Goal: Information Seeking & Learning: Learn about a topic

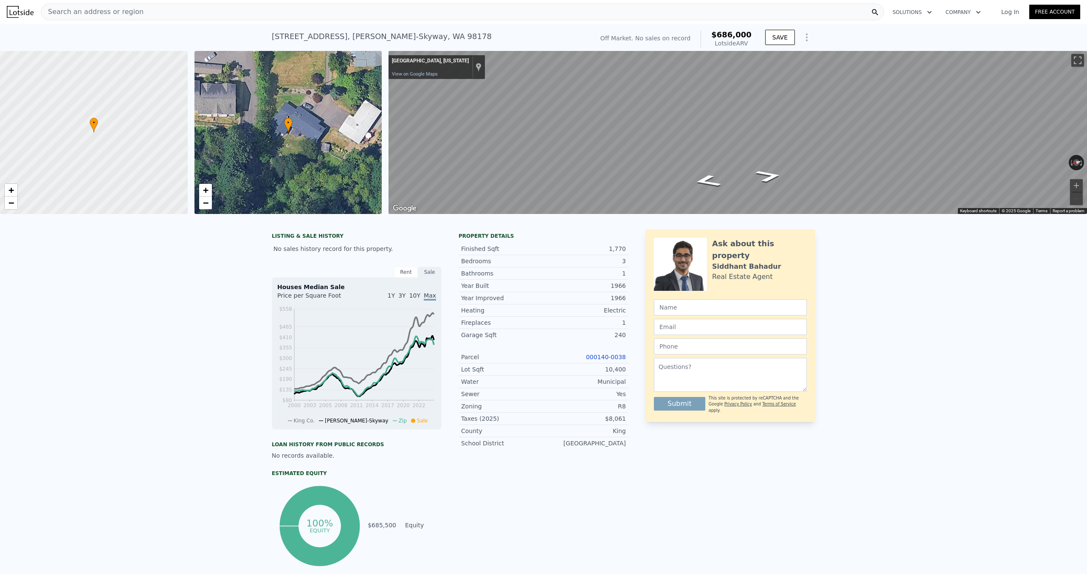
click at [444, 11] on div "Search an address or region" at bounding box center [462, 11] width 843 height 17
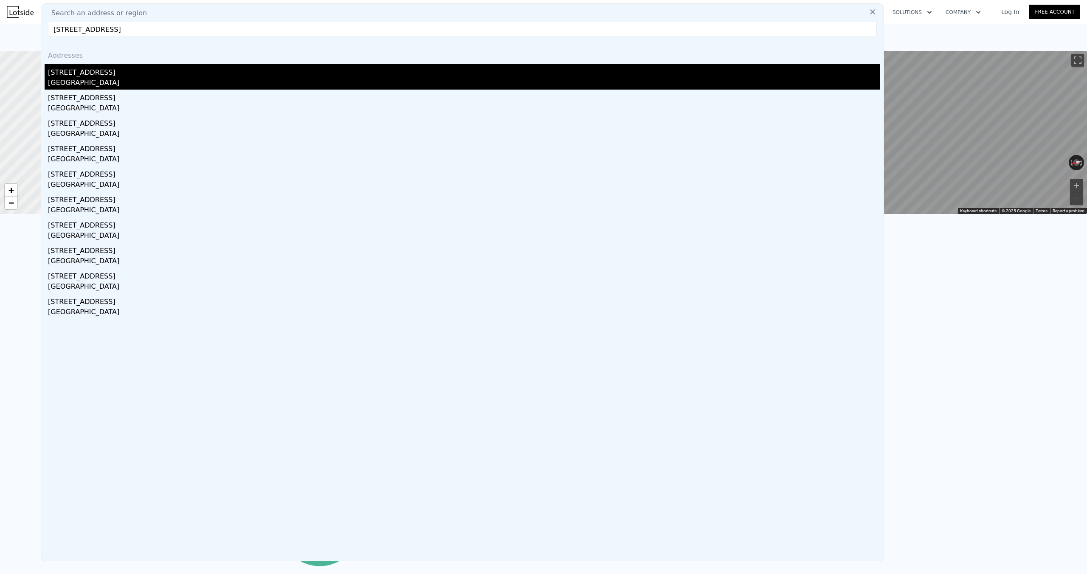
type input "6519 113th Pl Se, Bellevue WA"
click at [206, 78] on div "Bellevue, WA 98006" at bounding box center [464, 84] width 832 height 12
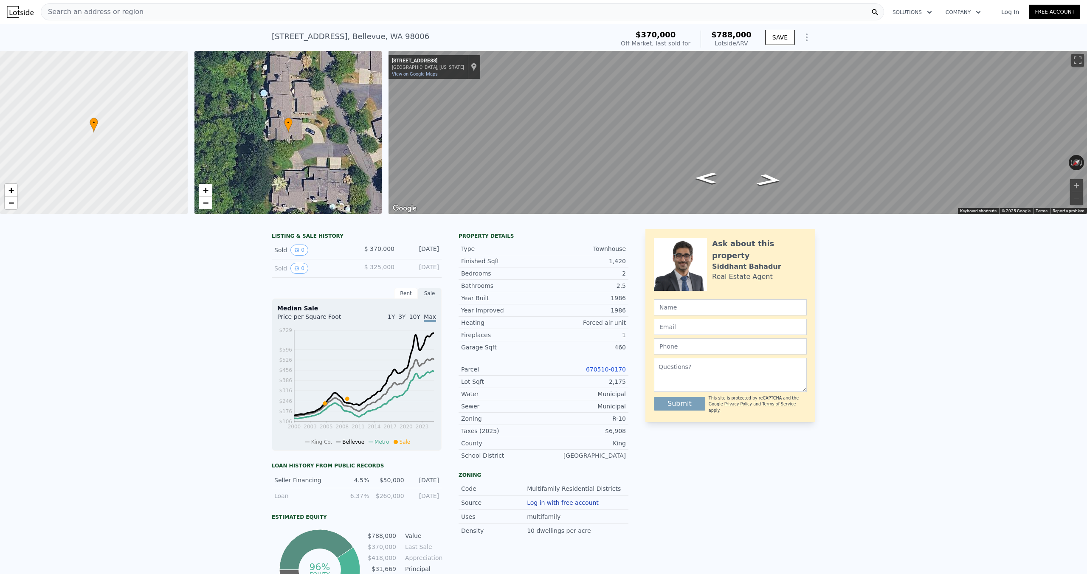
click at [306, 12] on div "Search an address or region" at bounding box center [462, 11] width 843 height 17
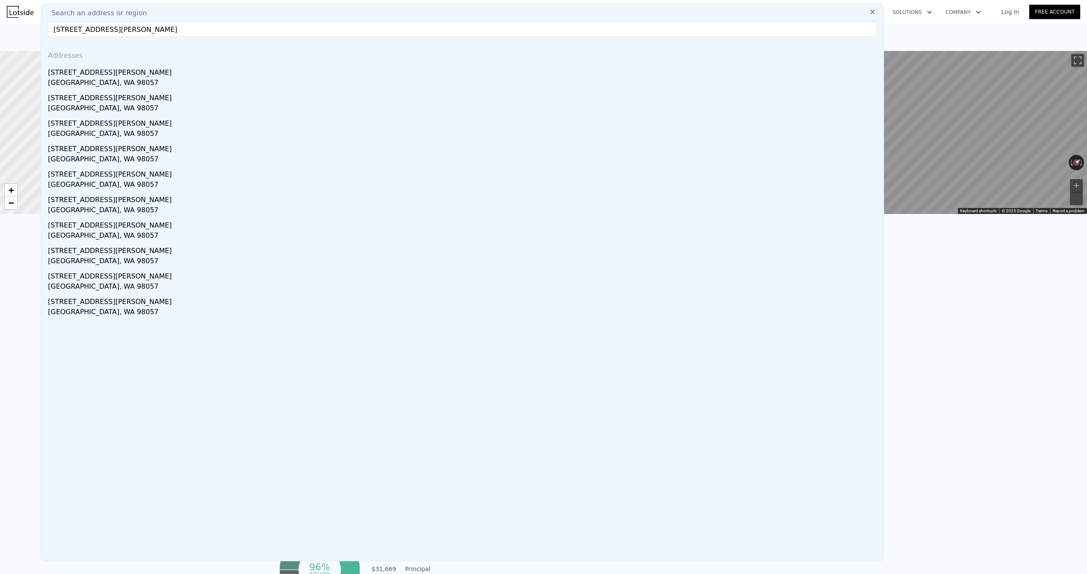
type input "335 Smithers Ave S, Renton WA 98057"
click at [140, 73] on div "335 Smithers Ave S" at bounding box center [464, 71] width 832 height 14
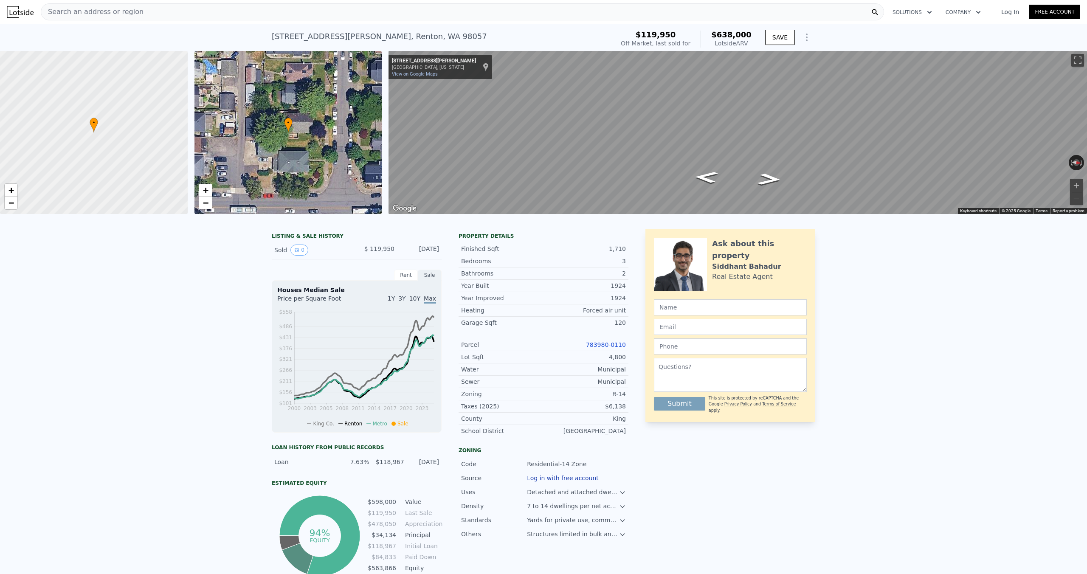
click at [366, 13] on div "Search an address or region" at bounding box center [462, 11] width 843 height 17
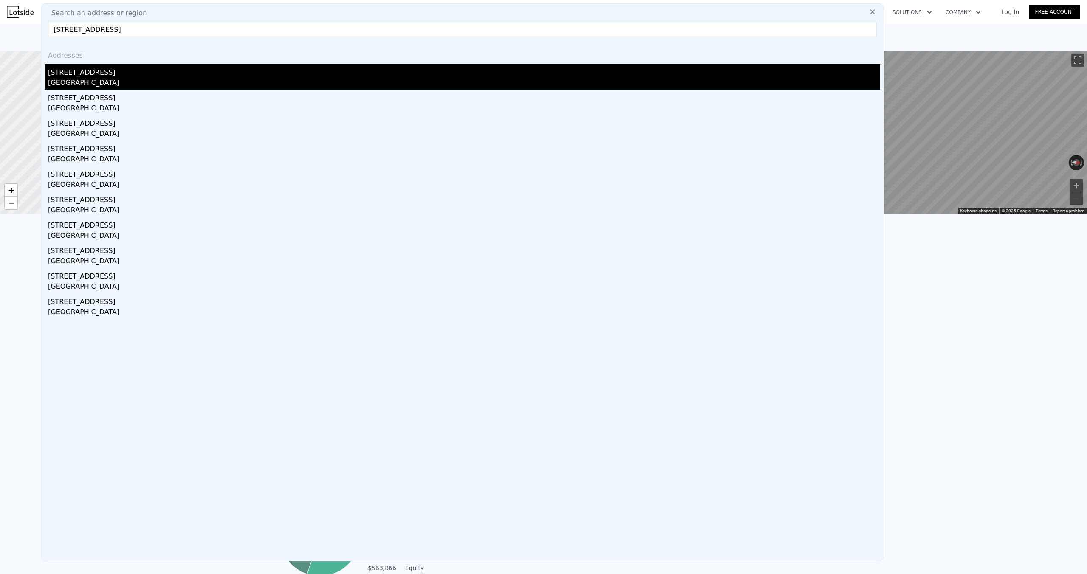
type input "17858 Se 146th St, Renton WA"
click at [190, 76] on div "17858 SE 146th St" at bounding box center [464, 71] width 832 height 14
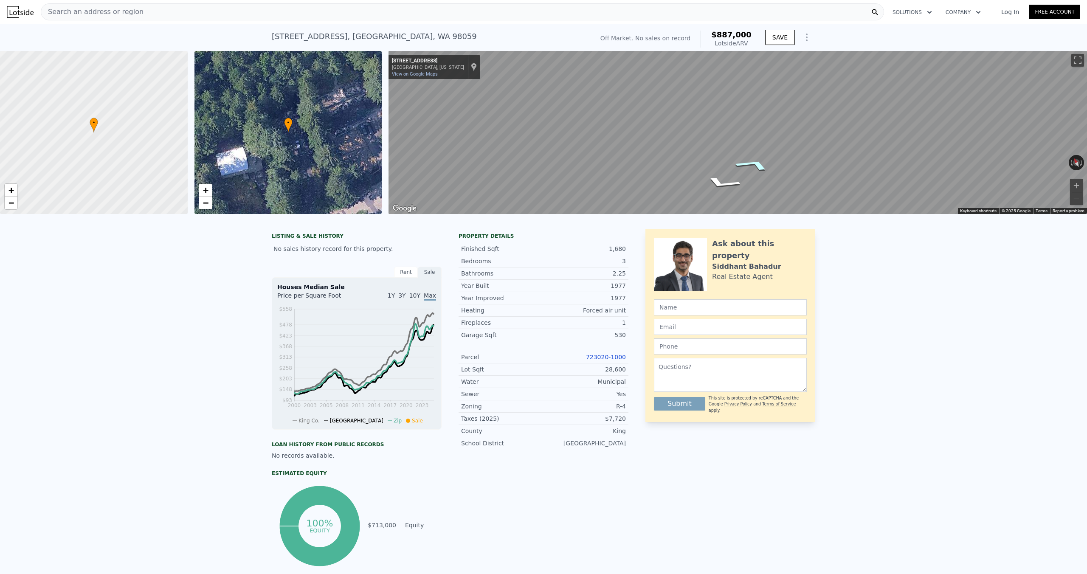
click at [762, 164] on icon "Go Northeast, SE 146th St" at bounding box center [753, 164] width 63 height 19
click at [762, 164] on icon "Go Northeast, SE 146th St" at bounding box center [752, 164] width 63 height 19
click at [762, 164] on icon "Go Northeast, SE 146th St" at bounding box center [753, 164] width 63 height 19
click at [773, 185] on icon "Go Northeast, SE 146th St" at bounding box center [769, 183] width 45 height 17
click at [718, 164] on icon "Go Southwest, SE 146th St" at bounding box center [724, 164] width 62 height 18
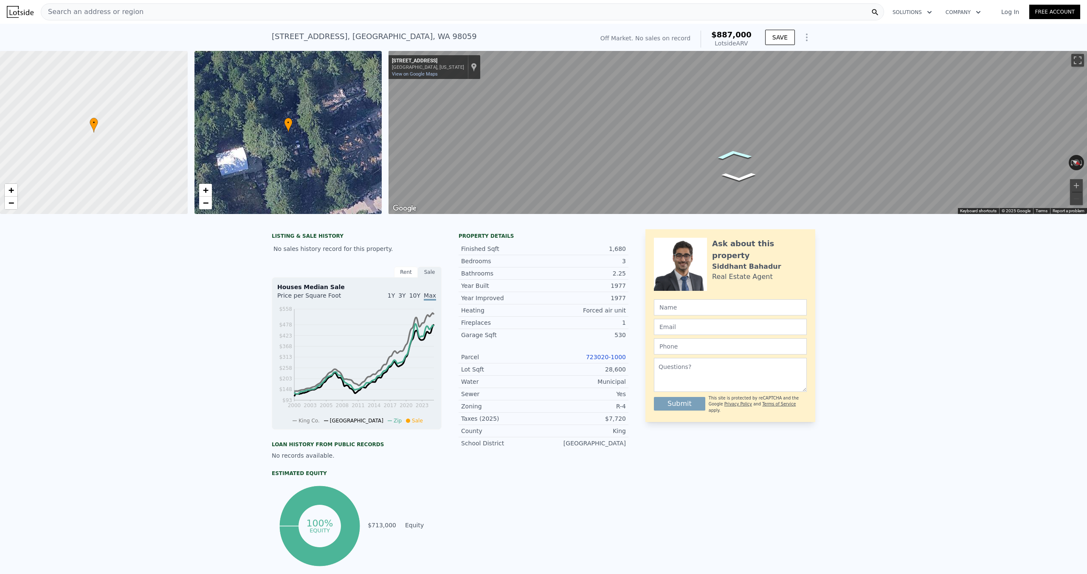
click at [740, 152] on icon "Go Southwest, SE 146th St" at bounding box center [733, 154] width 55 height 15
click at [745, 158] on icon "Go Southwest, SE 146th St" at bounding box center [736, 159] width 52 height 14
click at [745, 158] on icon "Go Southwest, SE 146th St" at bounding box center [735, 159] width 53 height 14
click at [704, 166] on icon "Go Southwest, SE 146th St" at bounding box center [709, 160] width 56 height 22
click at [707, 164] on icon "Go Southwest, SE 146th St" at bounding box center [709, 160] width 56 height 22
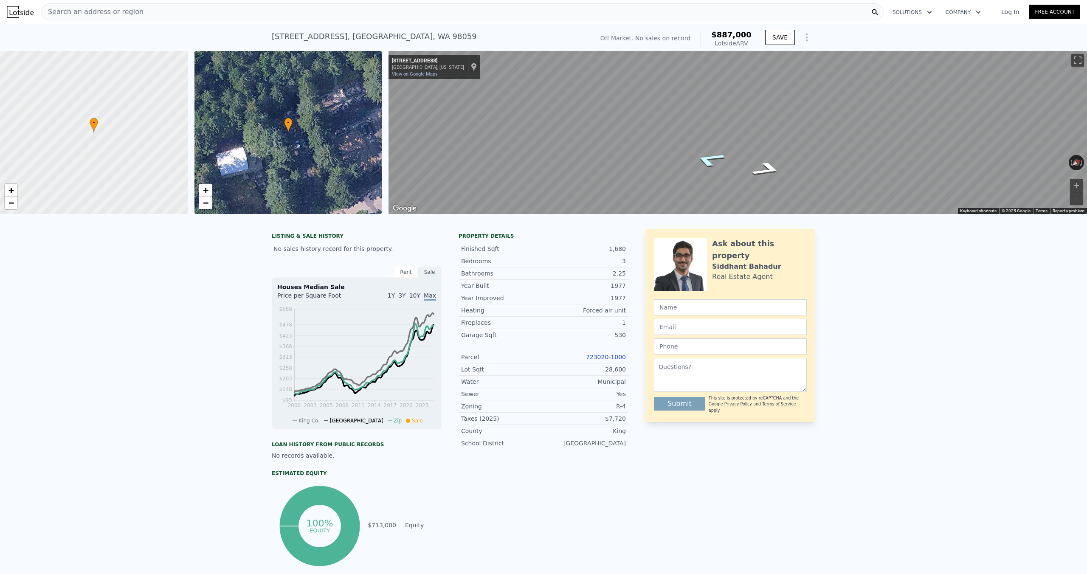
click at [707, 164] on icon "Go Southwest, SE 146th St" at bounding box center [709, 160] width 57 height 22
click at [771, 169] on icon "Go Northeast, SE 146th St" at bounding box center [765, 170] width 57 height 22
click at [1077, 183] on button "Zoom in" at bounding box center [1076, 185] width 13 height 13
click at [1079, 185] on button "Zoom in" at bounding box center [1076, 185] width 13 height 13
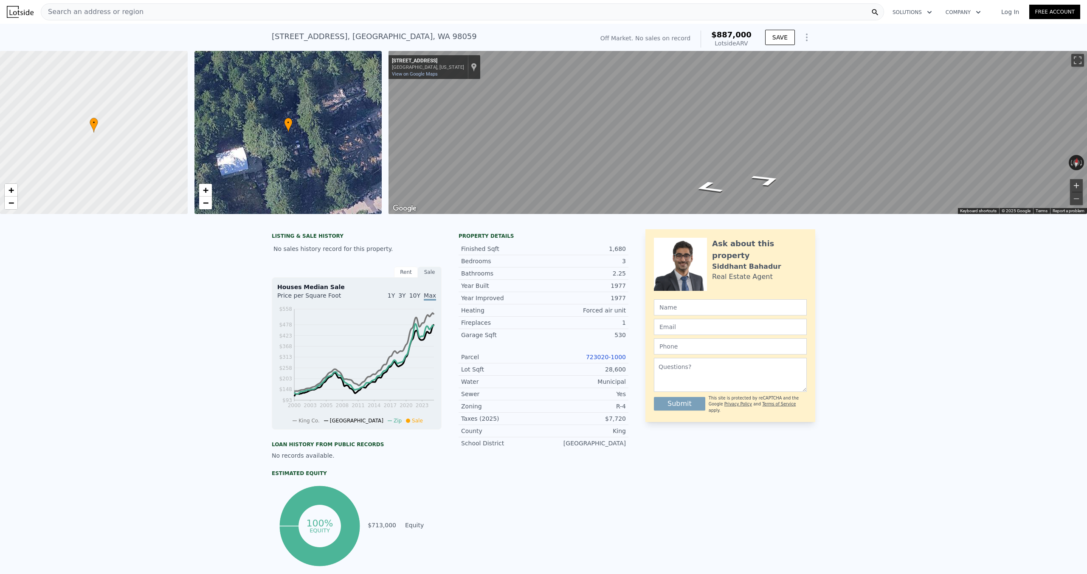
click at [1076, 186] on button "Zoom in" at bounding box center [1076, 185] width 13 height 13
click at [352, 12] on div "Search an address or region" at bounding box center [462, 11] width 843 height 17
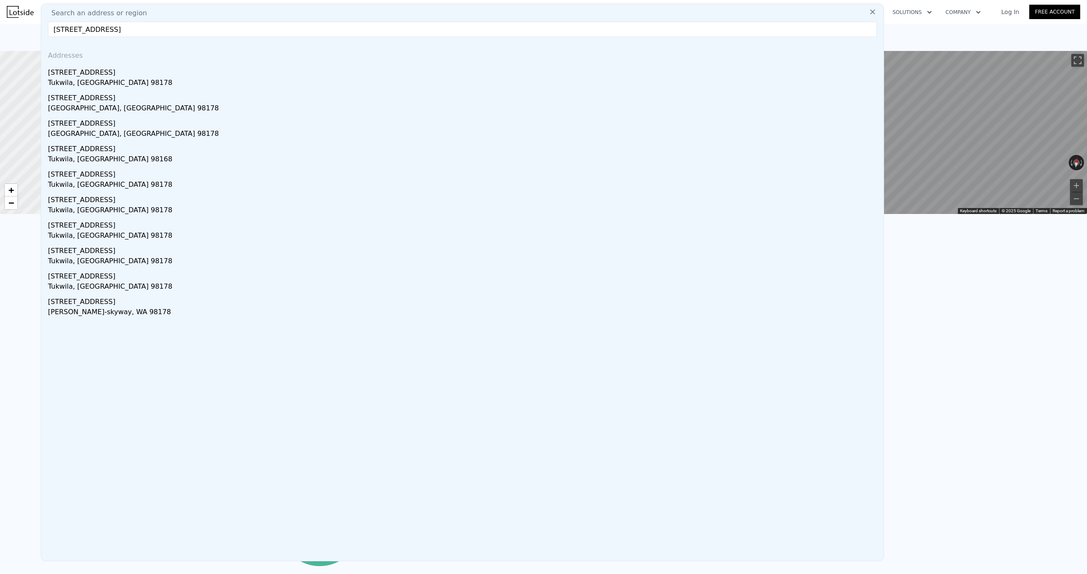
drag, startPoint x: 172, startPoint y: 29, endPoint x: 138, endPoint y: 31, distance: 34.5
click at [138, 31] on input "12235 43rd Ave S, Seattle WA 98178" at bounding box center [462, 29] width 829 height 15
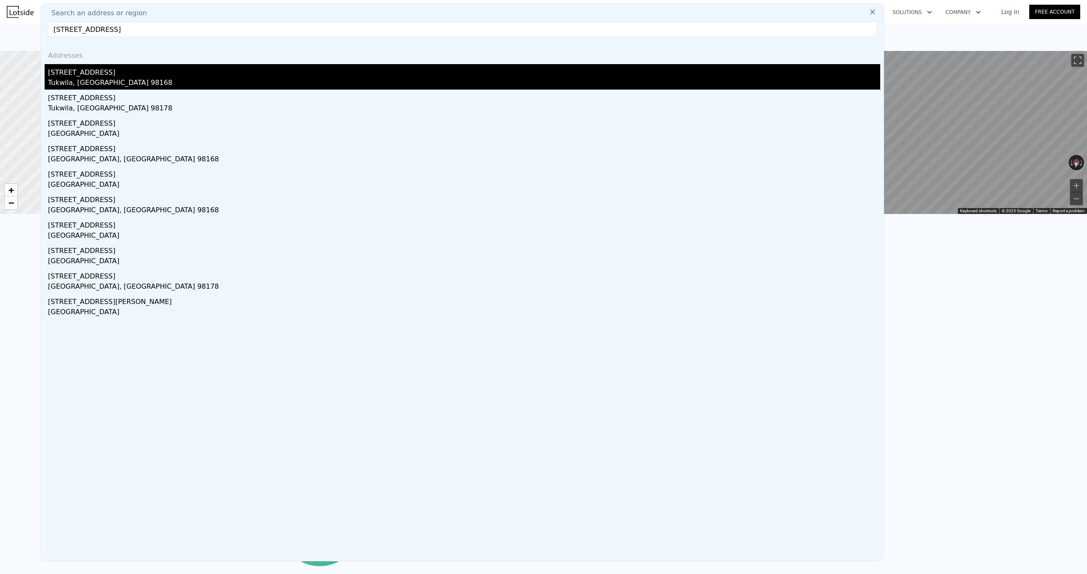
type input "12235 43rd Ave S, Seattle"
click at [146, 82] on div "Tukwila, WA 98168" at bounding box center [464, 84] width 832 height 12
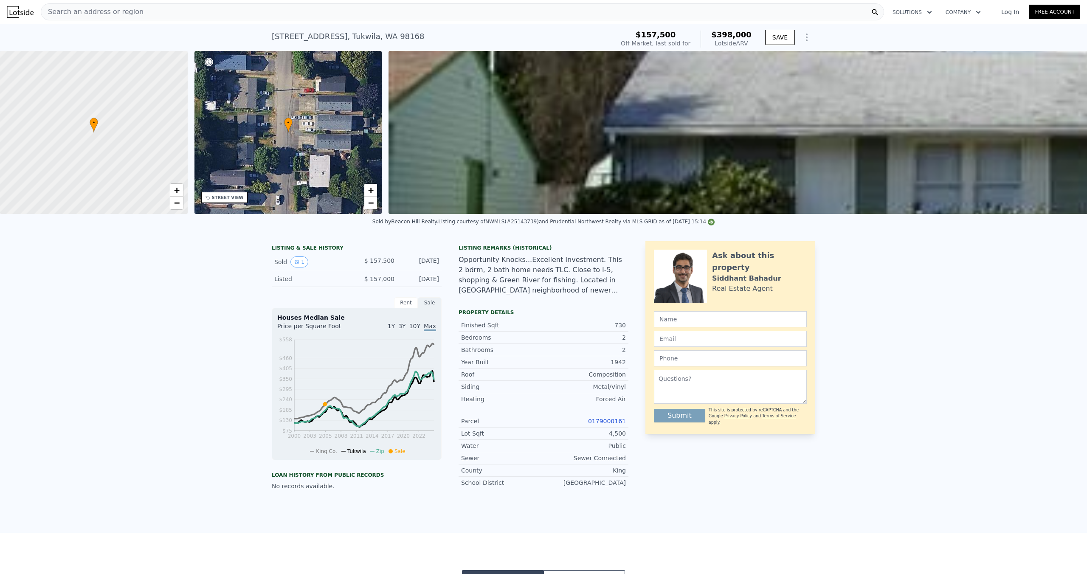
click at [422, 9] on div "Search an address or region" at bounding box center [462, 11] width 843 height 17
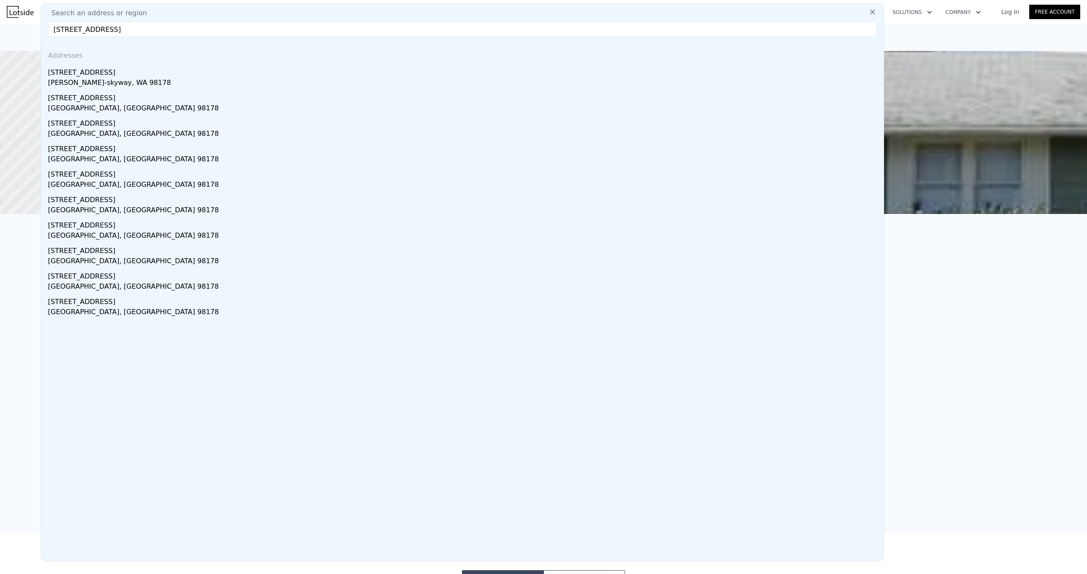
drag, startPoint x: 174, startPoint y: 25, endPoint x: 135, endPoint y: 30, distance: 39.3
click at [135, 30] on input "8208 S 116th St, Seattle WA 98178" at bounding box center [462, 29] width 829 height 15
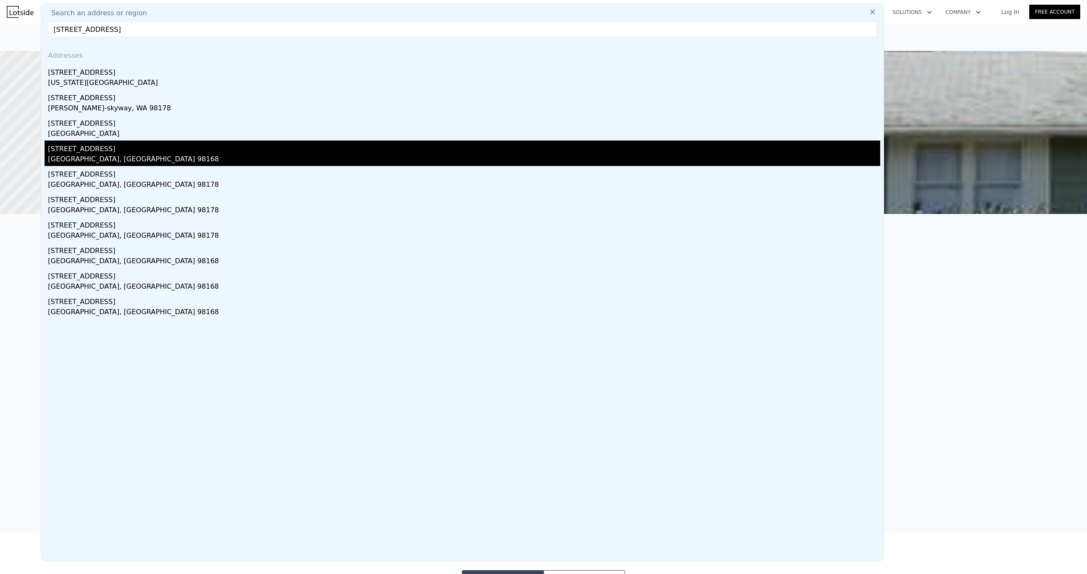
type input "8208 S 116th St, Seattle"
click at [159, 153] on div "1208 S 116th St" at bounding box center [464, 148] width 832 height 14
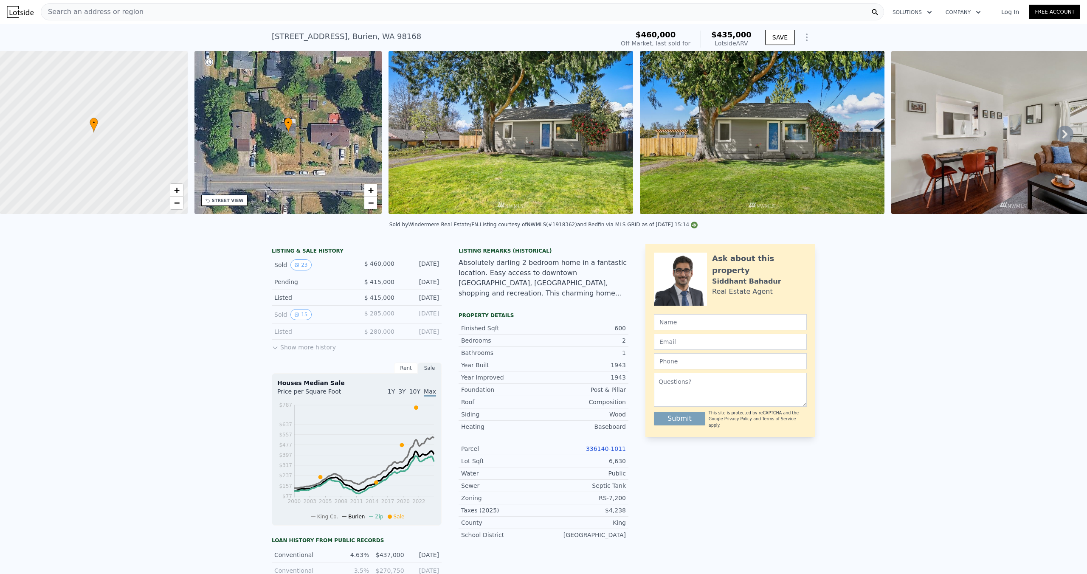
click at [248, 13] on div "Search an address or region" at bounding box center [462, 11] width 843 height 17
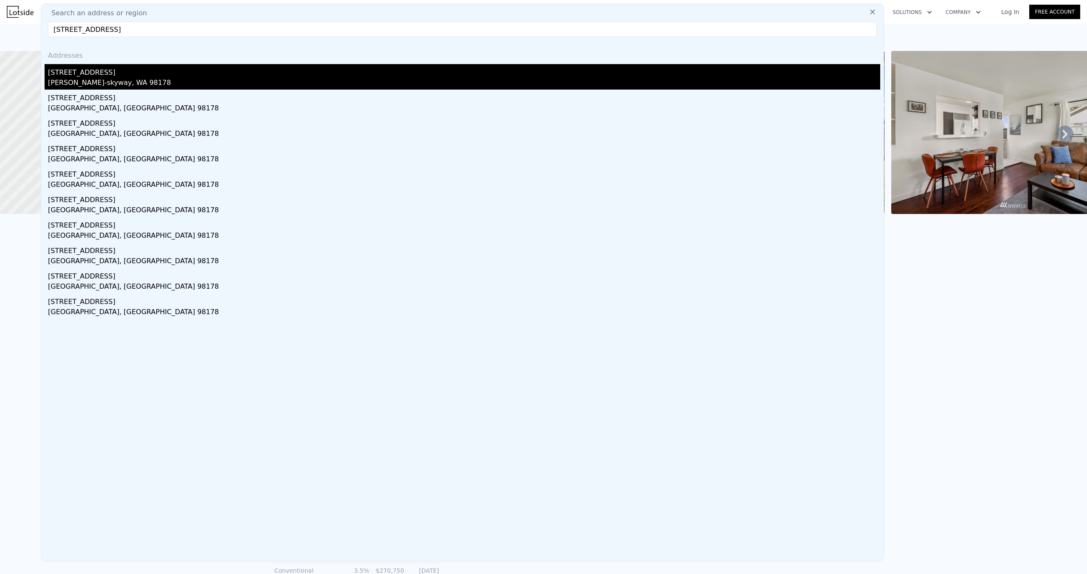
type input "8208 S 116th St, Seattle WA 98178"
click at [129, 83] on div "Bryn Mawr-skyway, WA 98178" at bounding box center [464, 84] width 832 height 12
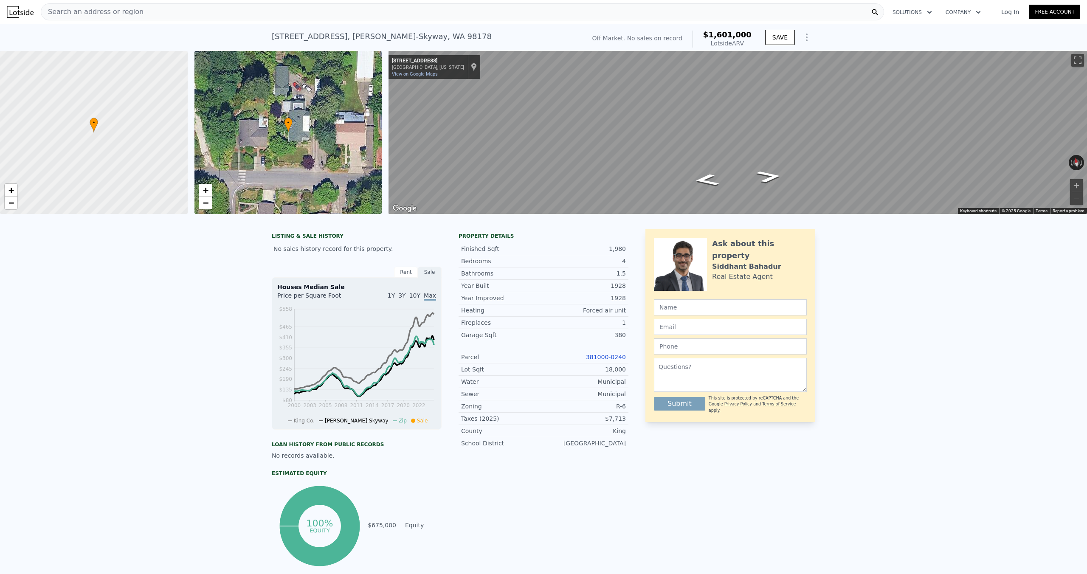
click at [385, 13] on div "Search an address or region" at bounding box center [462, 11] width 843 height 17
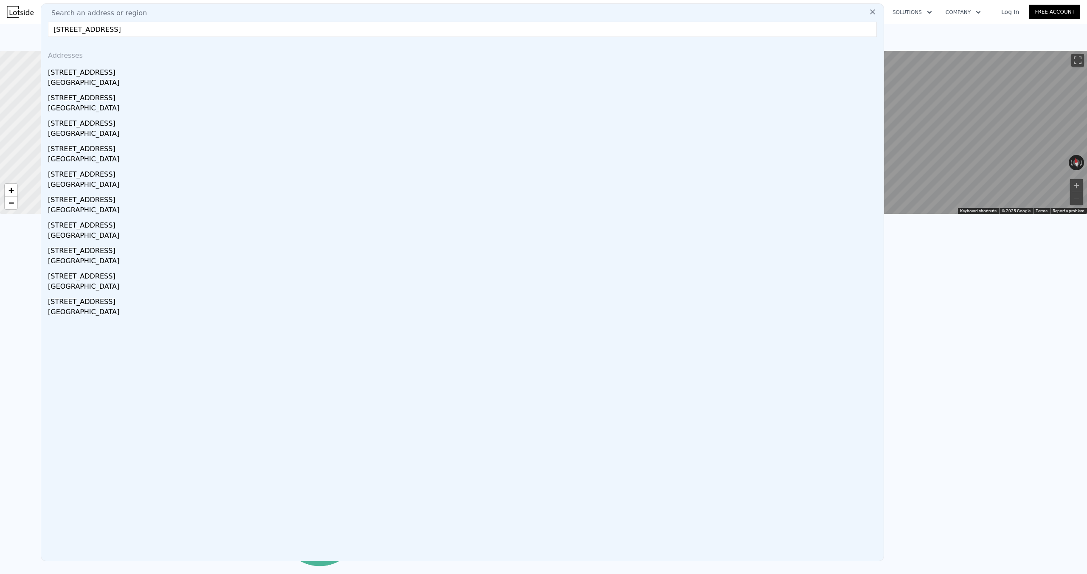
drag, startPoint x: 185, startPoint y: 28, endPoint x: 145, endPoint y: 30, distance: 39.5
click at [145, 30] on input "2608 Ne 23rd Pl, Renton WA 98056" at bounding box center [462, 29] width 829 height 15
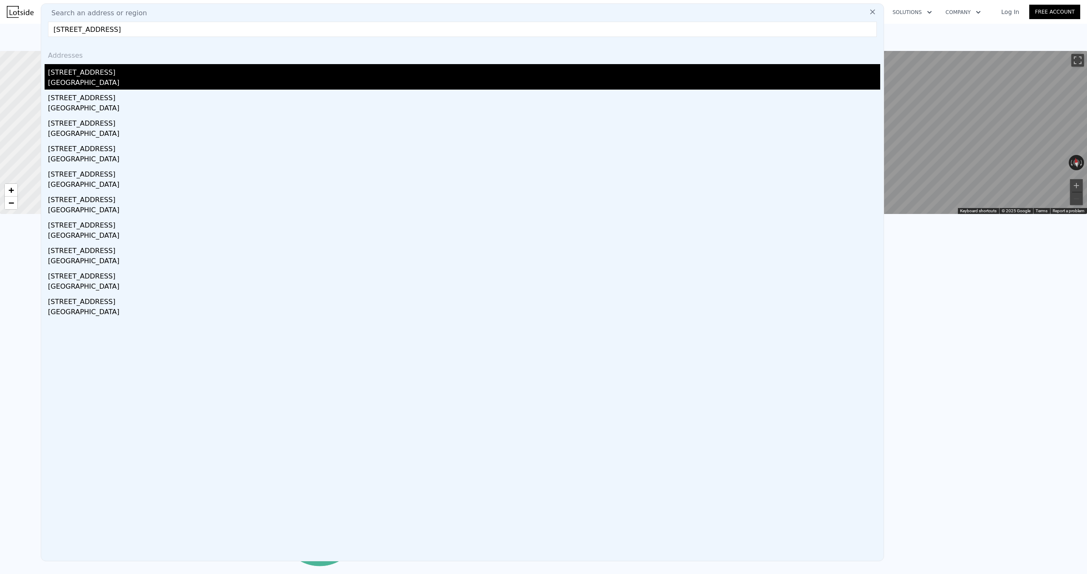
type input "2608 Ne 23rd Pl, Renton WA 98056"
click at [99, 78] on div "Renton, WA 98056" at bounding box center [464, 84] width 832 height 12
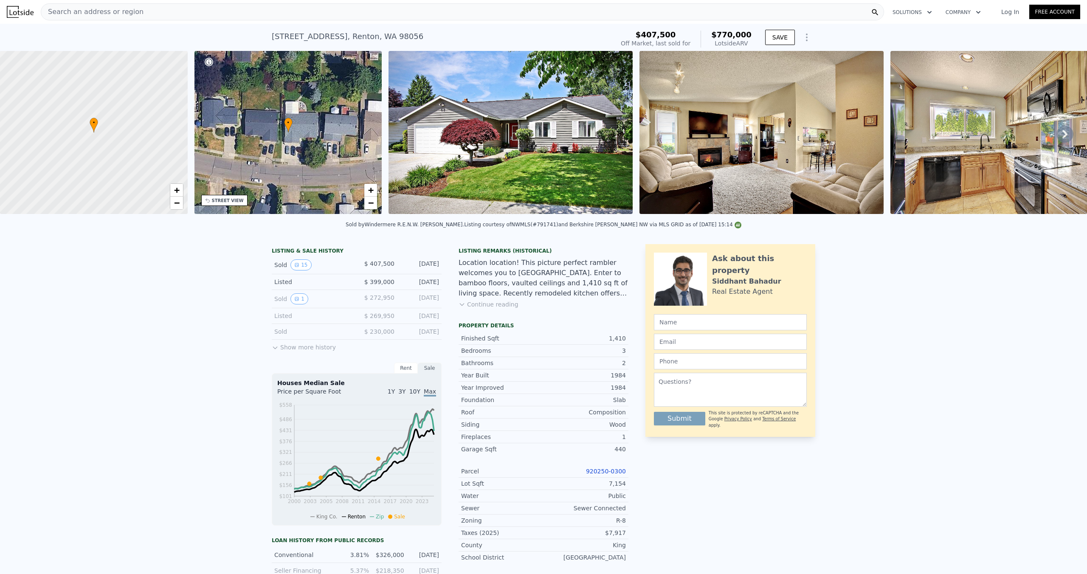
click at [368, 14] on div "Search an address or region" at bounding box center [462, 11] width 843 height 17
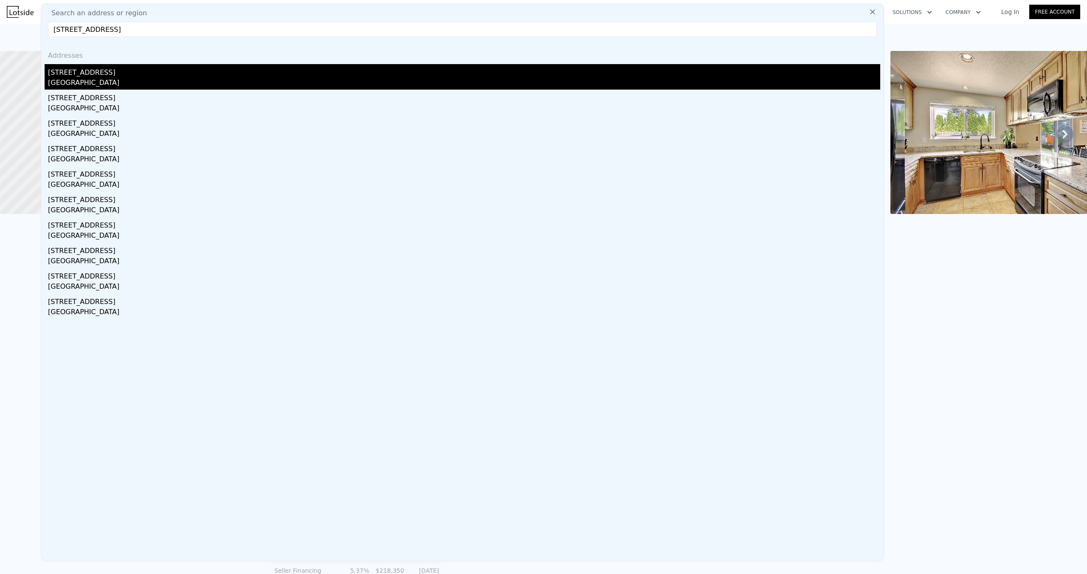
type input "22635 127th Ave Se, Kent WA"
click at [186, 79] on div "Kent, WA 98031" at bounding box center [464, 84] width 832 height 12
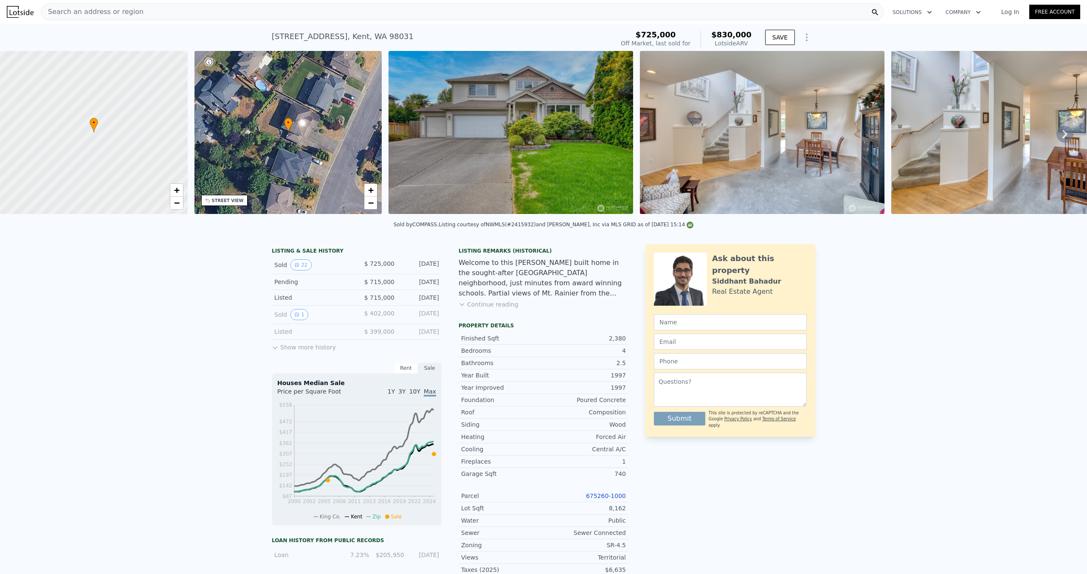
click at [979, 293] on div "LISTING & SALE HISTORY Sold 22 $ 725,000 Sep 17, 2025 Pending $ 715,000 Aug 20,…" at bounding box center [543, 474] width 1087 height 475
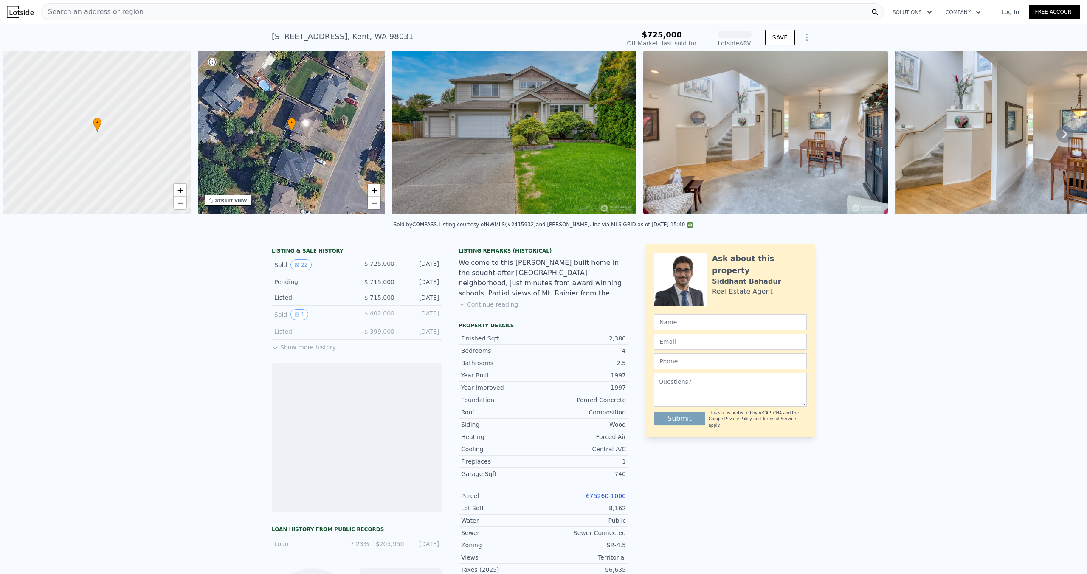
scroll to position [0, 3]
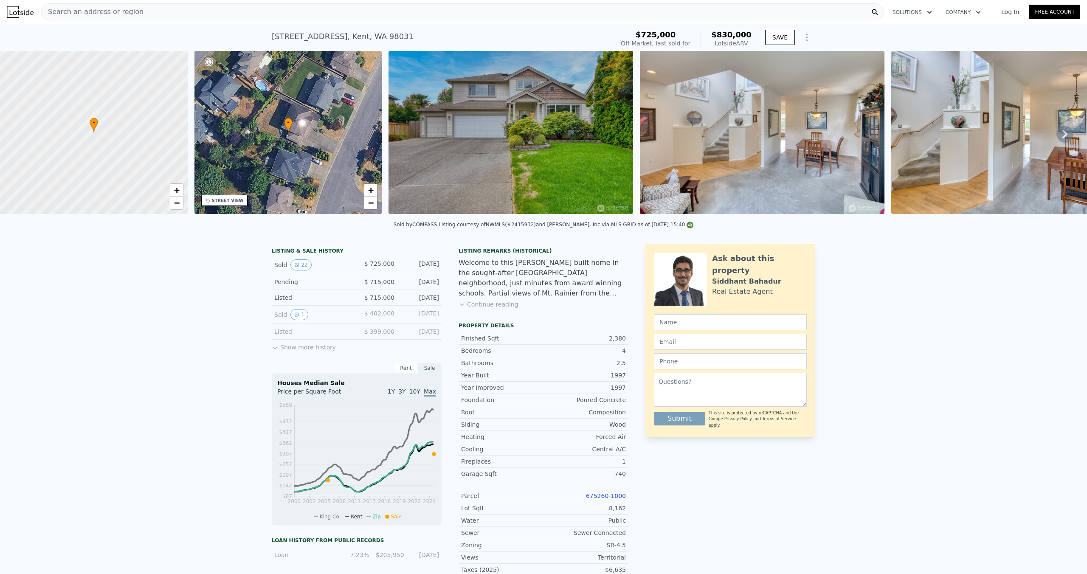
click at [376, 8] on div "Search an address or region" at bounding box center [462, 11] width 843 height 17
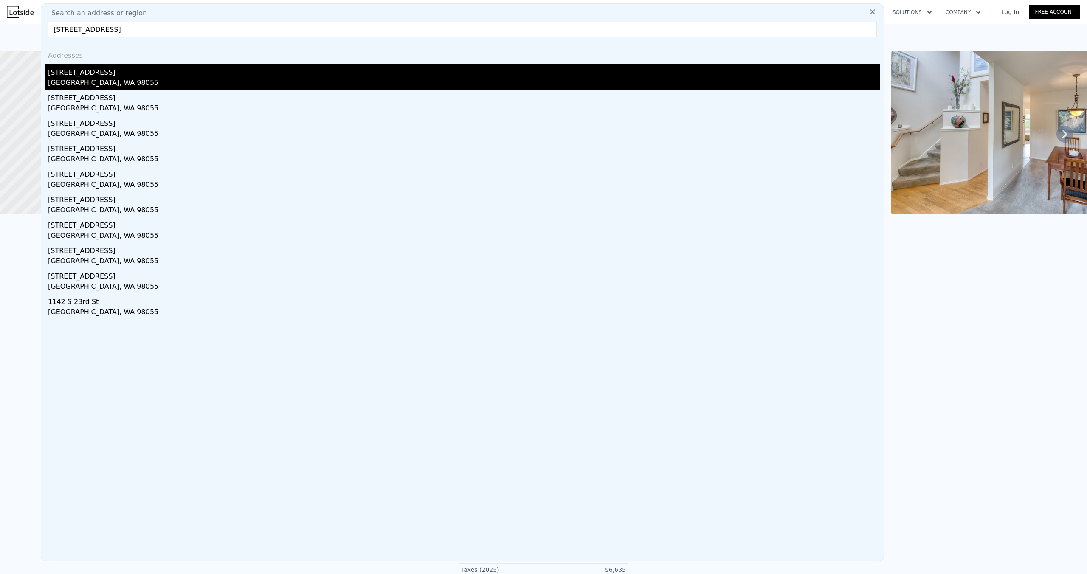
type input "706 S 23rd St, Renton WA 98055"
click at [106, 82] on div "Renton, WA 98055" at bounding box center [464, 84] width 832 height 12
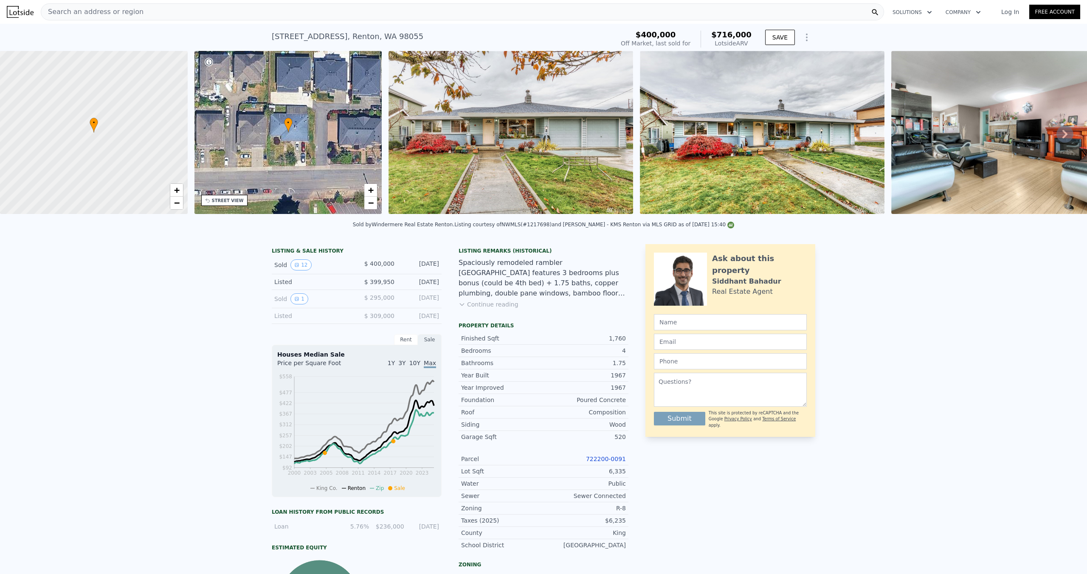
click at [522, 11] on div "Search an address or region" at bounding box center [462, 11] width 843 height 17
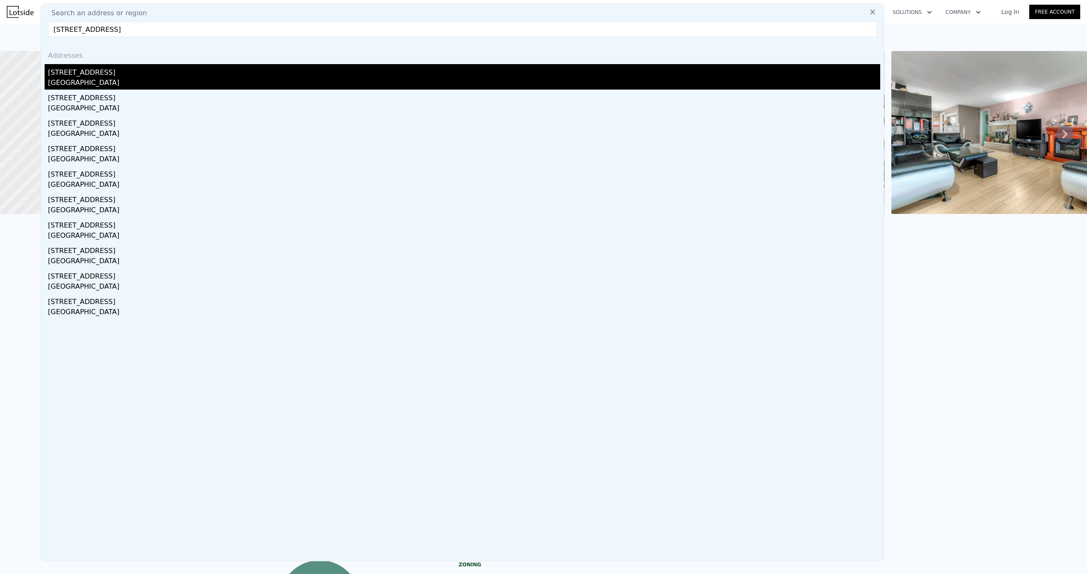
type input "12303 Se 201st St, Kent WA 9803"
click at [182, 75] on div "12303 SE 201st St" at bounding box center [464, 71] width 832 height 14
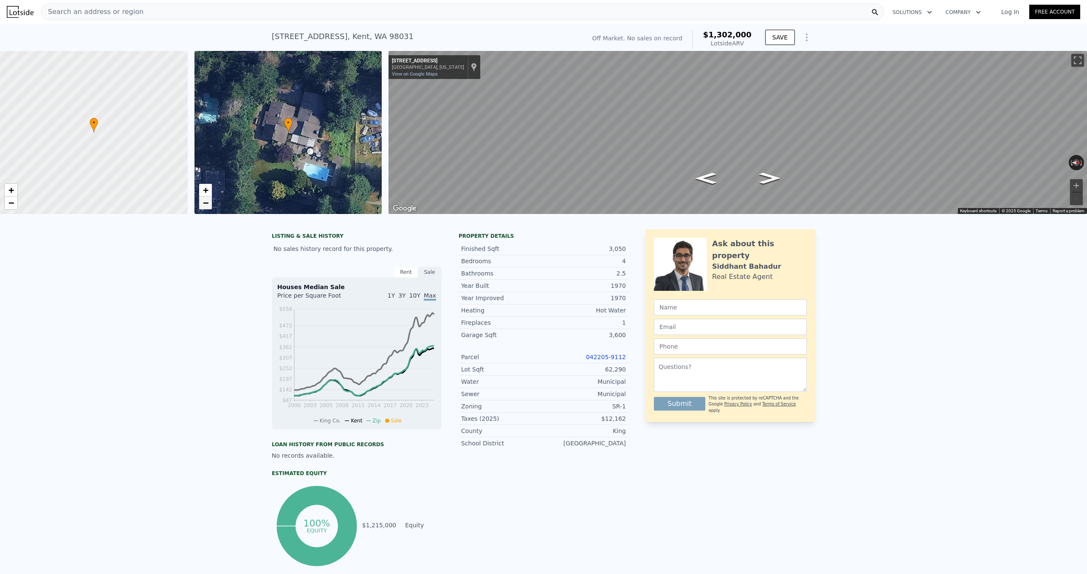
click at [208, 204] on span "−" at bounding box center [206, 202] width 6 height 11
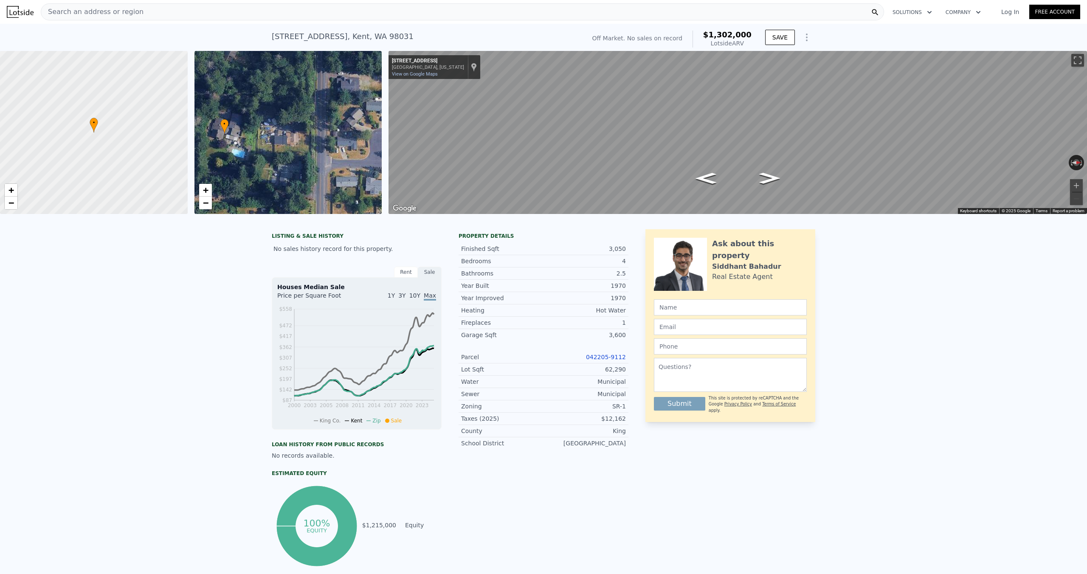
drag, startPoint x: 344, startPoint y: 156, endPoint x: 280, endPoint y: 157, distance: 64.1
click at [280, 157] on div "• + −" at bounding box center [288, 132] width 188 height 163
click at [208, 191] on link "+" at bounding box center [205, 190] width 13 height 13
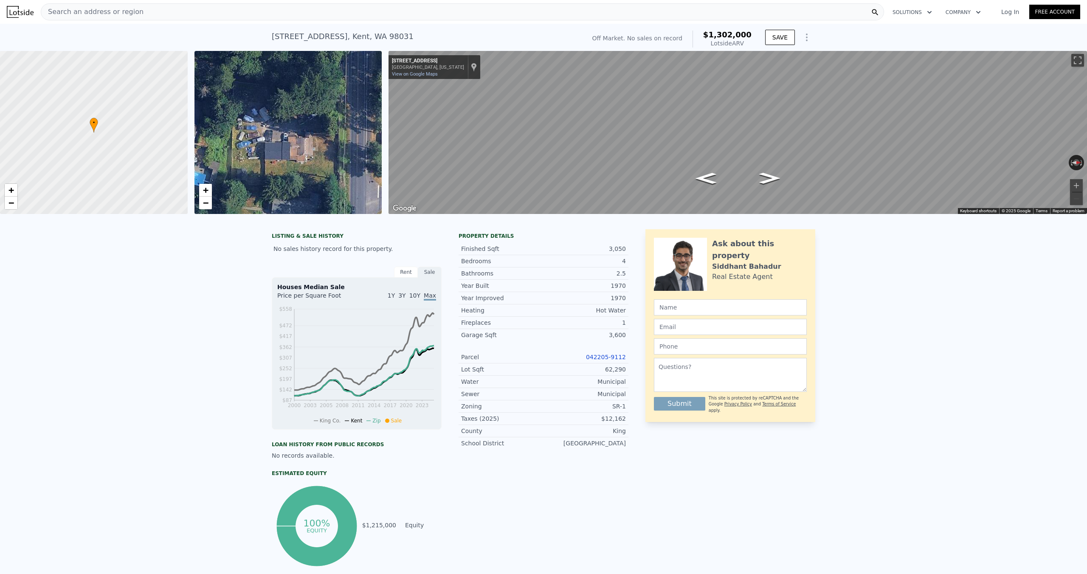
drag, startPoint x: 289, startPoint y: 143, endPoint x: 301, endPoint y: 154, distance: 15.7
click at [301, 154] on div "• + −" at bounding box center [288, 132] width 188 height 163
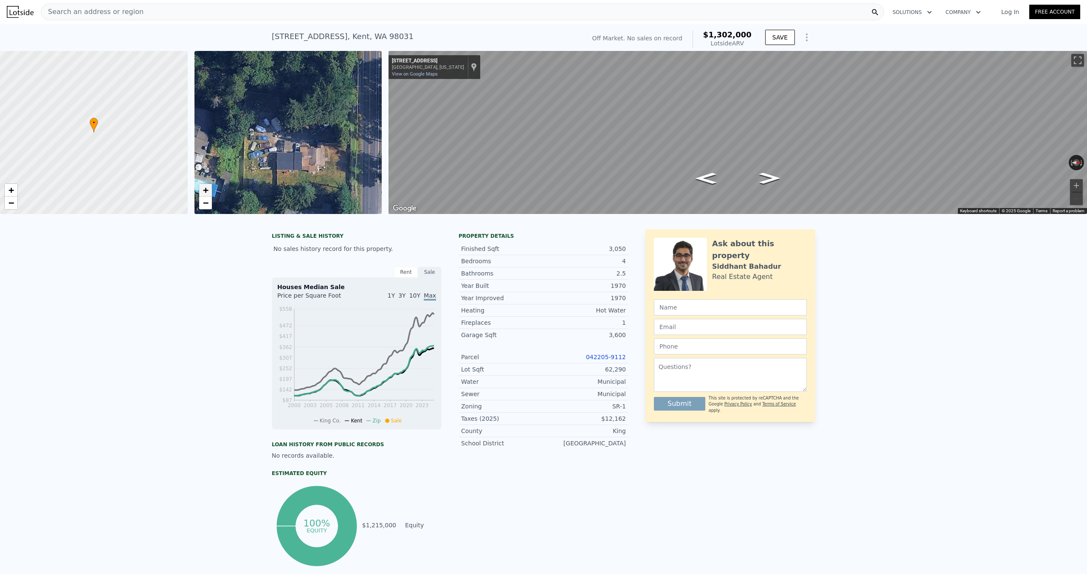
click at [205, 191] on span "+" at bounding box center [206, 190] width 6 height 11
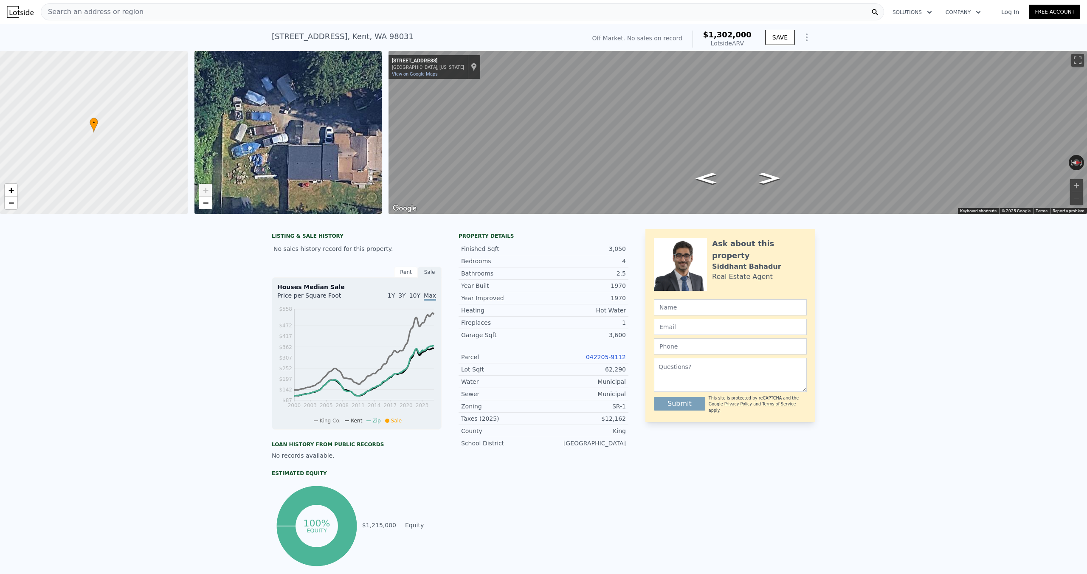
drag, startPoint x: 244, startPoint y: 183, endPoint x: 266, endPoint y: 155, distance: 35.6
click at [266, 155] on div "• + −" at bounding box center [288, 132] width 188 height 163
click at [208, 205] on span "−" at bounding box center [206, 202] width 6 height 11
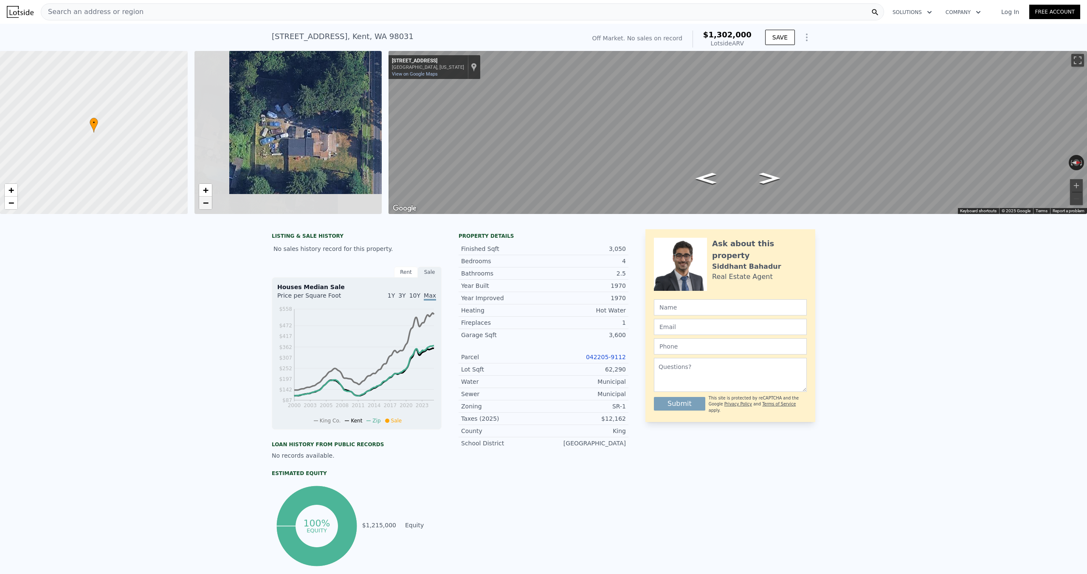
click at [208, 205] on span "−" at bounding box center [206, 202] width 6 height 11
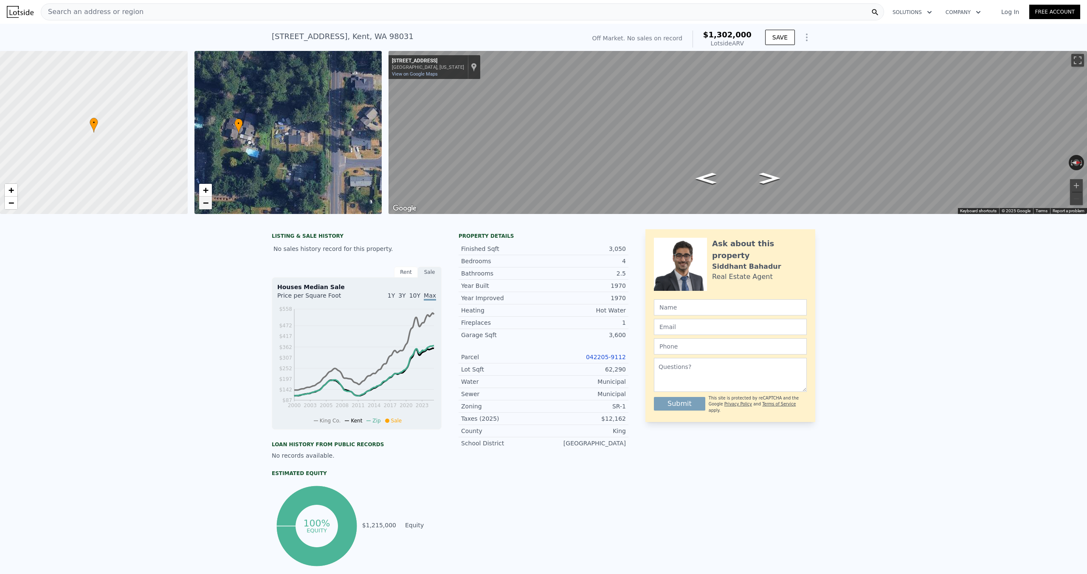
click at [208, 205] on span "−" at bounding box center [206, 202] width 6 height 11
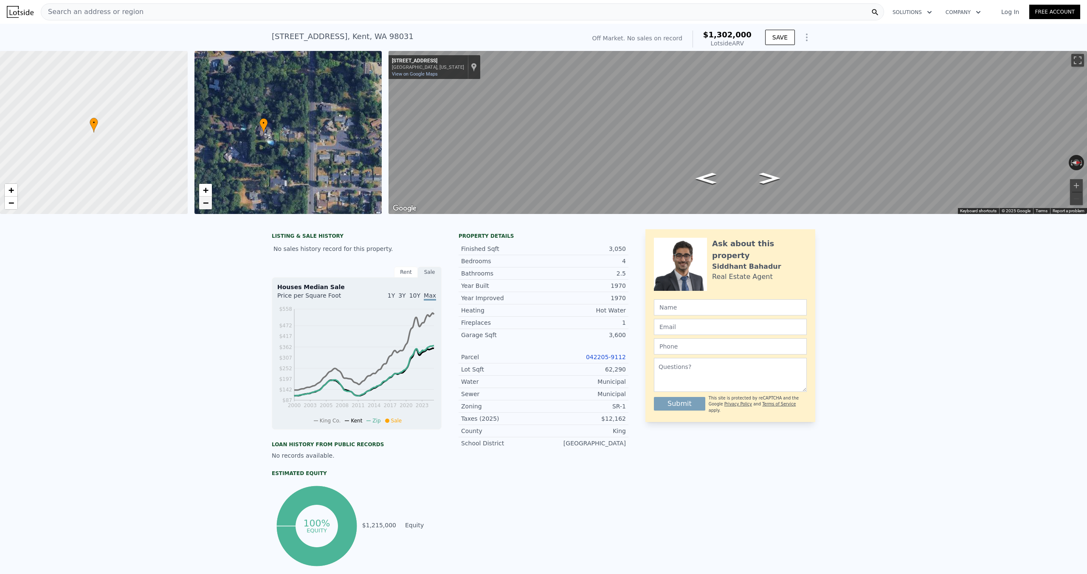
click at [208, 205] on span "−" at bounding box center [206, 202] width 6 height 11
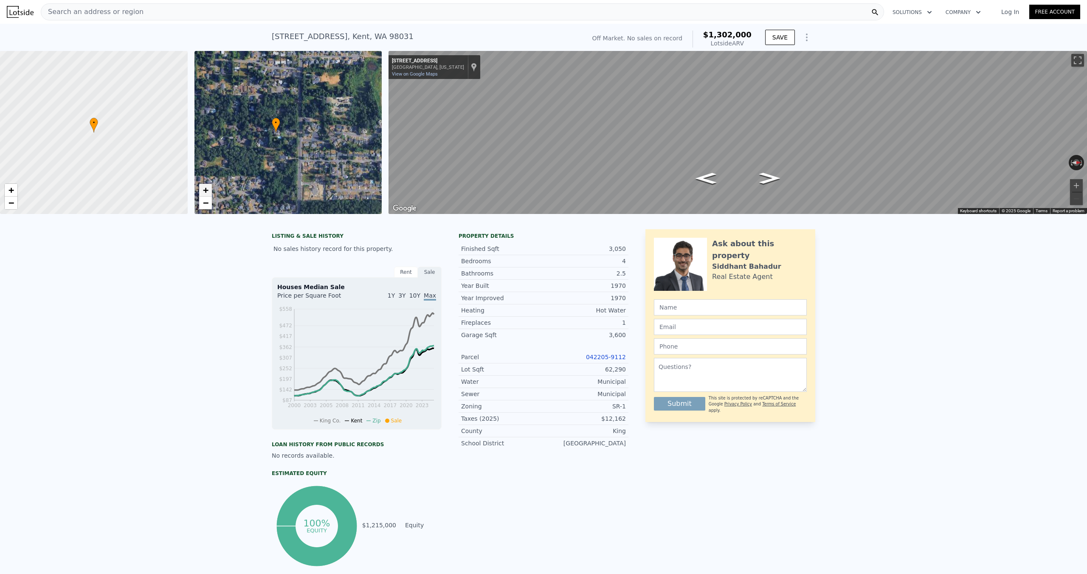
click at [206, 191] on span "+" at bounding box center [206, 190] width 6 height 11
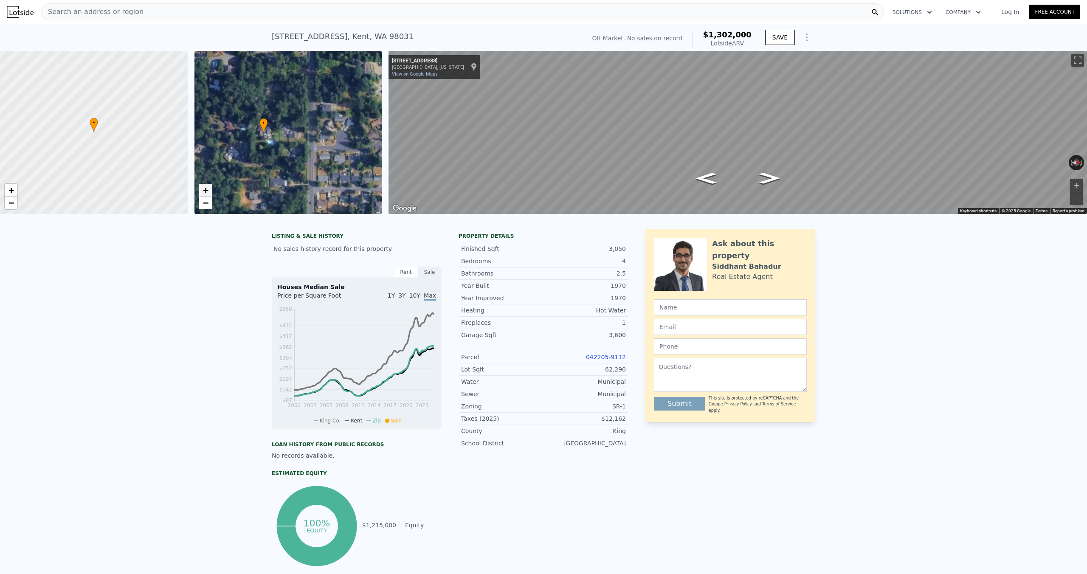
click at [206, 191] on span "+" at bounding box center [206, 190] width 6 height 11
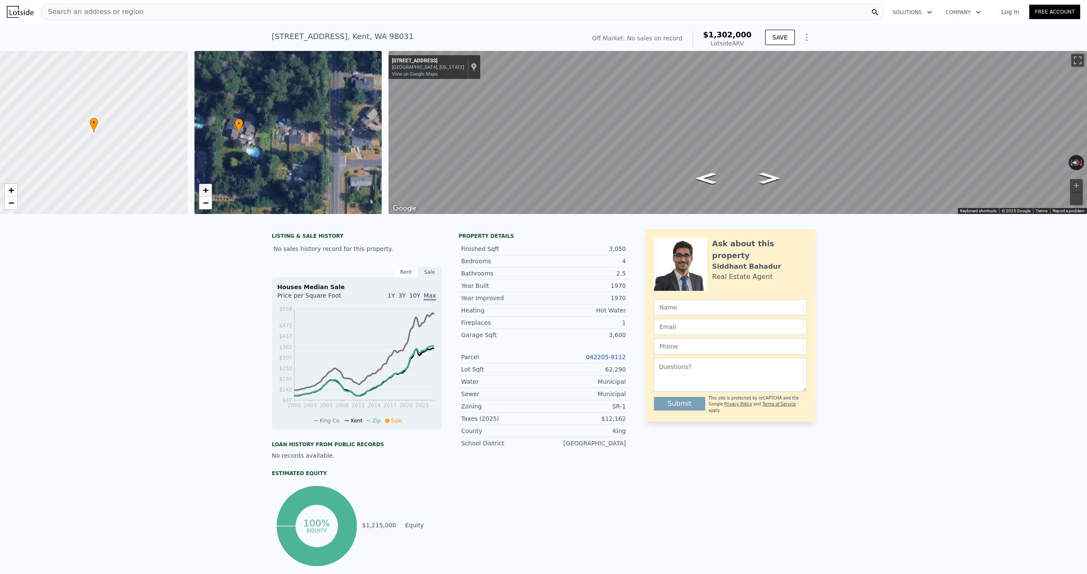
click at [206, 191] on span "+" at bounding box center [206, 190] width 6 height 11
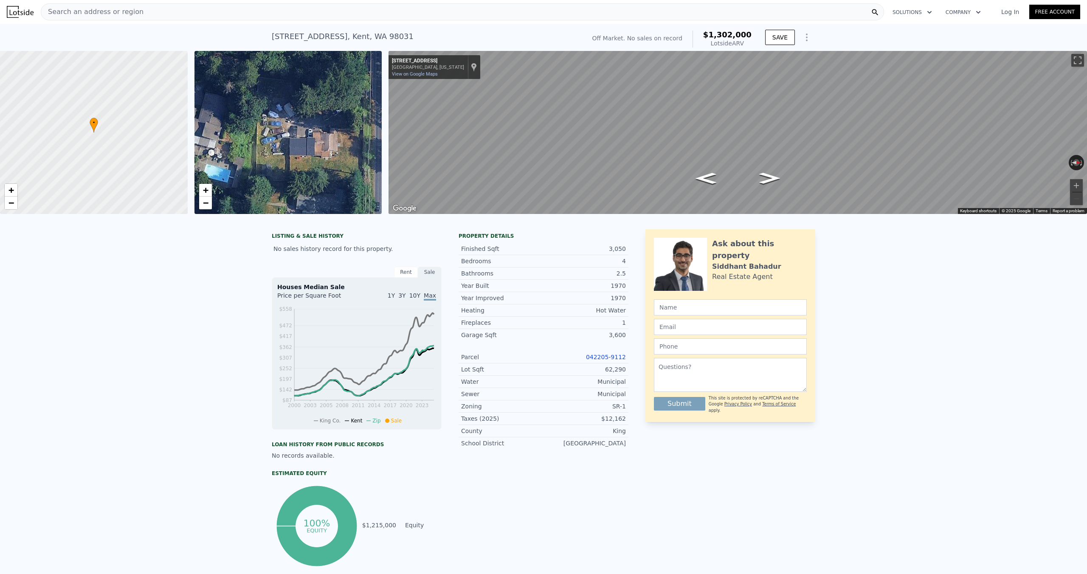
click at [441, 13] on div "Search an address or region" at bounding box center [462, 11] width 843 height 17
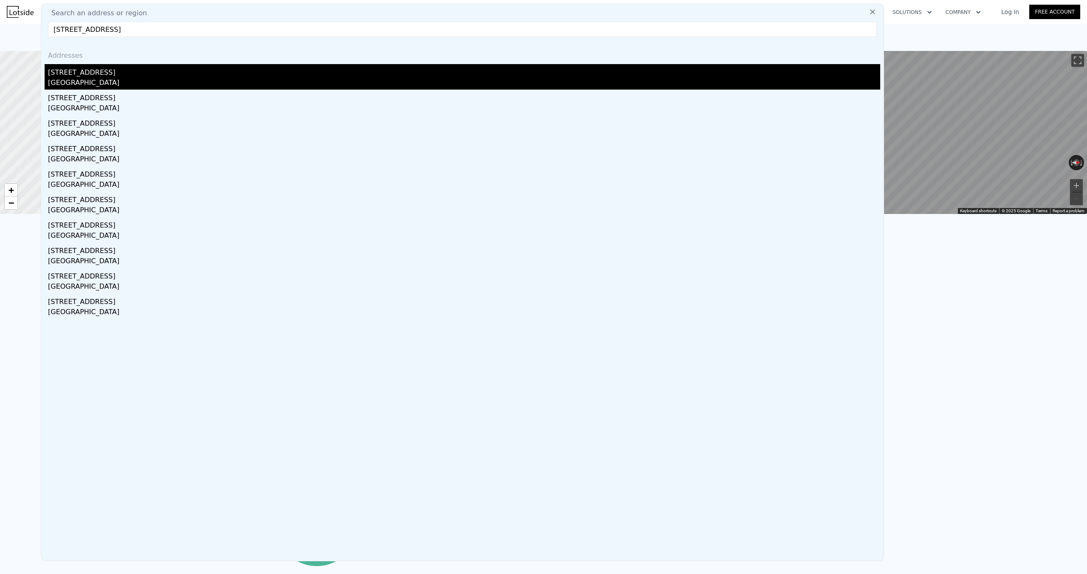
type input "15770 Se 166th Pl, Renton WA"
click at [419, 84] on div "Fairwood, WA 98058" at bounding box center [464, 84] width 832 height 12
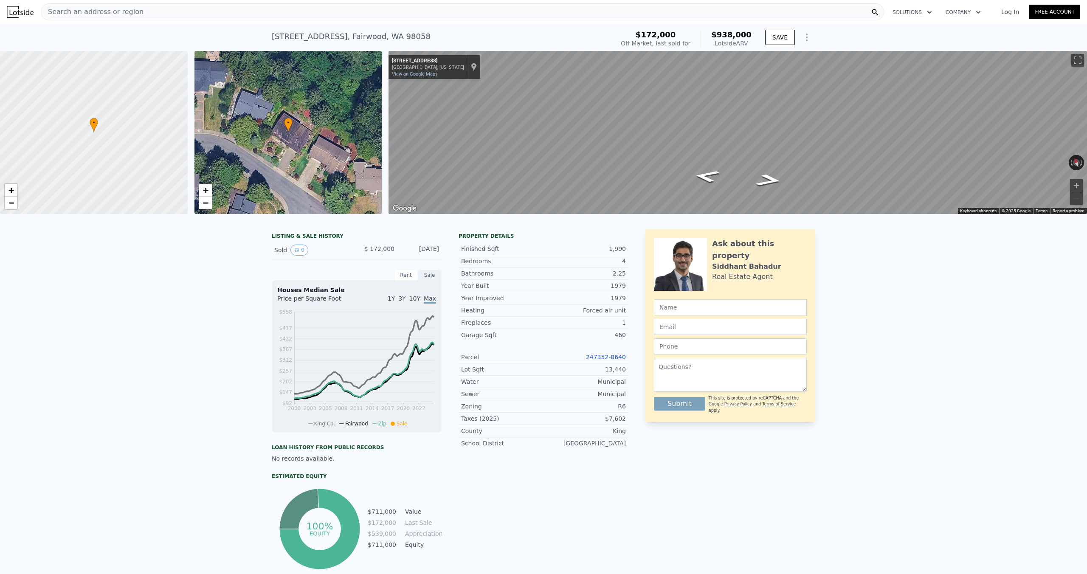
click at [338, 9] on div "Search an address or region" at bounding box center [462, 11] width 843 height 17
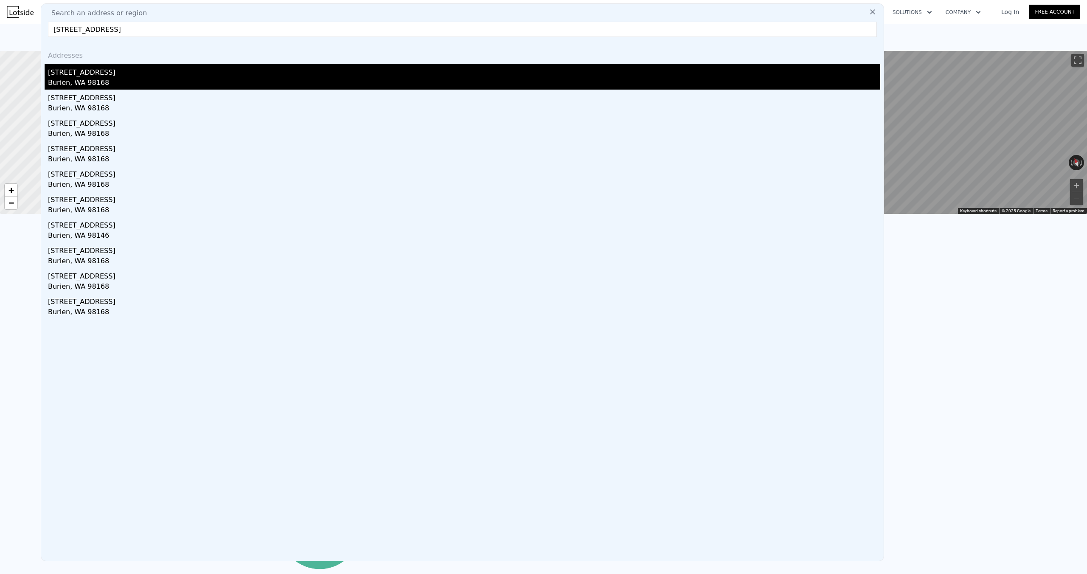
type input "13428 7th Ave S, Burien WA"
click at [243, 73] on div "13428 7th Ave S" at bounding box center [464, 71] width 832 height 14
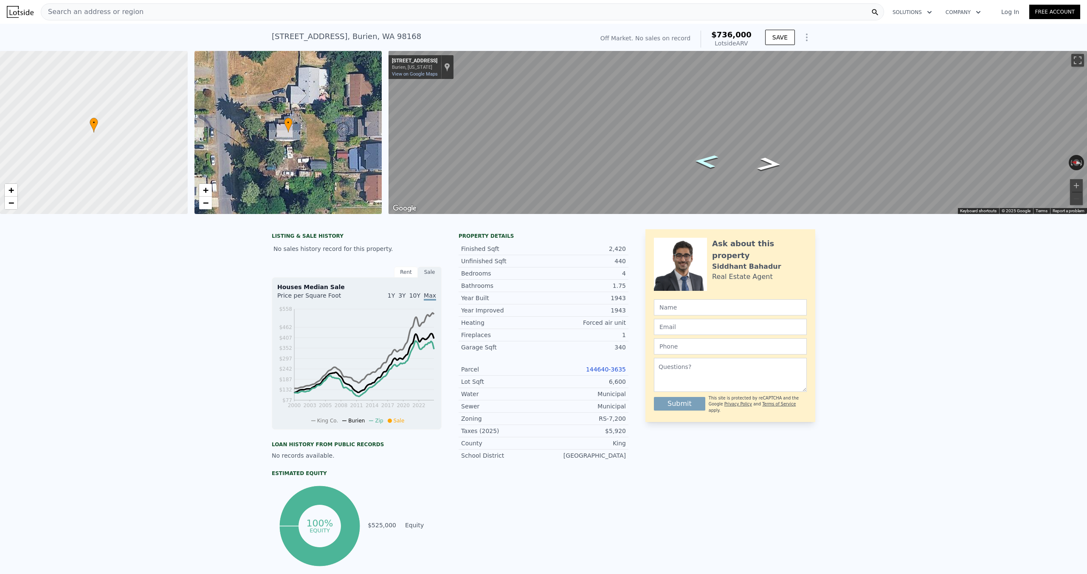
click at [709, 163] on icon "Go North, 7th Ave S" at bounding box center [706, 162] width 44 height 20
click at [1076, 184] on button "Zoom in" at bounding box center [1076, 185] width 13 height 13
click at [1075, 183] on button "Zoom in" at bounding box center [1076, 185] width 13 height 13
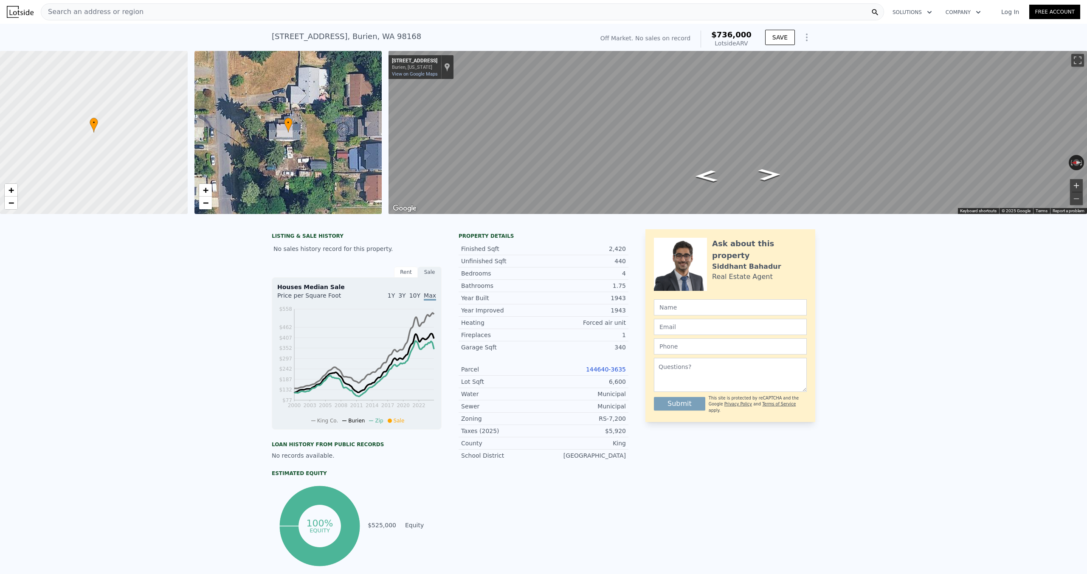
click at [1075, 183] on button "Zoom in" at bounding box center [1076, 185] width 13 height 13
click at [1078, 186] on button "Zoom in" at bounding box center [1076, 185] width 13 height 13
click at [762, 168] on div "Map" at bounding box center [737, 132] width 698 height 163
click at [305, 11] on div "Search an address or region" at bounding box center [462, 11] width 843 height 17
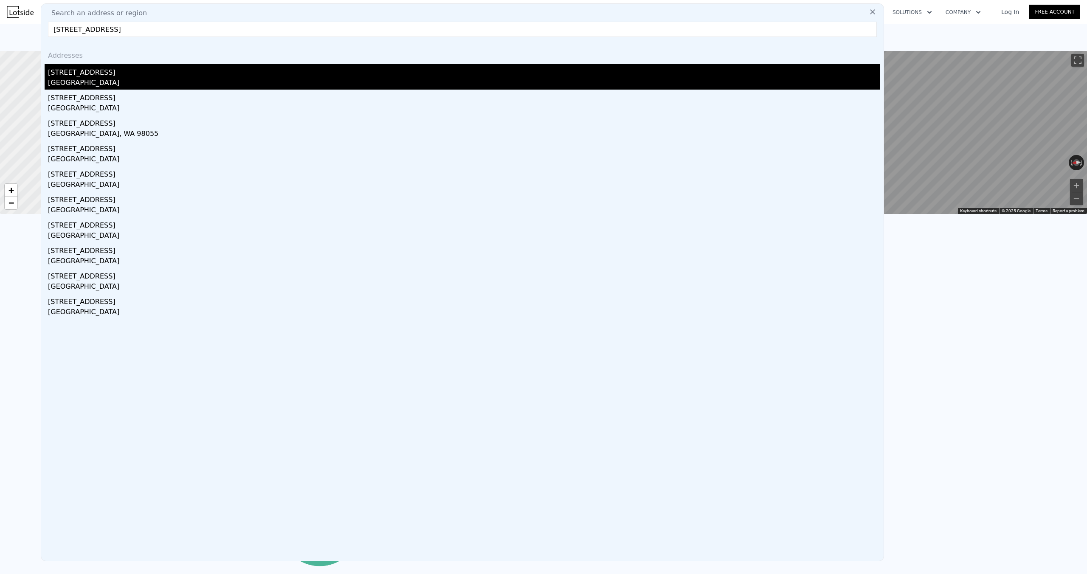
type input "16501 126th Ave Se, Renton WA"
click at [124, 78] on div "Renton, WA 98058" at bounding box center [464, 84] width 832 height 12
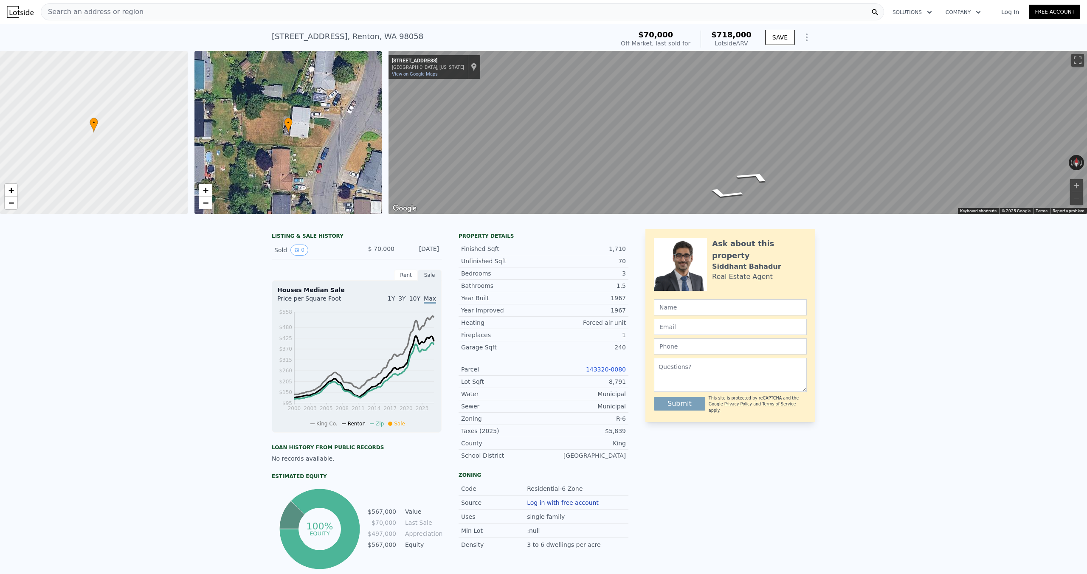
click at [773, 166] on div "Map" at bounding box center [737, 132] width 698 height 163
click at [761, 170] on icon "Go Northeast, 126th Ave SE" at bounding box center [762, 170] width 62 height 23
click at [299, 12] on div "Search an address or region" at bounding box center [462, 11] width 843 height 17
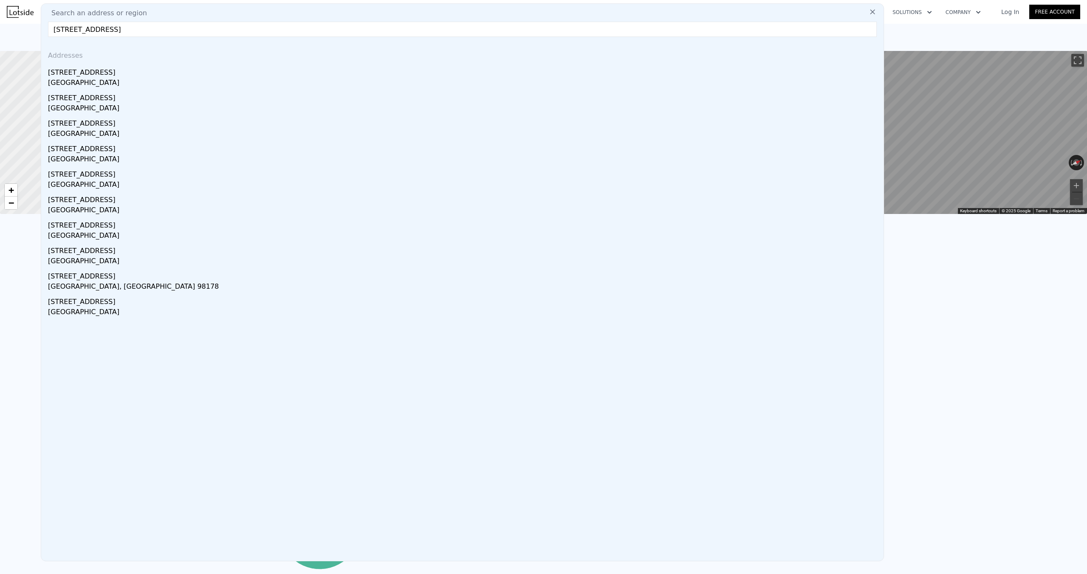
type input "10402 21st Ave Sw, Seattle WA"
click at [154, 74] on div "10402 21st Ave SW" at bounding box center [464, 71] width 832 height 14
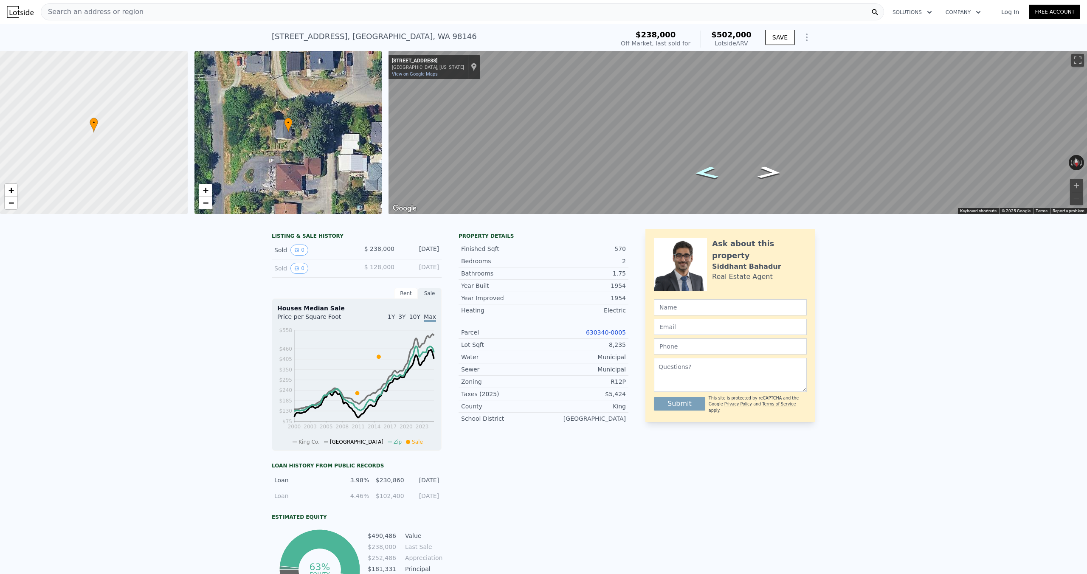
click at [707, 169] on icon "Go East, SW 104th St" at bounding box center [706, 172] width 45 height 19
click at [1076, 183] on button "Zoom in" at bounding box center [1076, 185] width 13 height 13
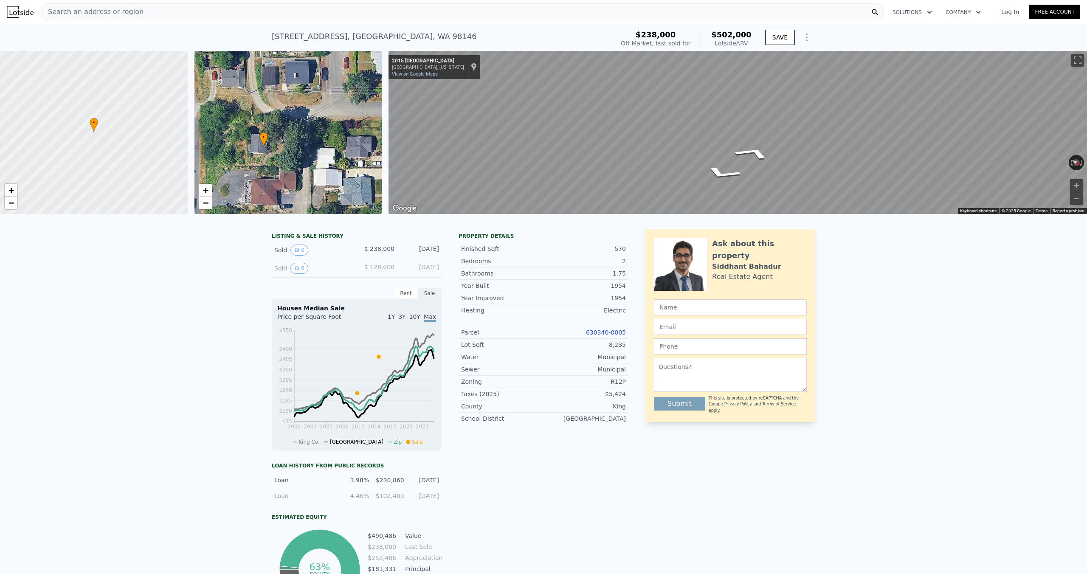
drag, startPoint x: 296, startPoint y: 145, endPoint x: 269, endPoint y: 159, distance: 30.6
click at [270, 159] on div "• + −" at bounding box center [288, 132] width 188 height 163
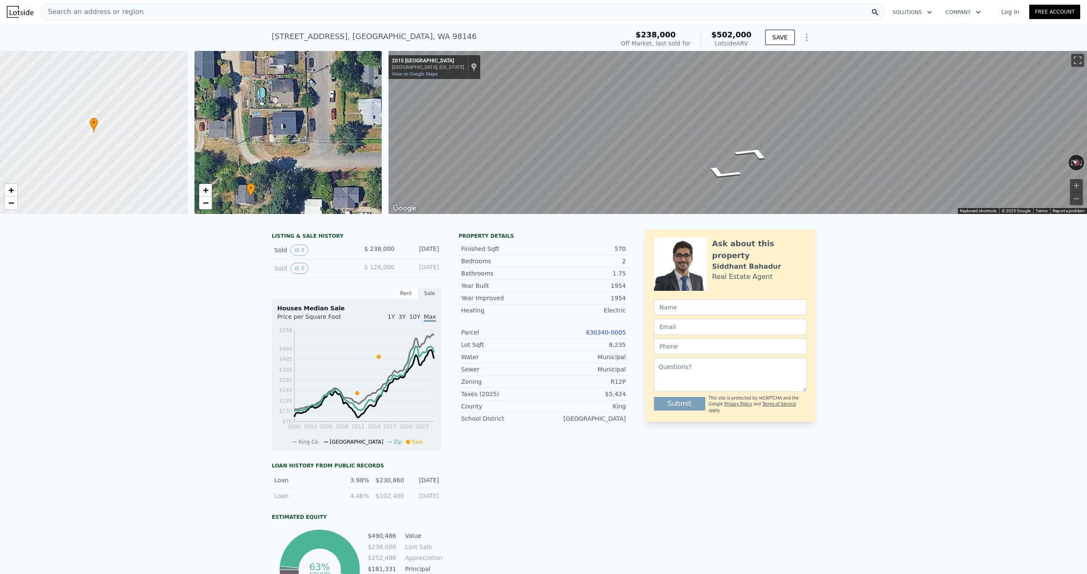
drag, startPoint x: 326, startPoint y: 107, endPoint x: 309, endPoint y: 157, distance: 52.4
click at [317, 157] on div "• + −" at bounding box center [288, 132] width 188 height 163
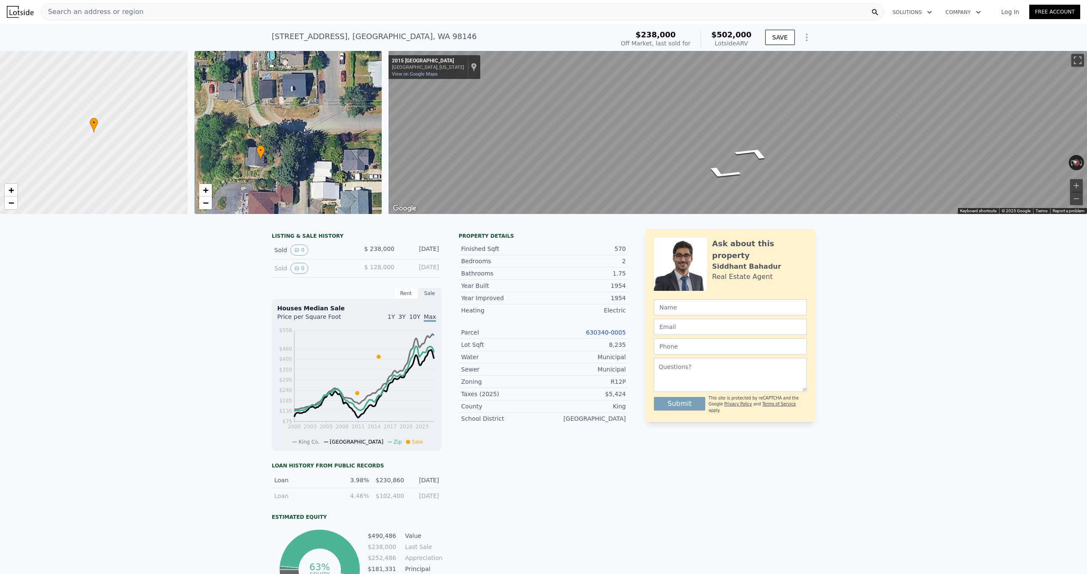
drag, startPoint x: 290, startPoint y: 155, endPoint x: 297, endPoint y: 119, distance: 36.4
click at [297, 119] on div "• + −" at bounding box center [288, 132] width 188 height 163
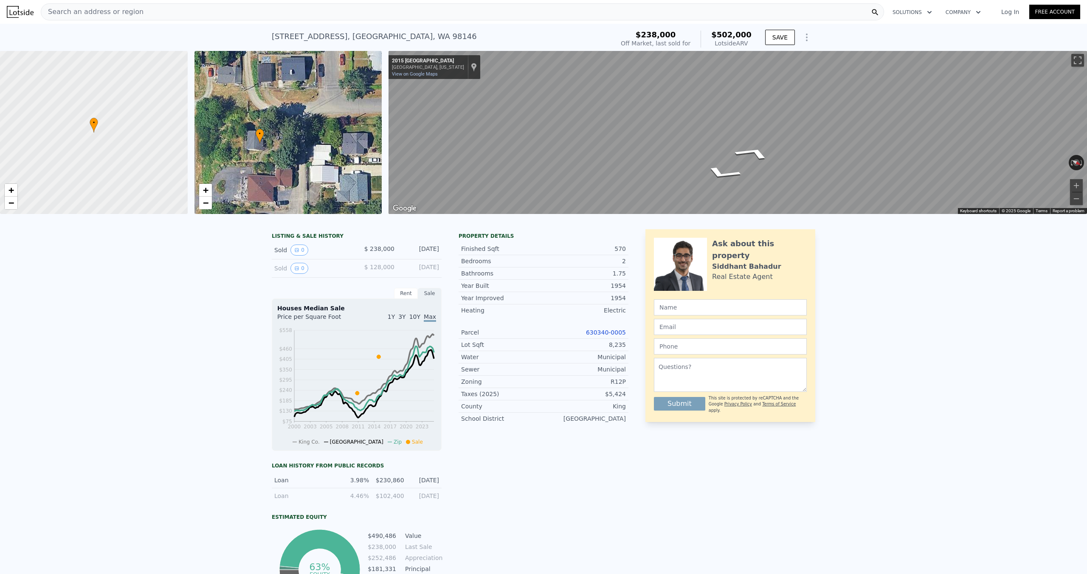
drag, startPoint x: 282, startPoint y: 161, endPoint x: 279, endPoint y: 147, distance: 13.9
click at [279, 147] on div "• + −" at bounding box center [288, 132] width 188 height 163
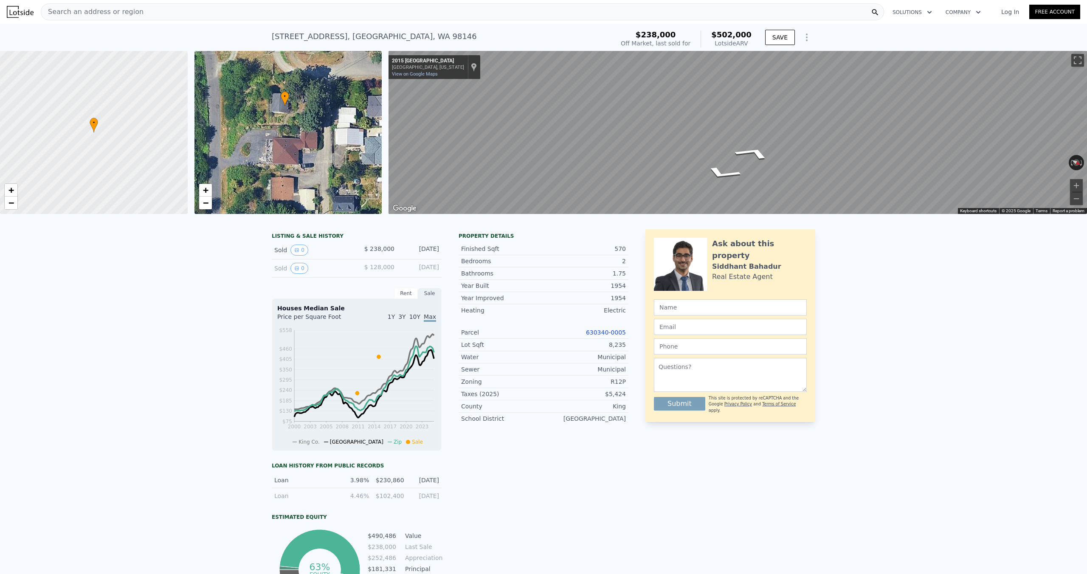
drag, startPoint x: 291, startPoint y: 129, endPoint x: 306, endPoint y: 110, distance: 23.5
click at [306, 110] on div "• + −" at bounding box center [288, 132] width 188 height 163
click at [724, 179] on icon "Go East, SW 104th St" at bounding box center [721, 180] width 64 height 20
click at [1079, 199] on button "Zoom out" at bounding box center [1076, 198] width 13 height 13
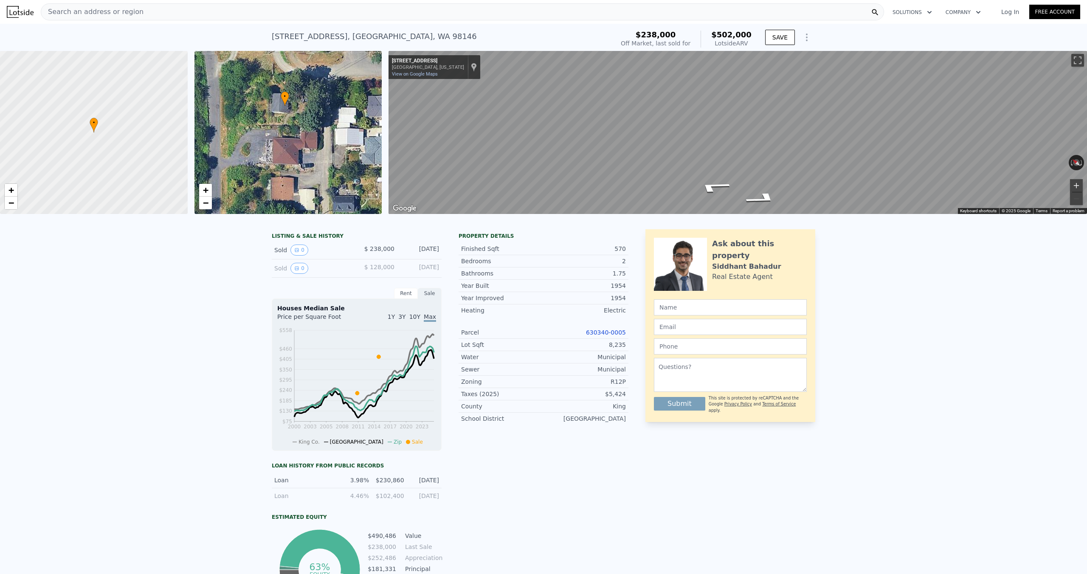
click at [1077, 184] on button "Zoom in" at bounding box center [1076, 185] width 13 height 13
click at [1079, 197] on button "Zoom out" at bounding box center [1076, 198] width 13 height 13
click at [1075, 183] on button "Zoom in" at bounding box center [1076, 185] width 13 height 13
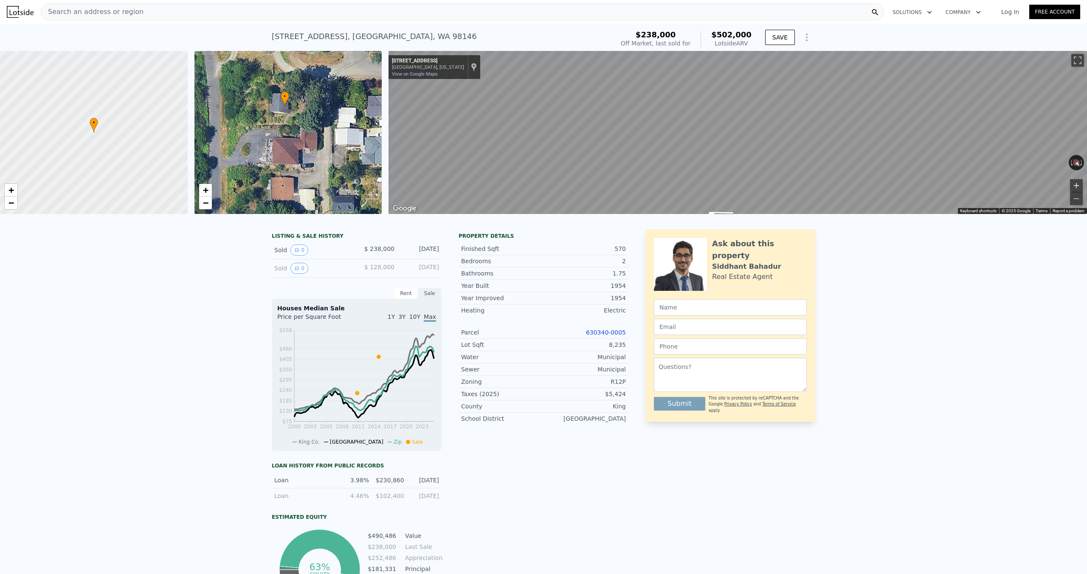
click at [1075, 183] on button "Zoom in" at bounding box center [1076, 185] width 13 height 13
click at [545, 8] on div "Search an address or region" at bounding box center [462, 11] width 843 height 17
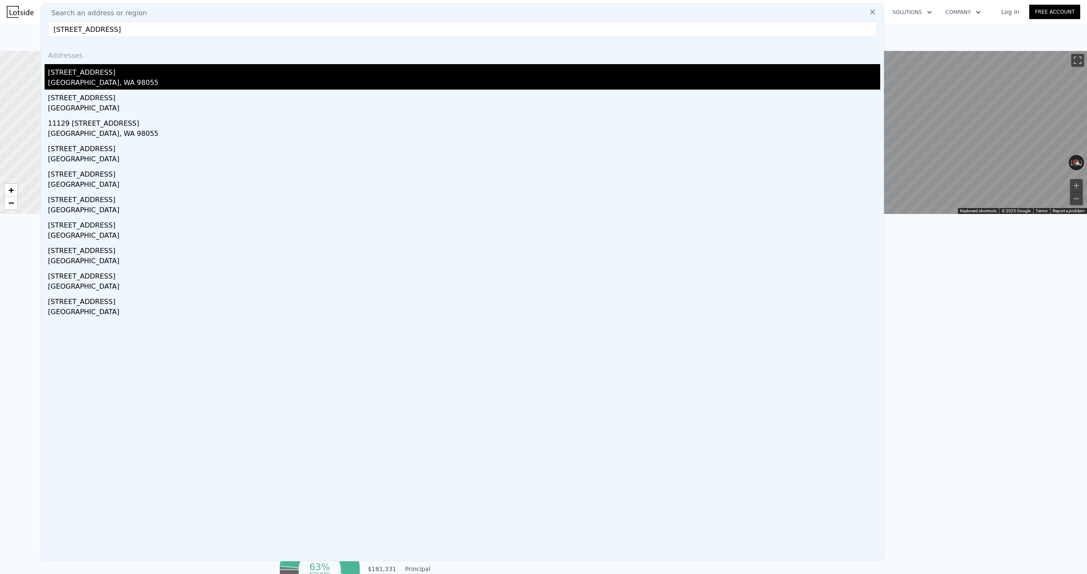
type input "11313 Se 168th St, Renton"
click at [369, 76] on div "11313 SE 168th St" at bounding box center [464, 71] width 832 height 14
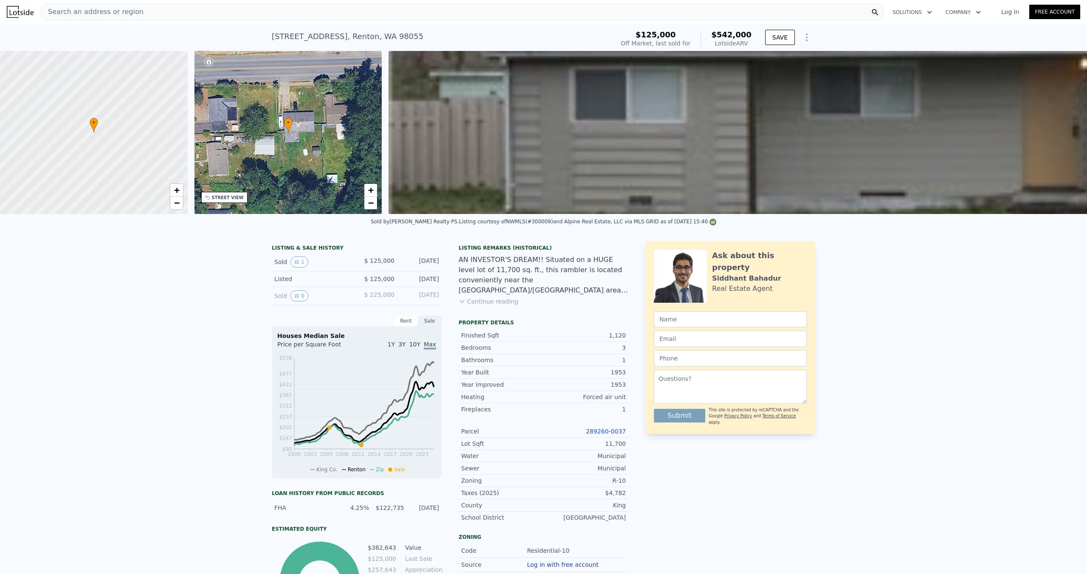
click at [408, 8] on div "Search an address or region" at bounding box center [462, 11] width 843 height 17
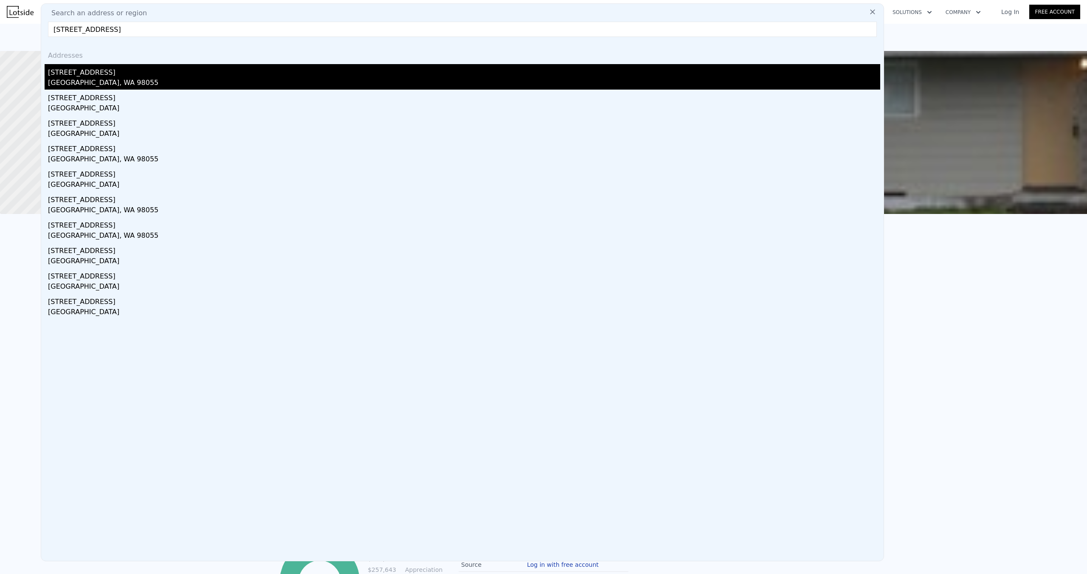
type input "611 S 32nd St, Renton WA"
click at [267, 76] on div "611 S 32nd St" at bounding box center [464, 71] width 832 height 14
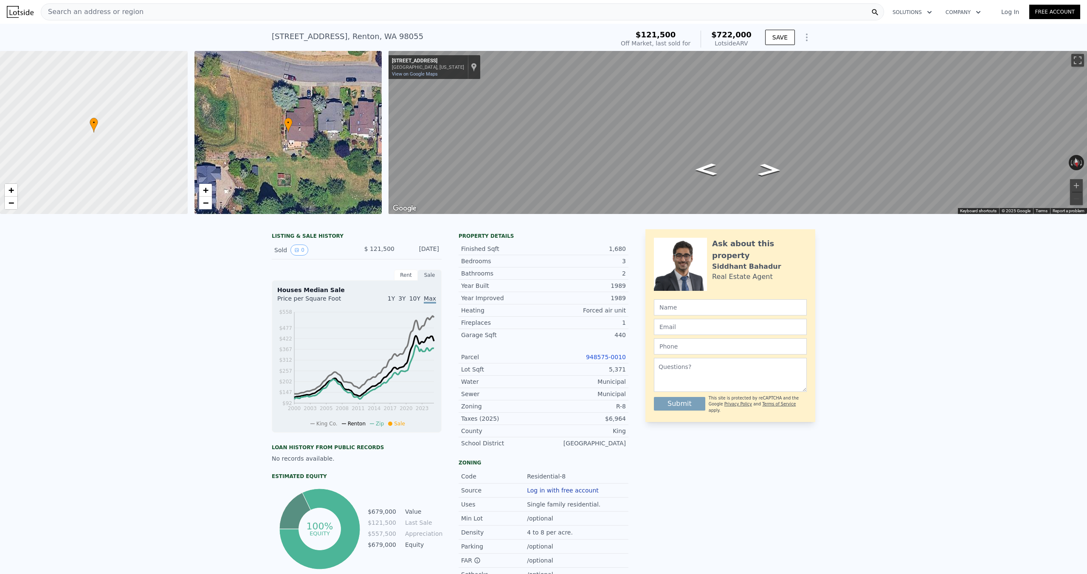
click at [573, 8] on div "Search an address or region" at bounding box center [462, 11] width 843 height 17
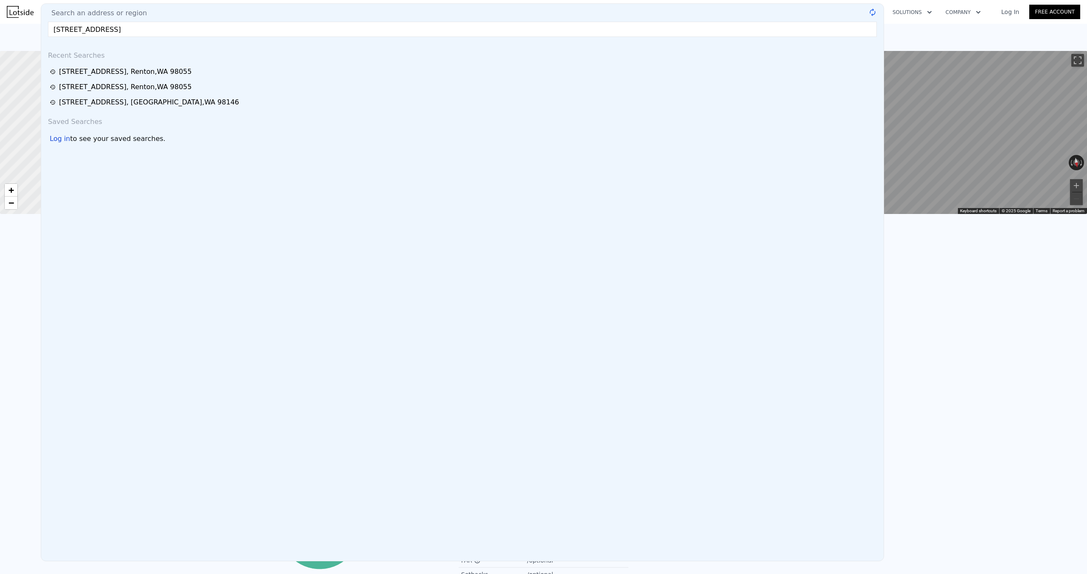
type input "5417 Beacon Ave S,"
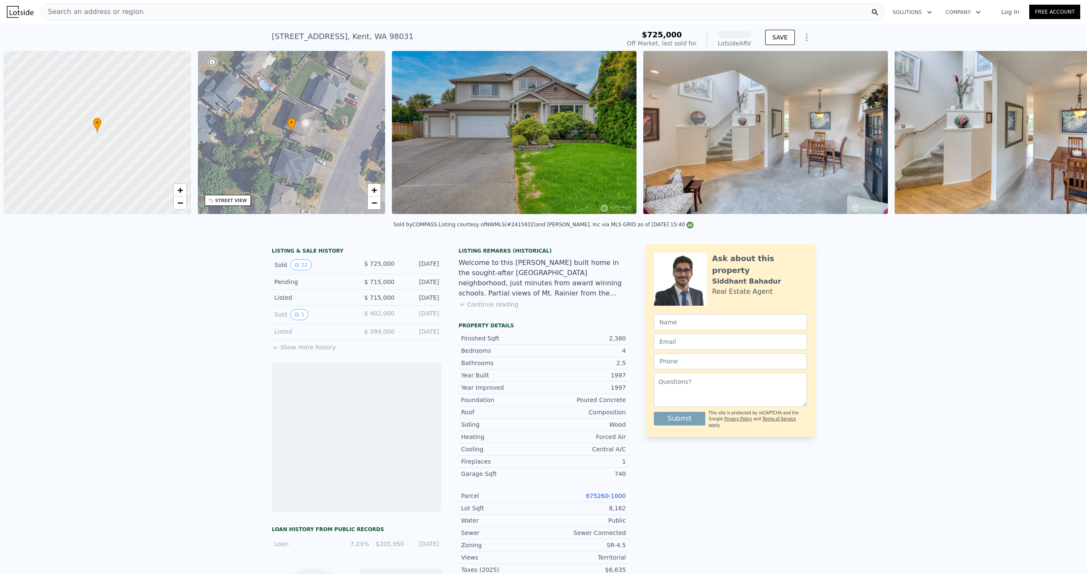
scroll to position [0, 3]
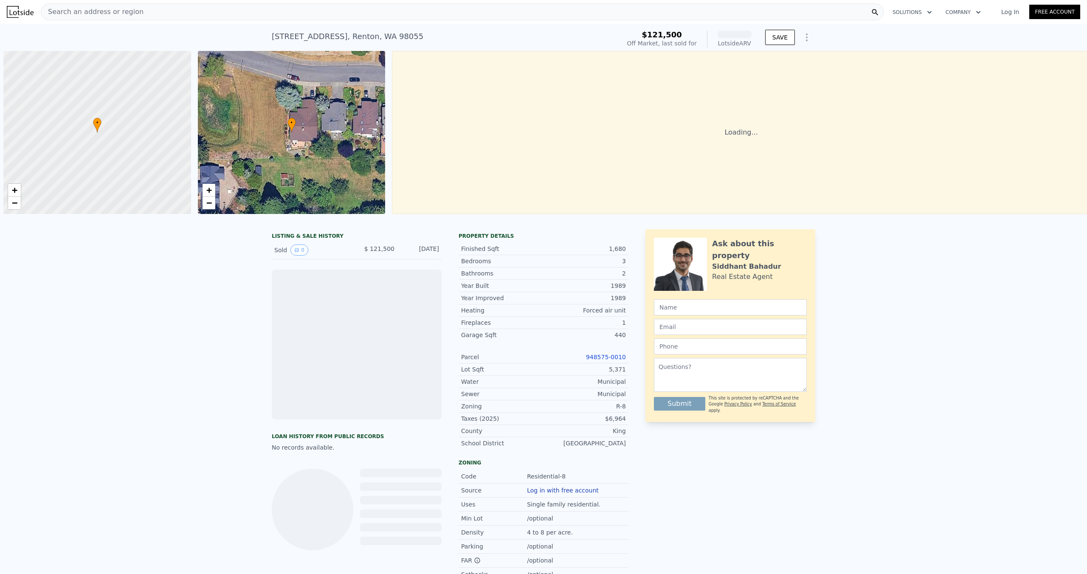
click at [205, 13] on div "Search an address or region" at bounding box center [462, 11] width 843 height 17
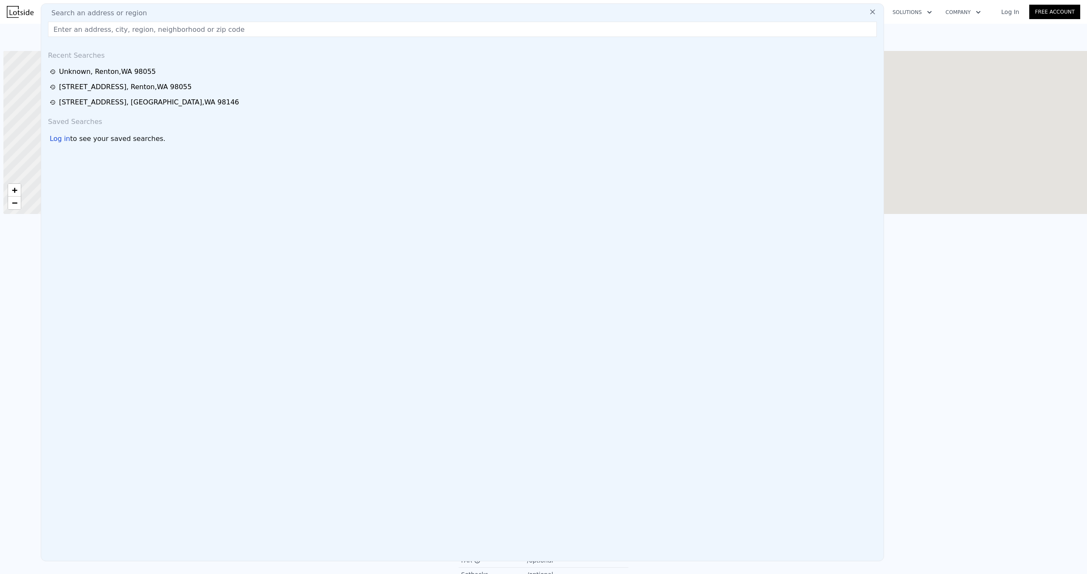
scroll to position [0, 3]
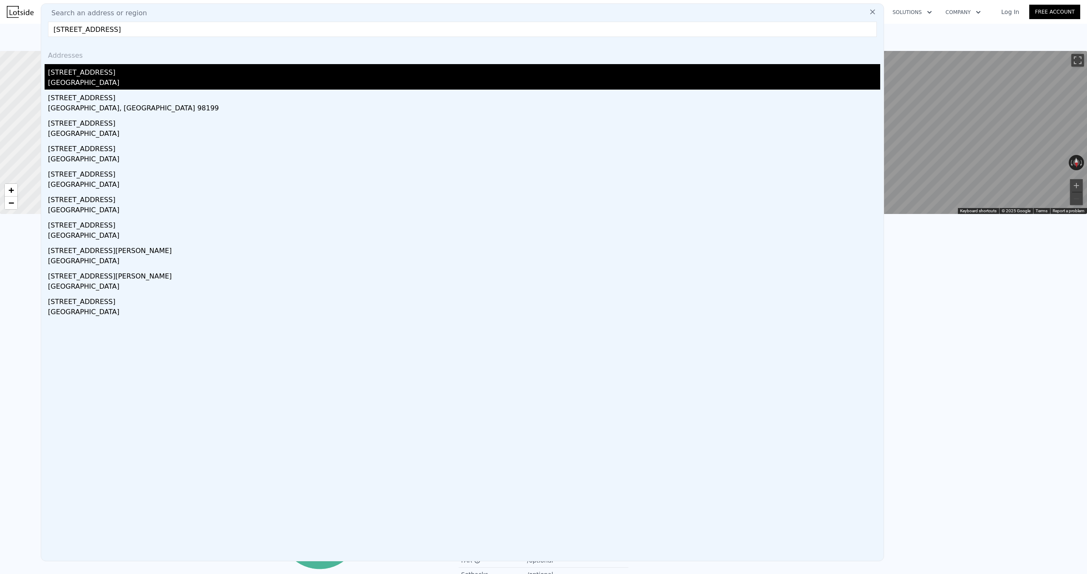
type input "5417 Beacon Ave S, Seattle WA"
click at [119, 82] on div "Seattle, WA 98108" at bounding box center [464, 84] width 832 height 12
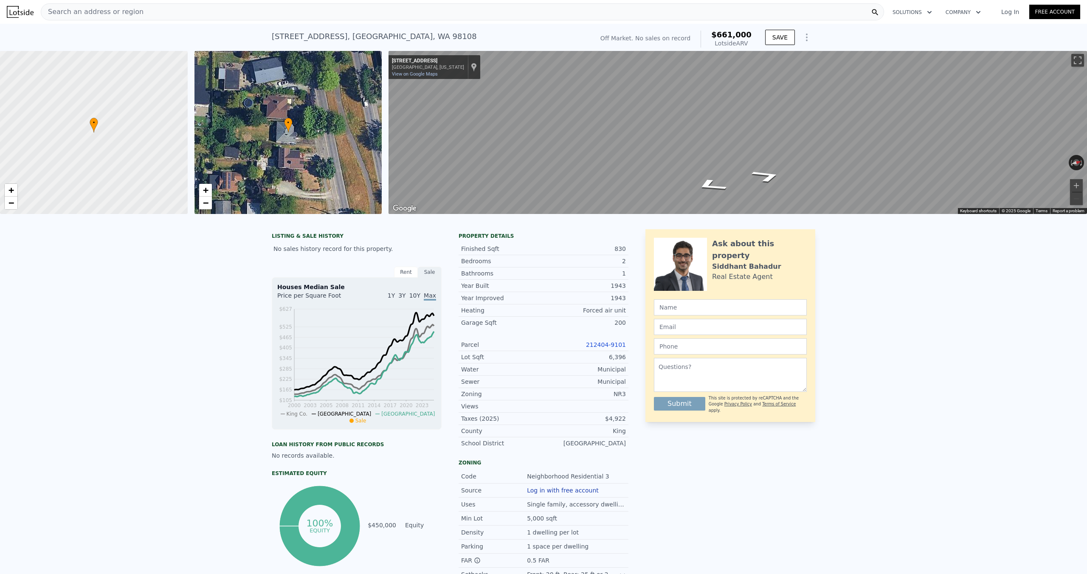
click at [598, 11] on div "Search an address or region" at bounding box center [462, 11] width 843 height 17
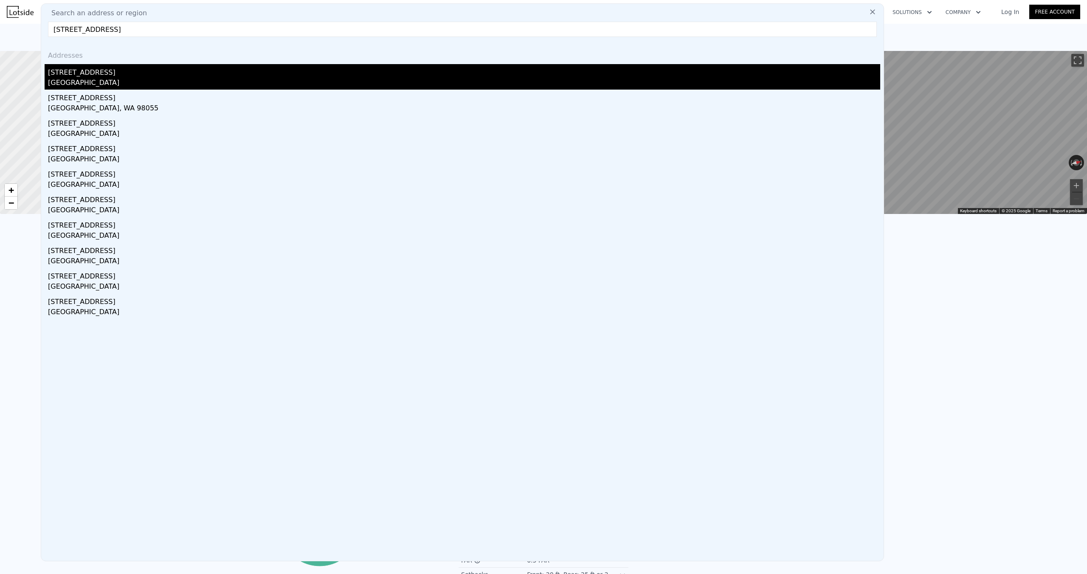
type input "16632 157th Ct Se, Renton"
click at [414, 73] on div "16632 157th Ct SE" at bounding box center [464, 71] width 832 height 14
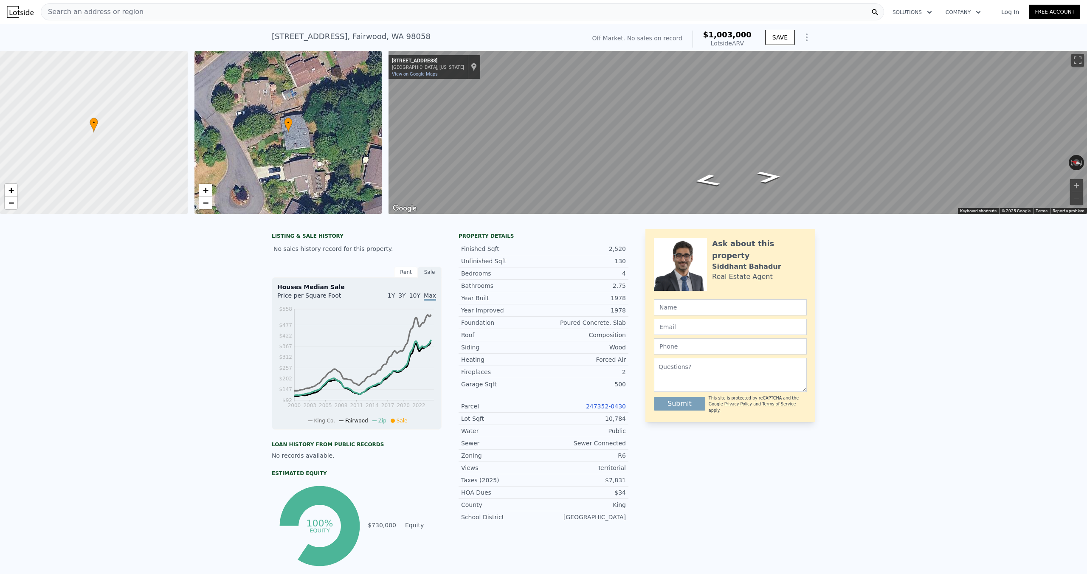
click at [349, 8] on div "Search an address or region" at bounding box center [462, 11] width 843 height 17
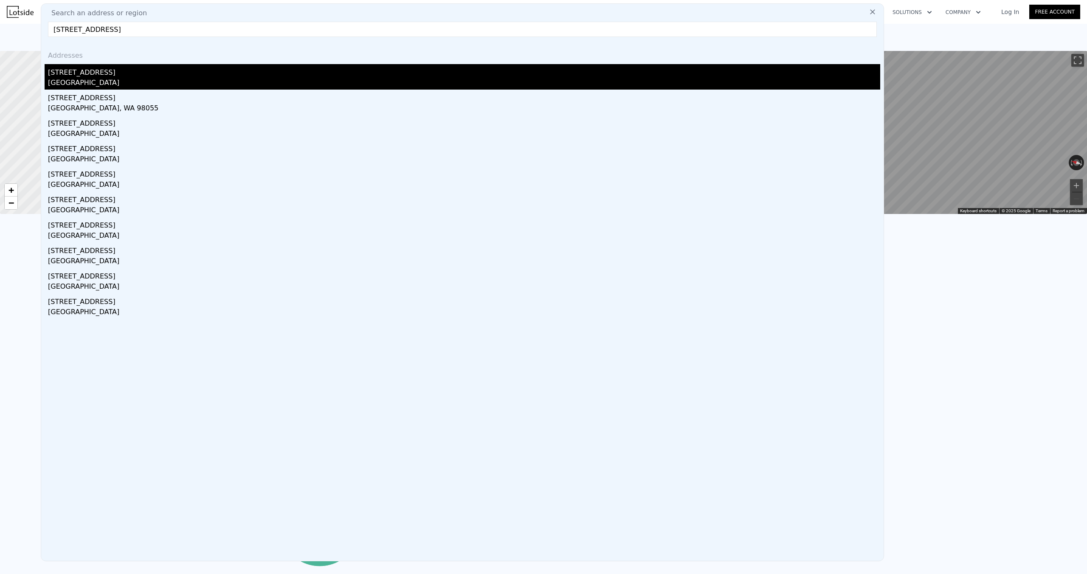
type input "16632 157th Ct Se, Renton"
click at [264, 72] on div "16632 157th Ct SE" at bounding box center [464, 71] width 832 height 14
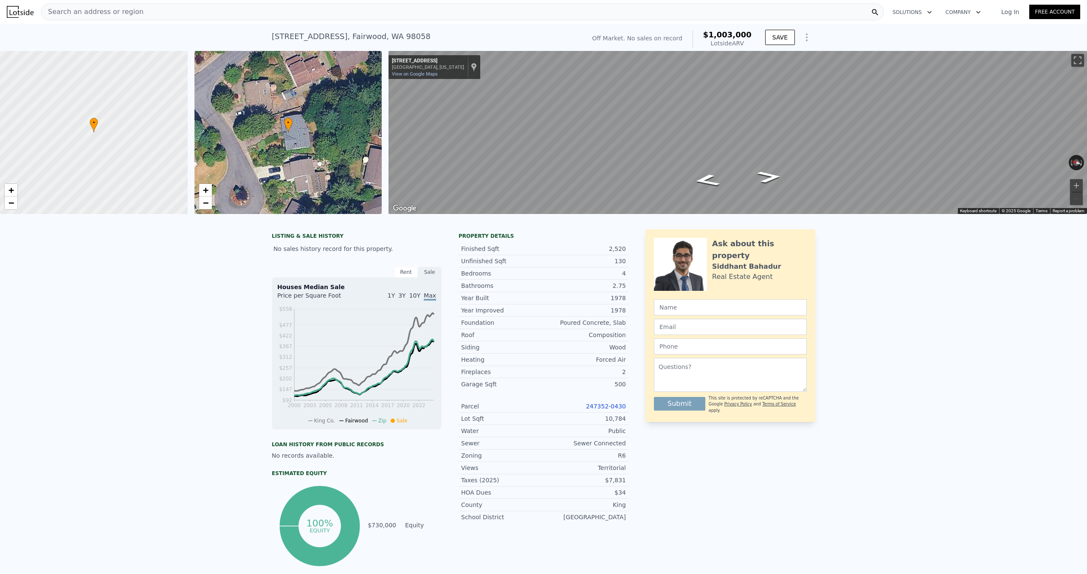
click at [349, 11] on div "Search an address or region" at bounding box center [462, 11] width 843 height 17
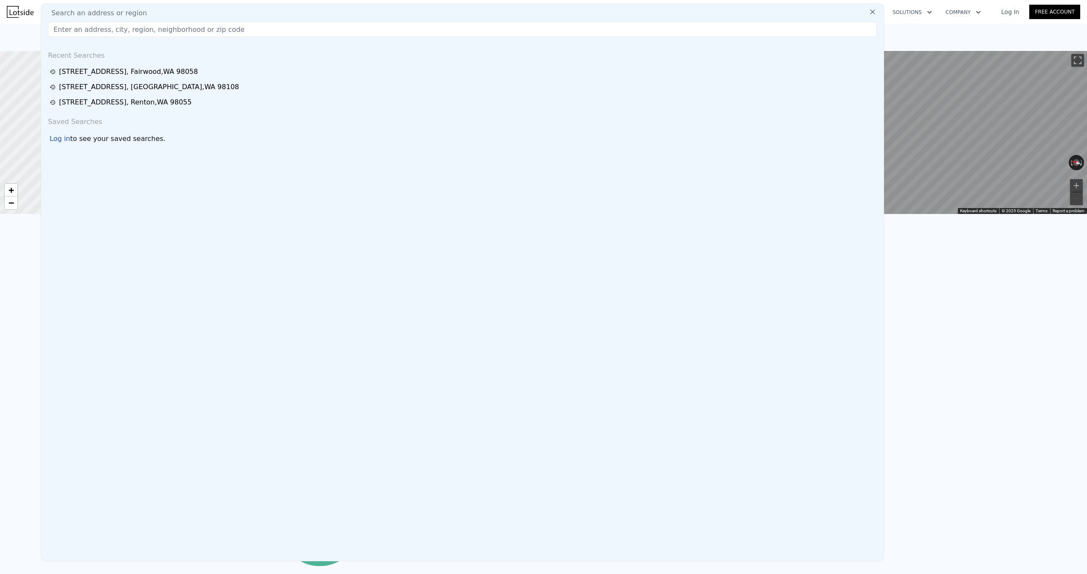
type input "1846 S 244th Pl, Des Moines"
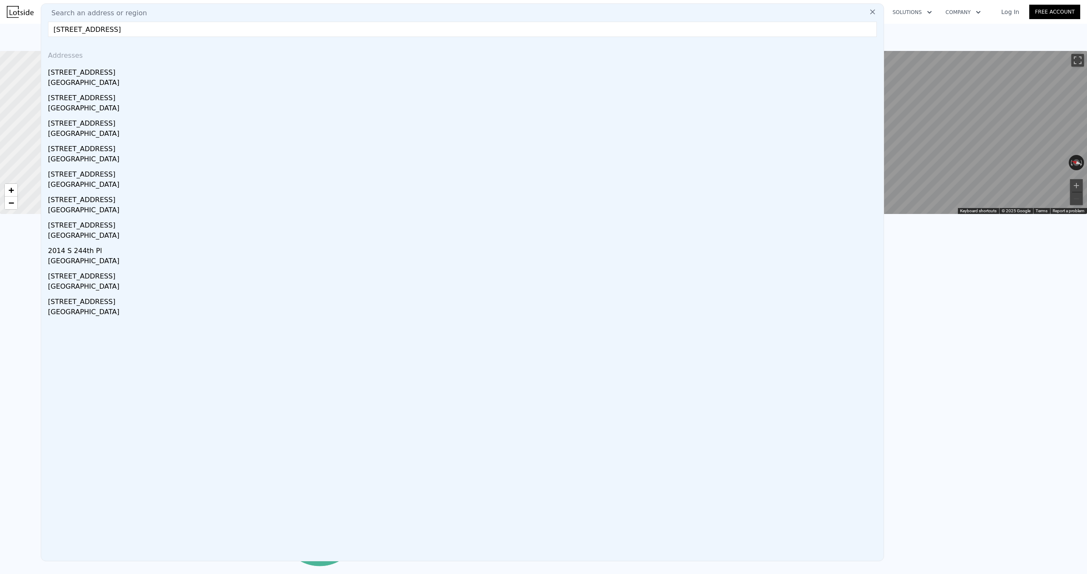
click at [264, 79] on div "Des Moines, WA 98198" at bounding box center [464, 84] width 832 height 12
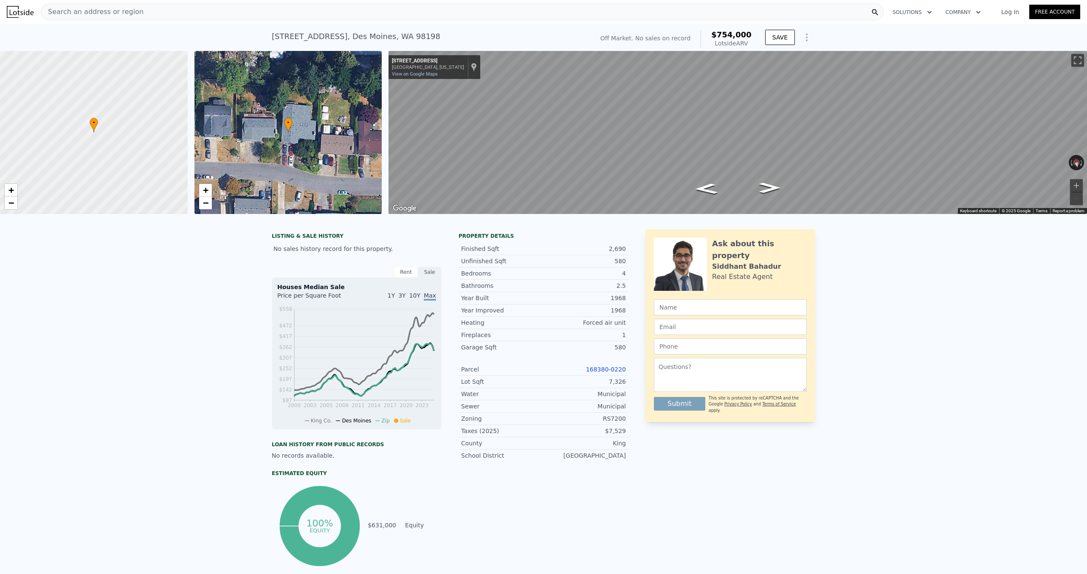
click at [137, 15] on div "Search an address or region" at bounding box center [462, 11] width 843 height 17
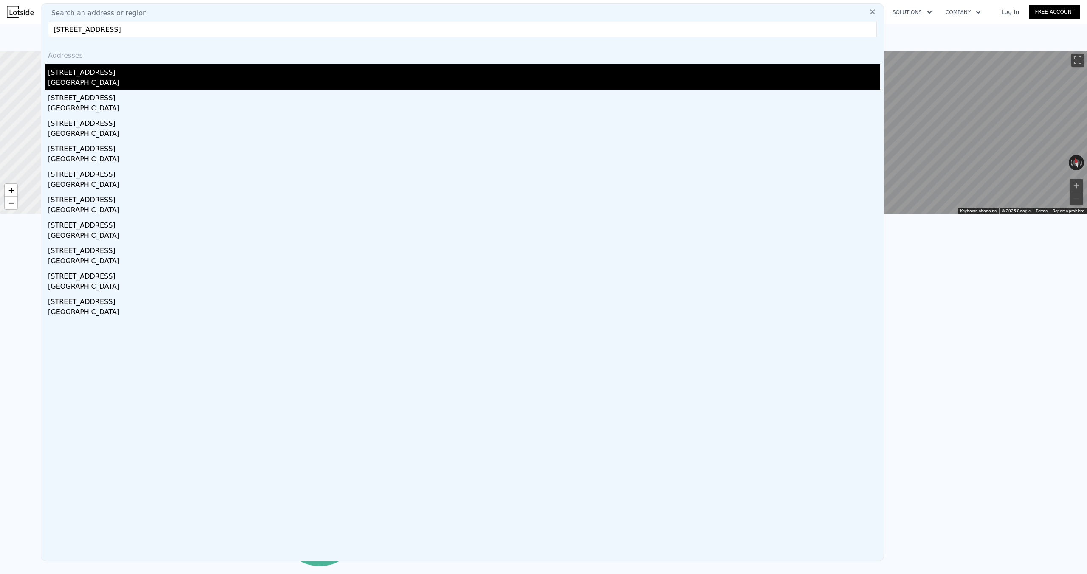
type input "14600 Se 176th St Unit O2, Renton WA"
click at [133, 73] on div "14600 SE 176th St Unit O2" at bounding box center [464, 71] width 832 height 14
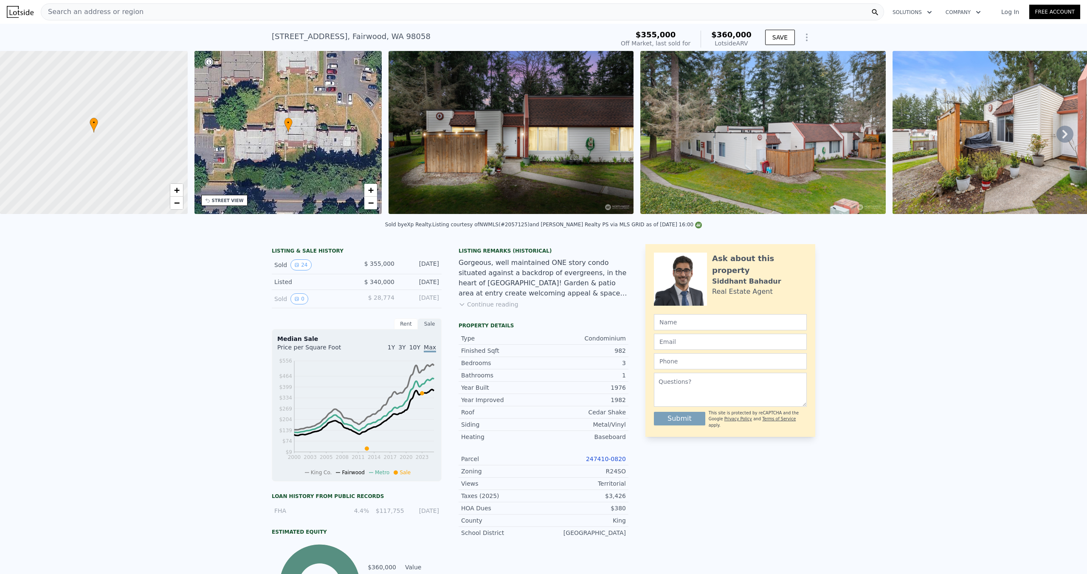
click at [1062, 132] on icon at bounding box center [1064, 134] width 17 height 17
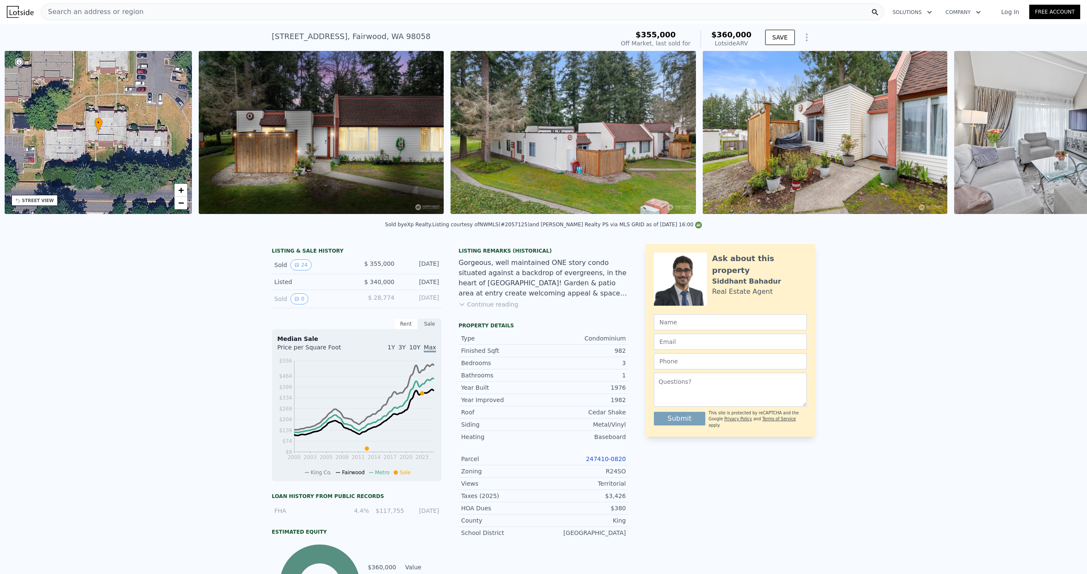
scroll to position [0, 197]
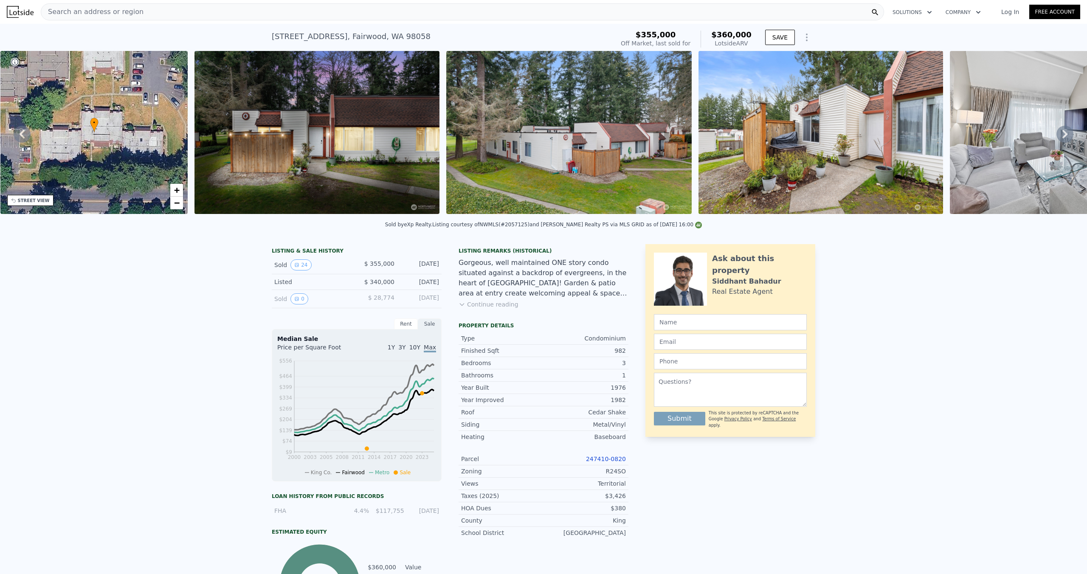
click at [1066, 134] on icon at bounding box center [1064, 134] width 5 height 8
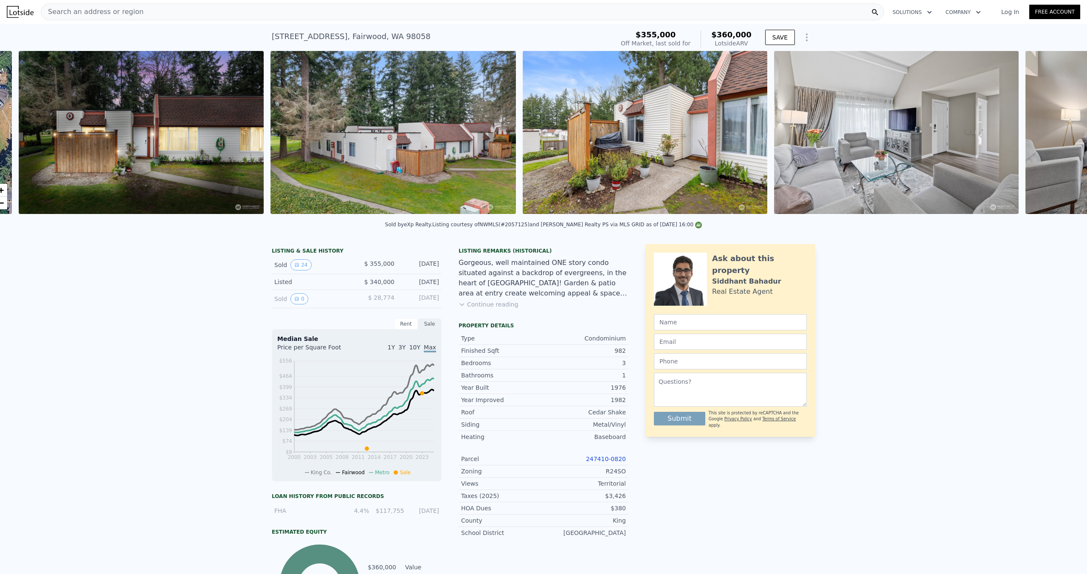
scroll to position [0, 388]
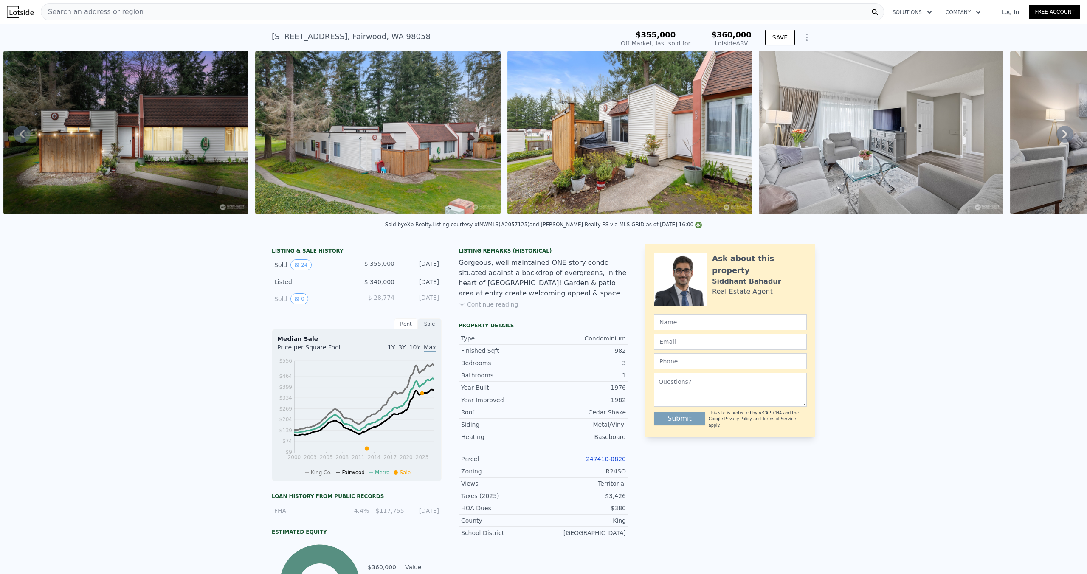
click at [1066, 134] on icon at bounding box center [1064, 134] width 5 height 8
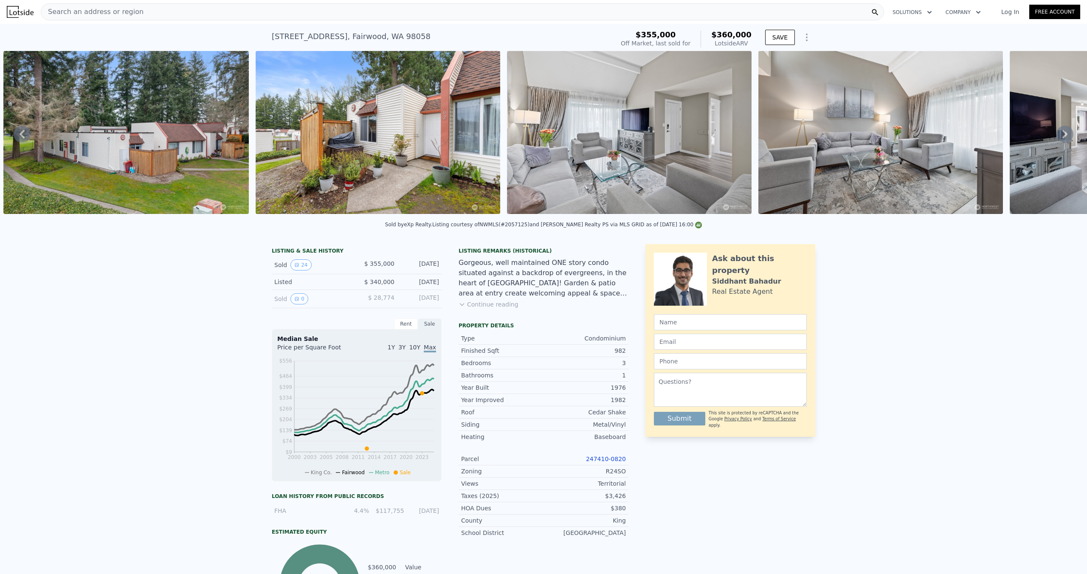
click at [1066, 134] on icon at bounding box center [1064, 134] width 5 height 8
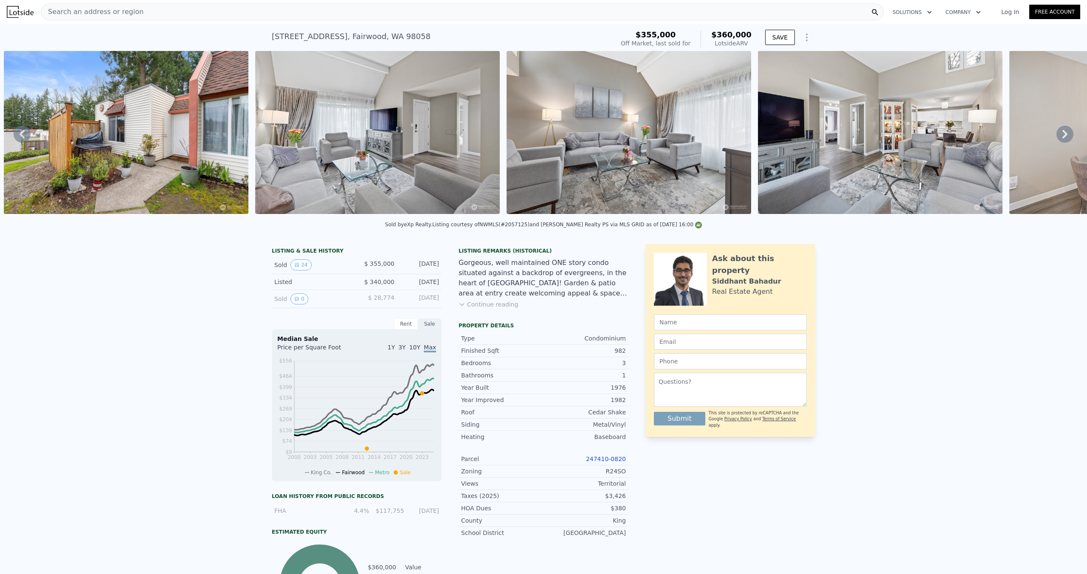
click at [1066, 134] on icon at bounding box center [1064, 134] width 5 height 8
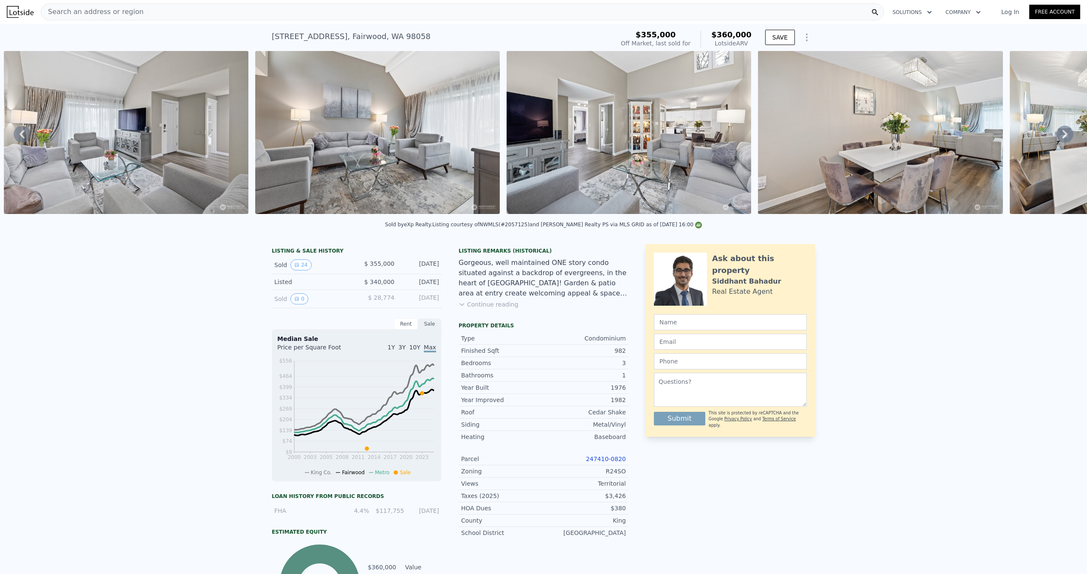
click at [1066, 134] on icon at bounding box center [1064, 134] width 5 height 8
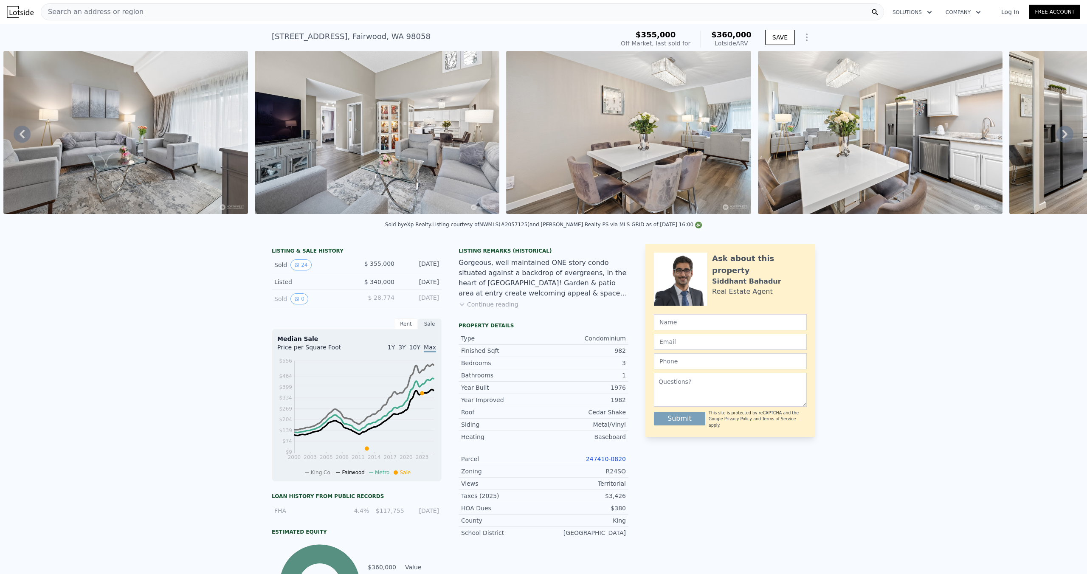
click at [1066, 134] on icon at bounding box center [1064, 134] width 5 height 8
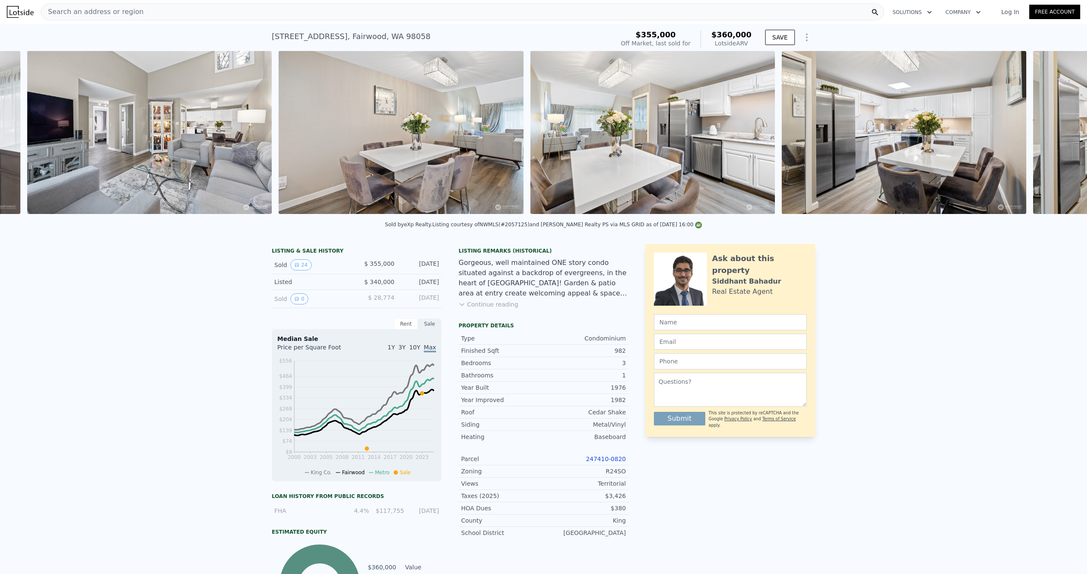
scroll to position [0, 1646]
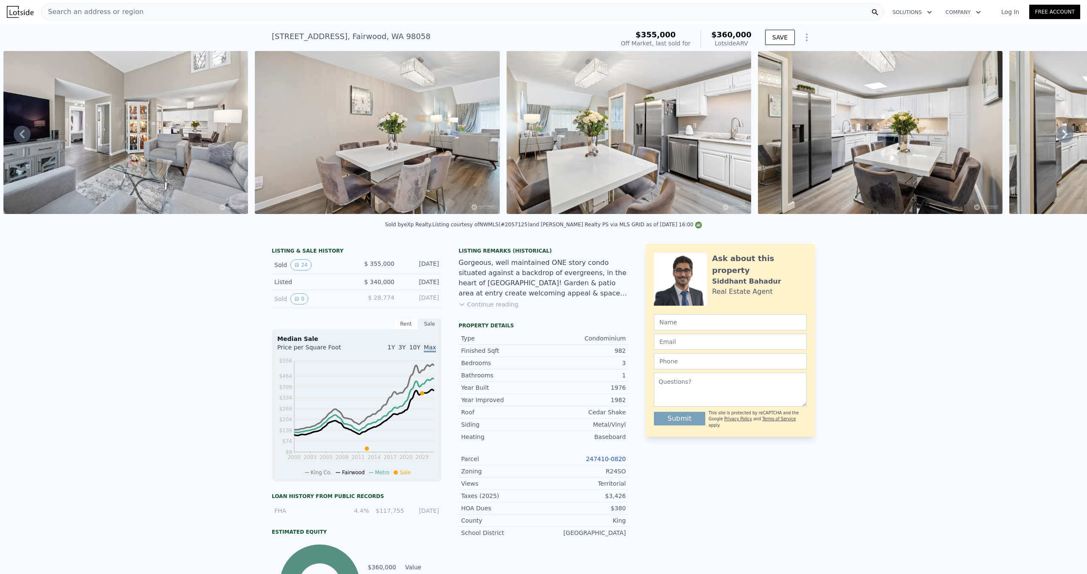
click at [488, 10] on div "Search an address or region" at bounding box center [462, 11] width 843 height 17
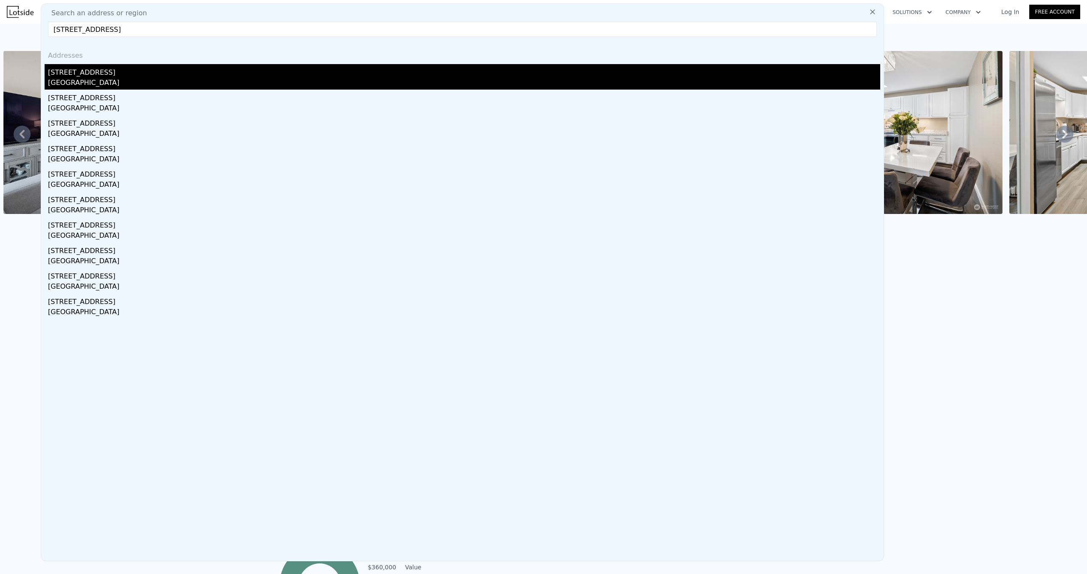
type input "3110 W Lake Sammamish Pkwy Se Apt 23, Bellevue"
click at [319, 76] on div "3110 W Lake Sammamish Pkwy SE Apt 23" at bounding box center [464, 71] width 832 height 14
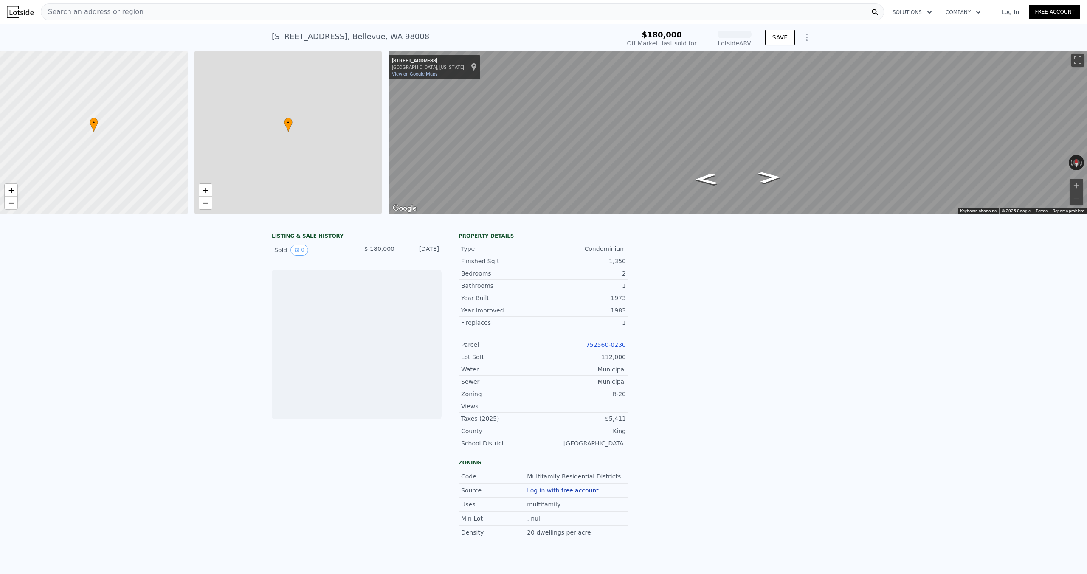
scroll to position [0, 3]
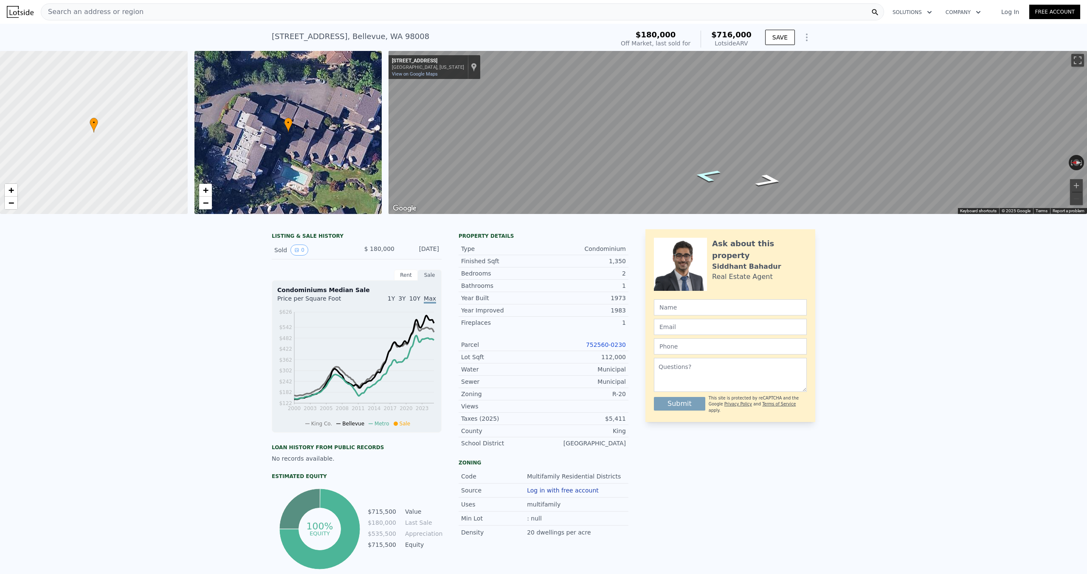
click at [707, 178] on icon "Go North, W Lake Sammamish Pkwy SE" at bounding box center [707, 175] width 50 height 19
click at [760, 181] on icon "Go South, W Lake Sammamish Pkwy SE" at bounding box center [754, 182] width 63 height 17
click at [760, 181] on icon "Go South, W Lake Sammamish Pkwy SE" at bounding box center [753, 182] width 63 height 17
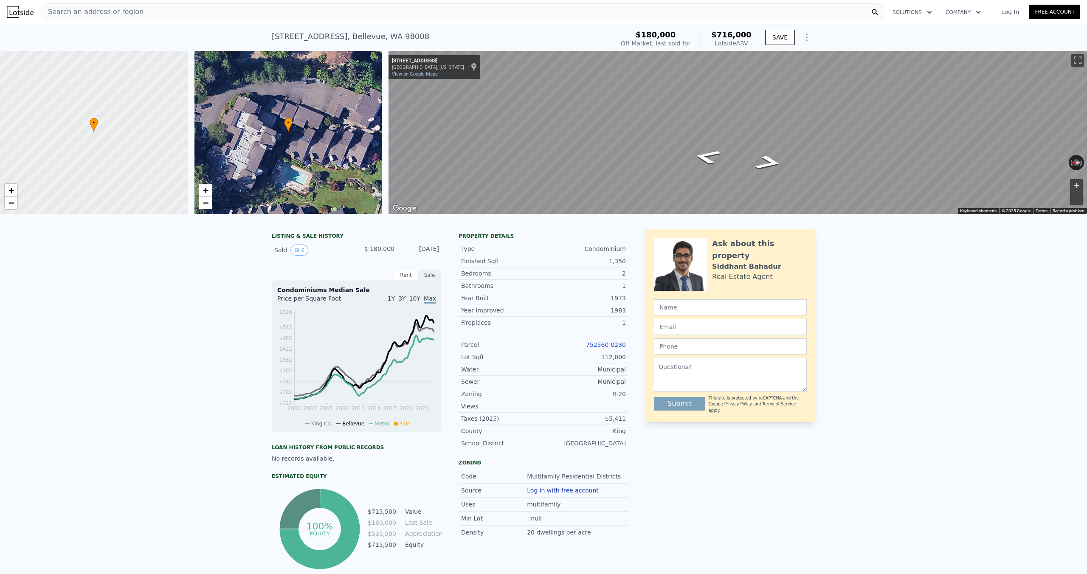
click at [1076, 183] on button "Zoom in" at bounding box center [1076, 185] width 13 height 13
click at [191, 11] on div "Search an address or region" at bounding box center [462, 11] width 843 height 17
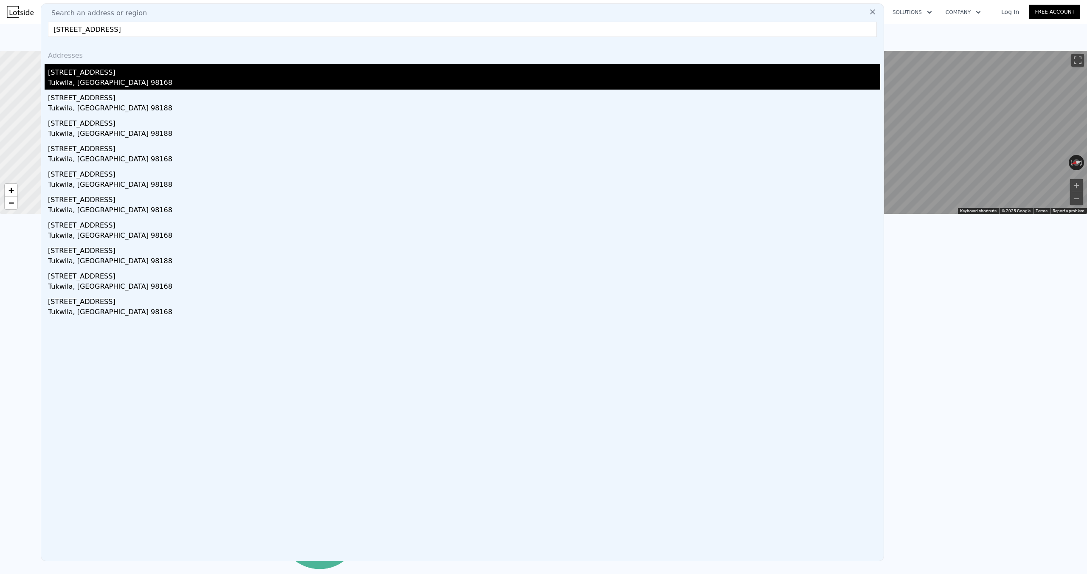
type input "1658 42nd Ave S, Tukwila WA"
click at [147, 73] on div "14657 42nd Ave S" at bounding box center [464, 71] width 832 height 14
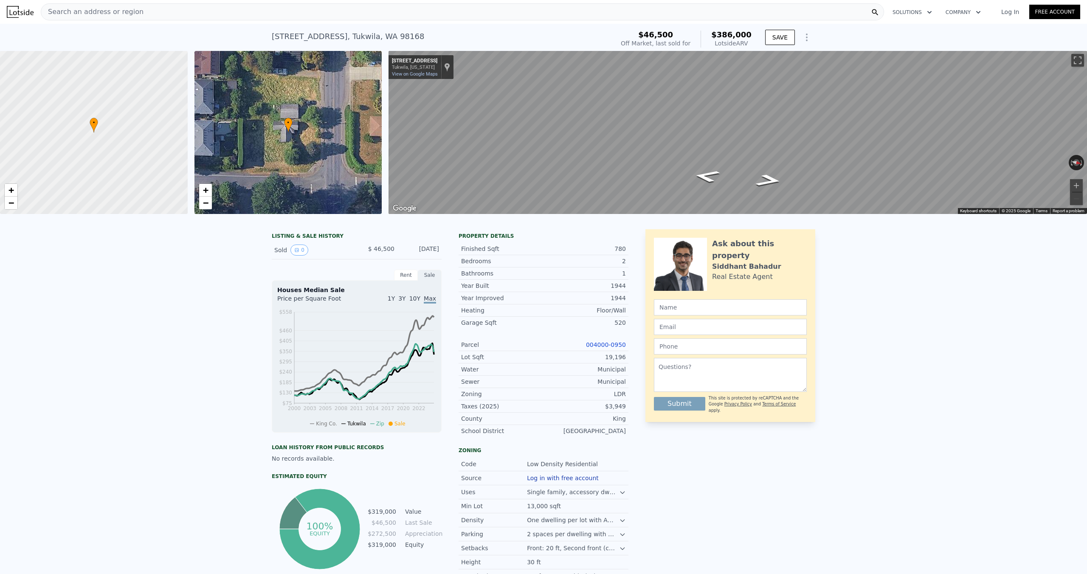
click at [164, 8] on div "Search an address or region" at bounding box center [462, 11] width 843 height 17
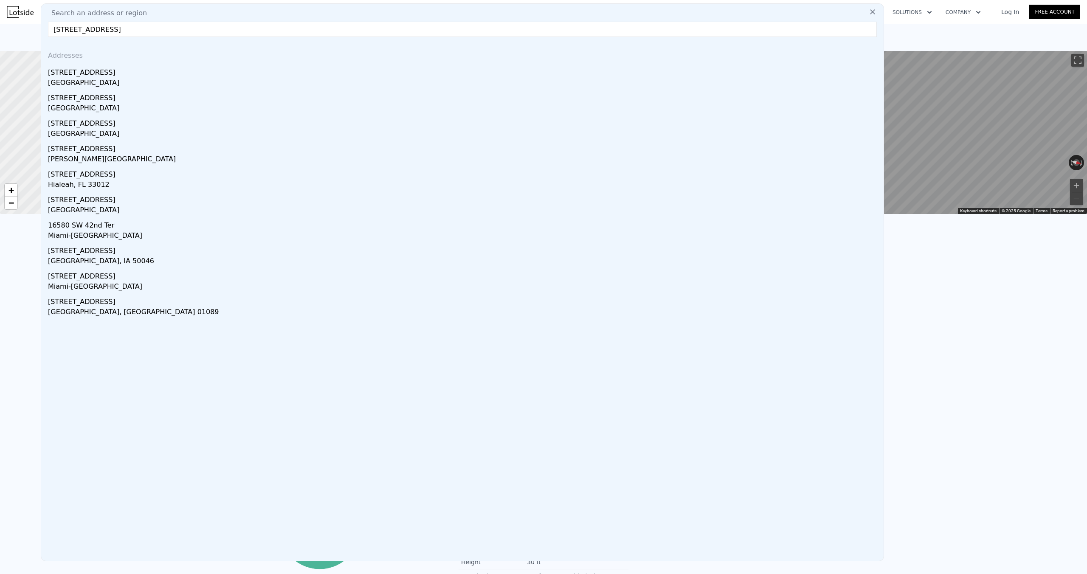
drag, startPoint x: 61, startPoint y: 30, endPoint x: 50, endPoint y: 29, distance: 11.1
click at [50, 29] on input "1658 42nd Ave S, wa" at bounding box center [462, 29] width 829 height 15
paste input "1658 42nd Ave S, Tukwila WA"
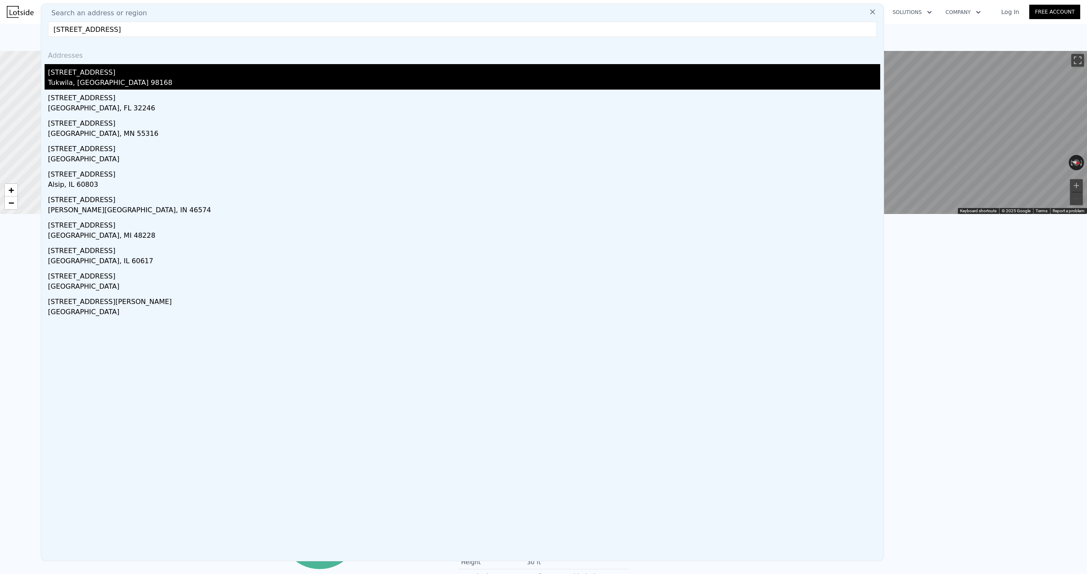
type input "11658 42nd Ave S,"
click at [129, 80] on div "Tukwila, WA 98168" at bounding box center [464, 84] width 832 height 12
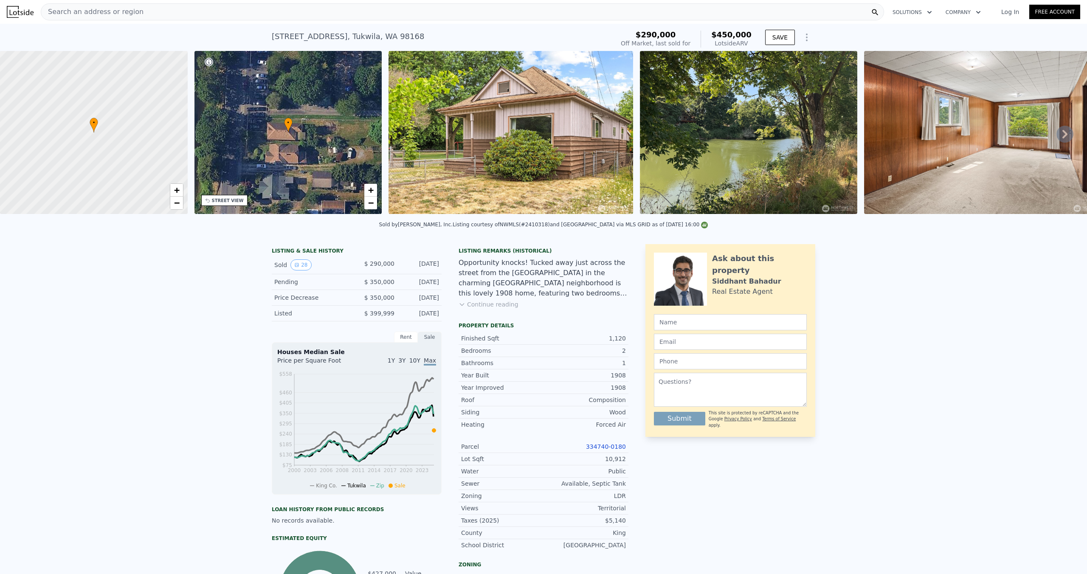
click at [165, 10] on div "Search an address or region" at bounding box center [462, 11] width 843 height 17
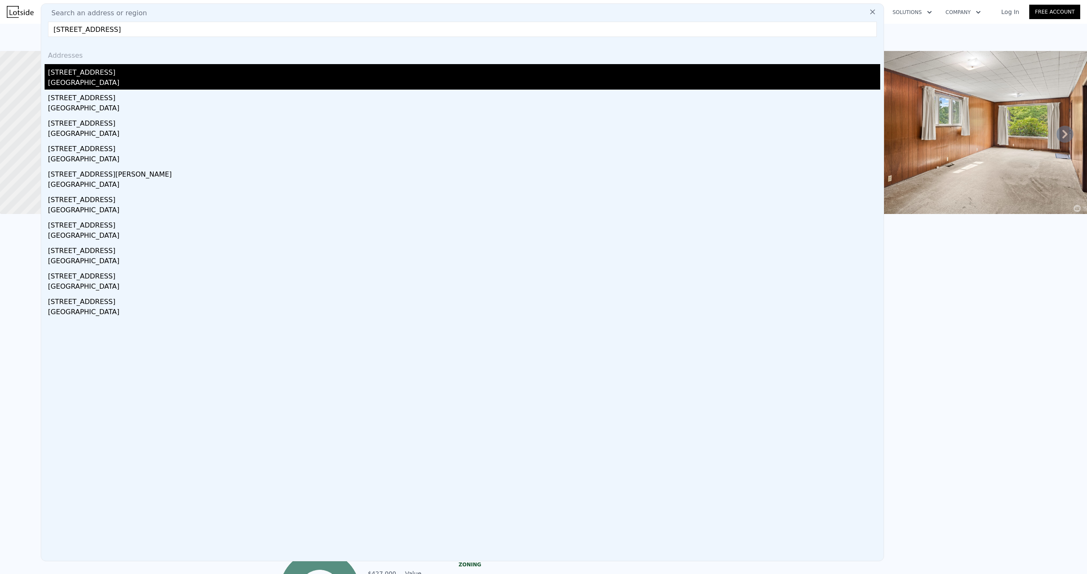
type input "6512 51st Ave S, Seattle WA"
click at [129, 75] on div "6512 51st Ave S" at bounding box center [464, 71] width 832 height 14
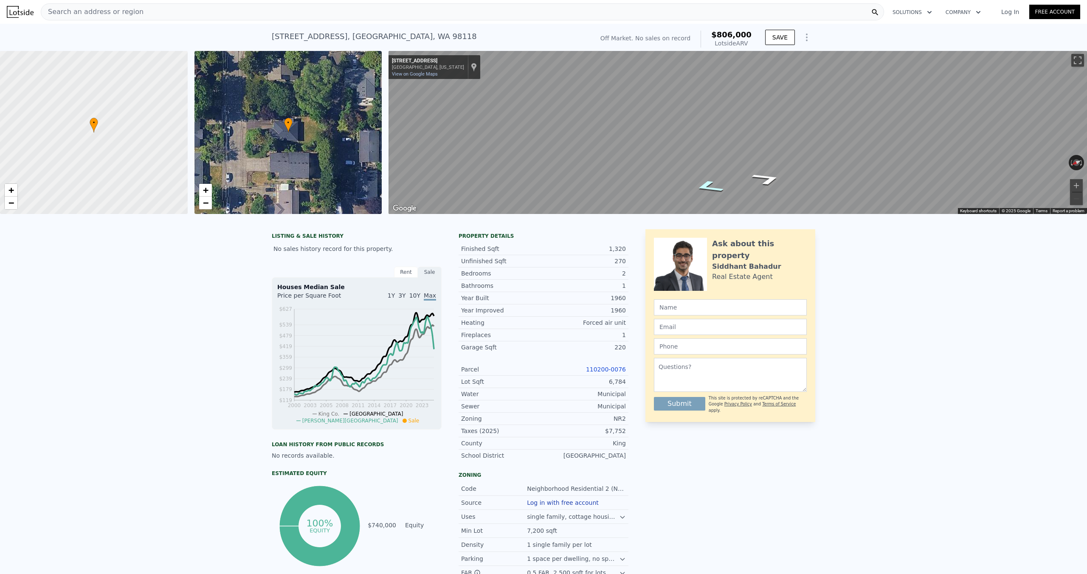
click at [710, 185] on icon "Go North, 51st Ave S" at bounding box center [709, 186] width 56 height 19
click at [298, 9] on div "Search an address or region" at bounding box center [462, 11] width 843 height 17
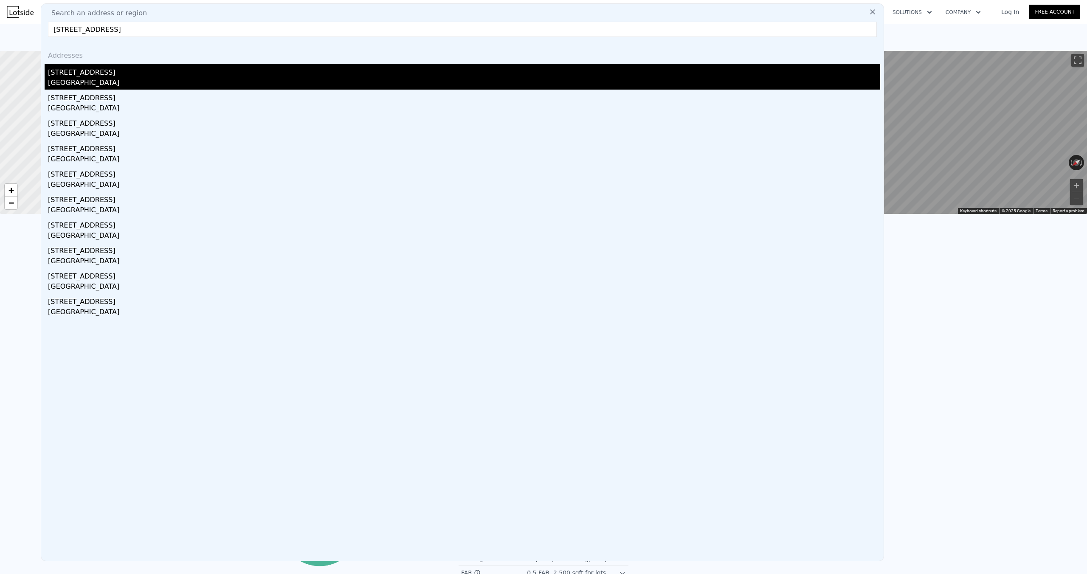
type input "11629 Se 199th St, Kent WA"
click at [210, 72] on div "11629 SE 199th St" at bounding box center [464, 71] width 832 height 14
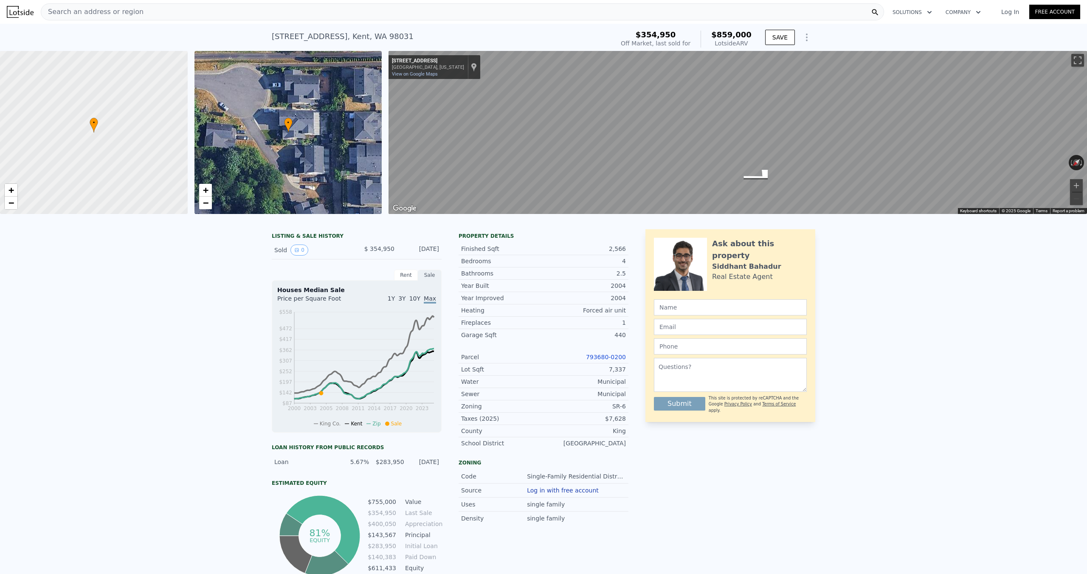
click at [394, 15] on div "Search an address or region" at bounding box center [462, 11] width 843 height 17
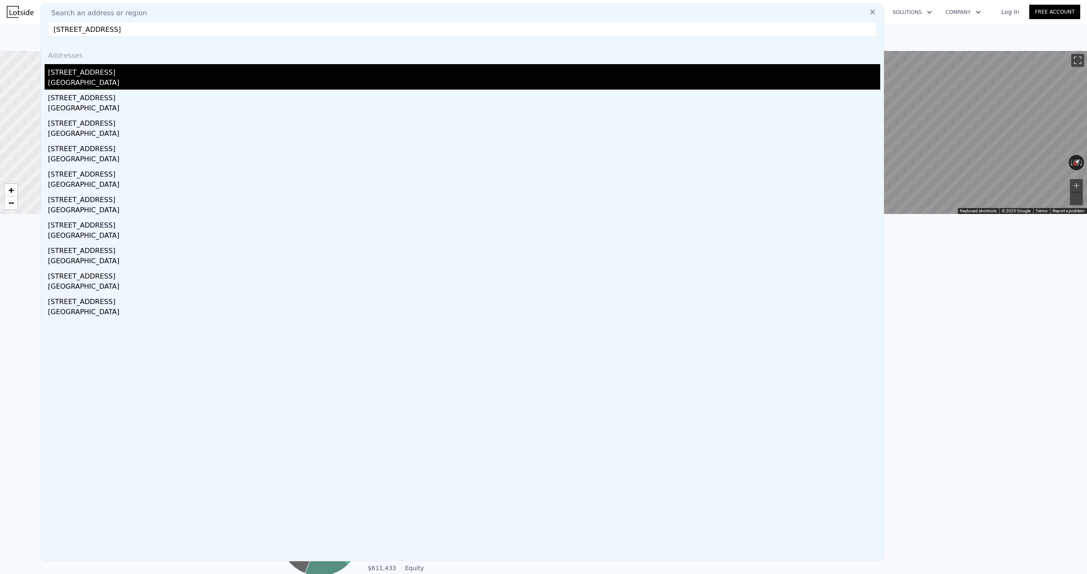
type input "13811 Se Fairwood Blvd, Renton"
click at [110, 79] on div "Fairwood, WA 98058" at bounding box center [464, 84] width 832 height 12
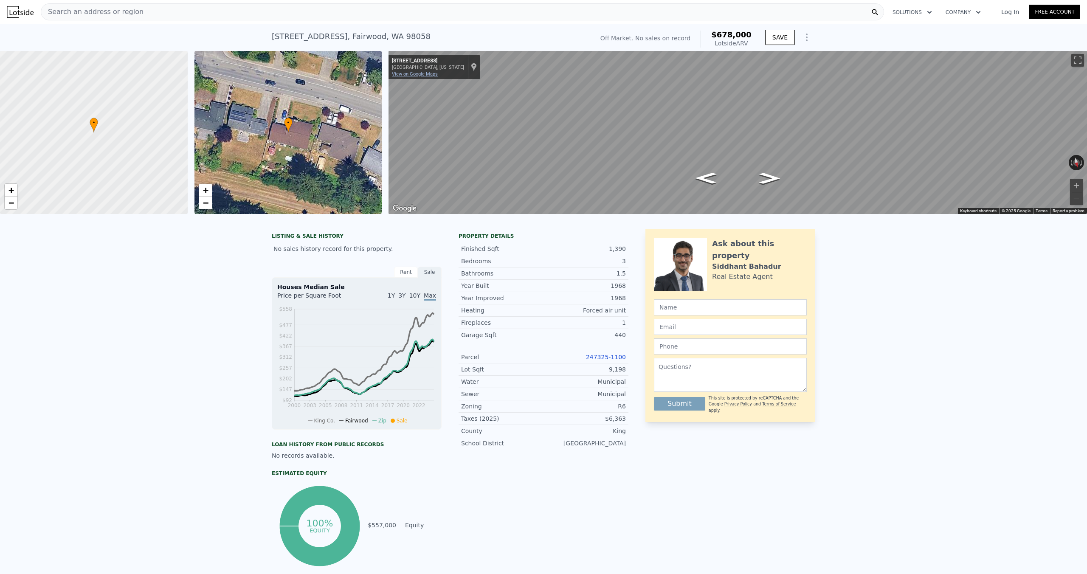
click at [419, 75] on link "View on Google Maps" at bounding box center [415, 74] width 46 height 6
click at [497, 12] on div "Search an address or region" at bounding box center [462, 11] width 843 height 17
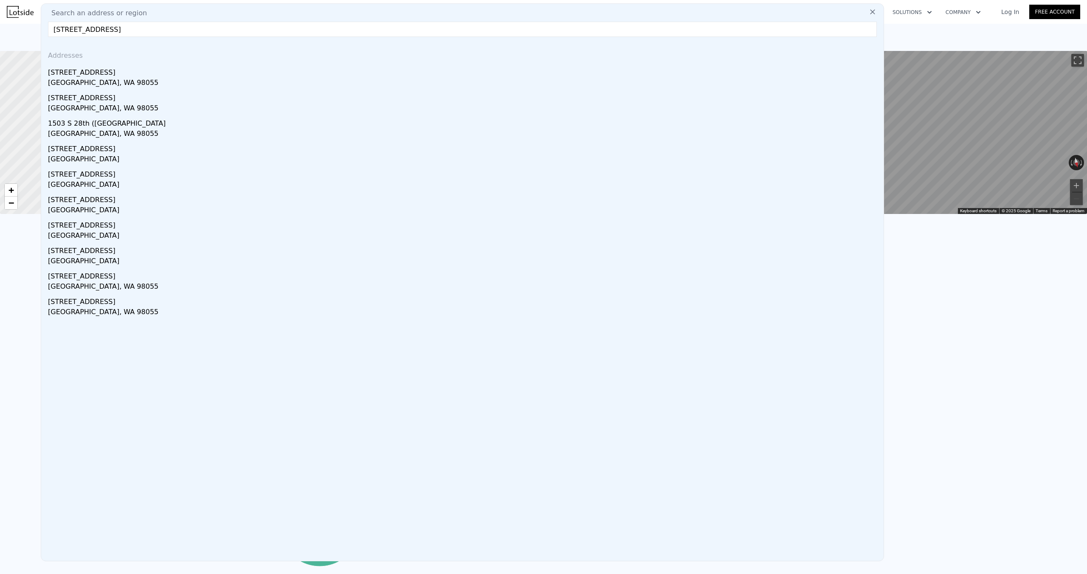
click at [213, 77] on div "1503 S 28th Pl" at bounding box center [464, 71] width 832 height 14
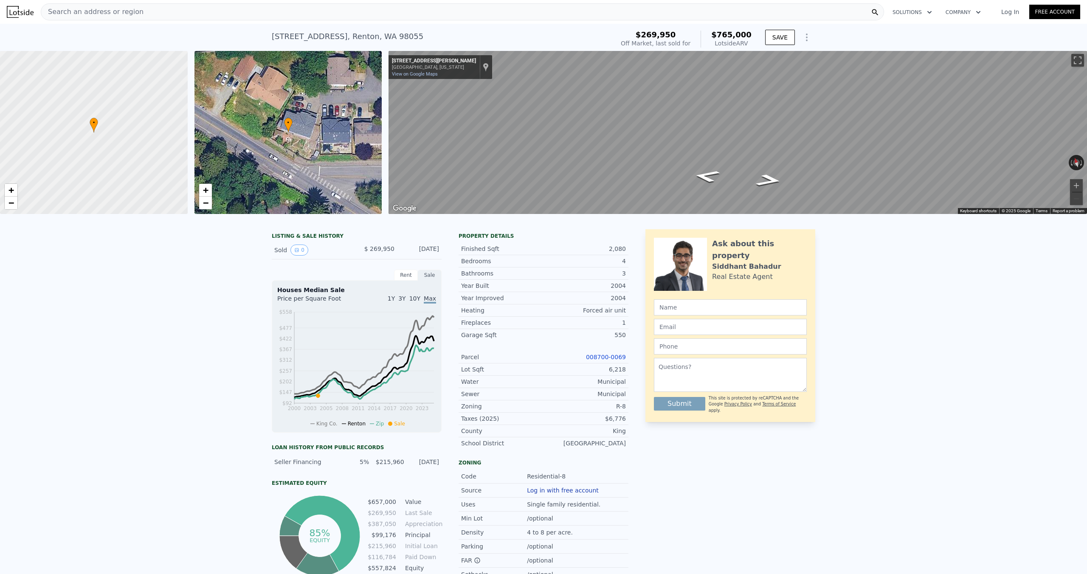
click at [254, 14] on div "Search an address or region" at bounding box center [462, 11] width 843 height 17
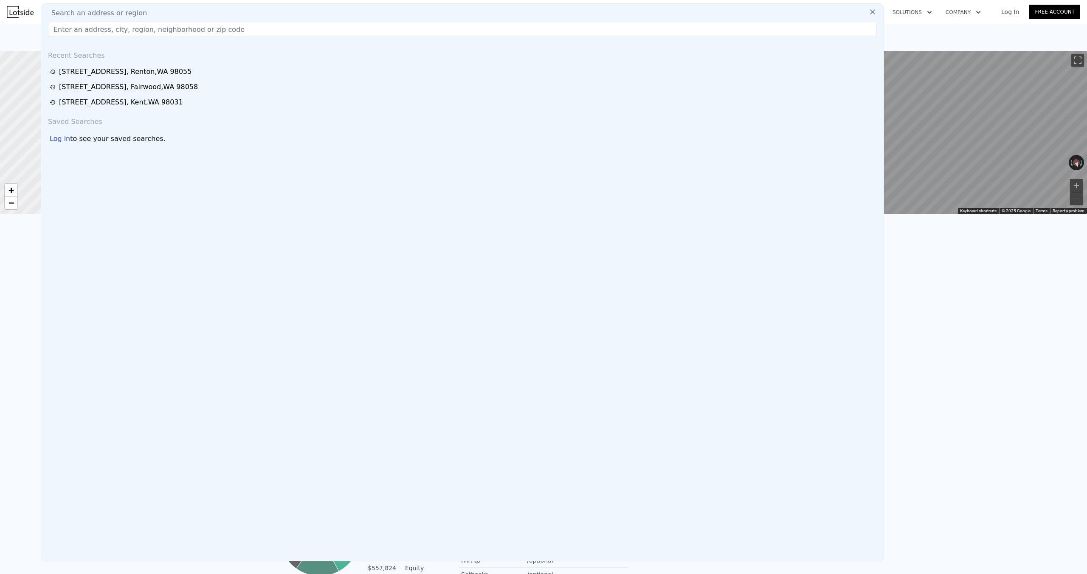
type input "13745 44th Ave S, Tukwila W"
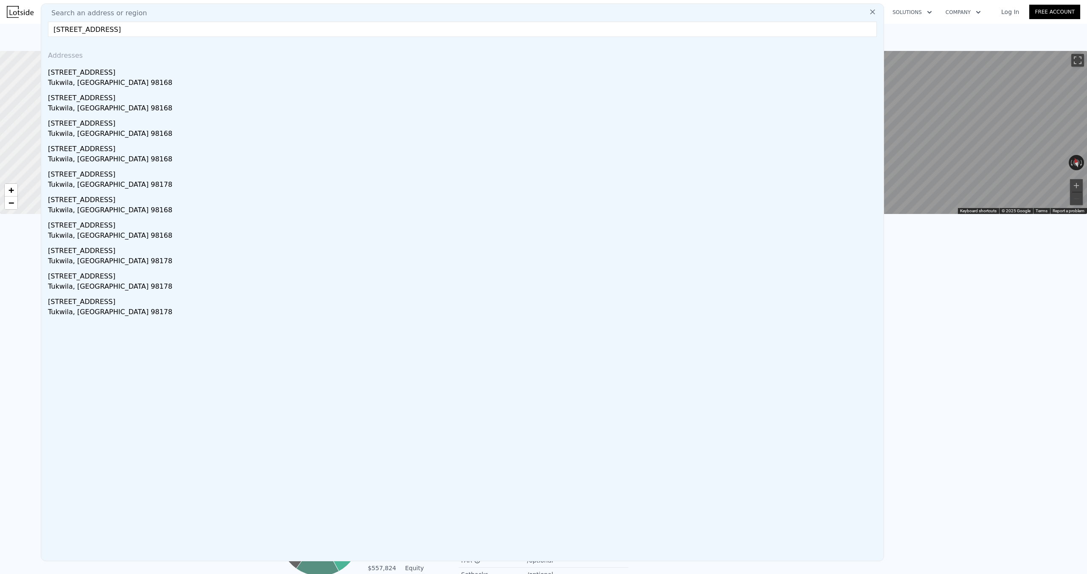
click at [163, 71] on div "13745 44th Ave S" at bounding box center [464, 71] width 832 height 14
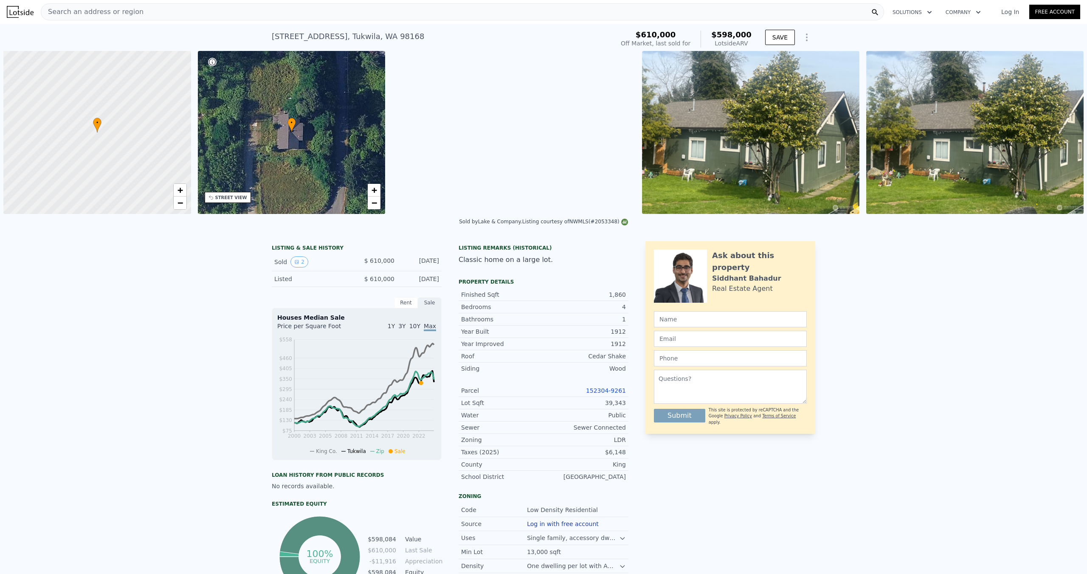
click at [1013, 143] on img at bounding box center [974, 132] width 217 height 163
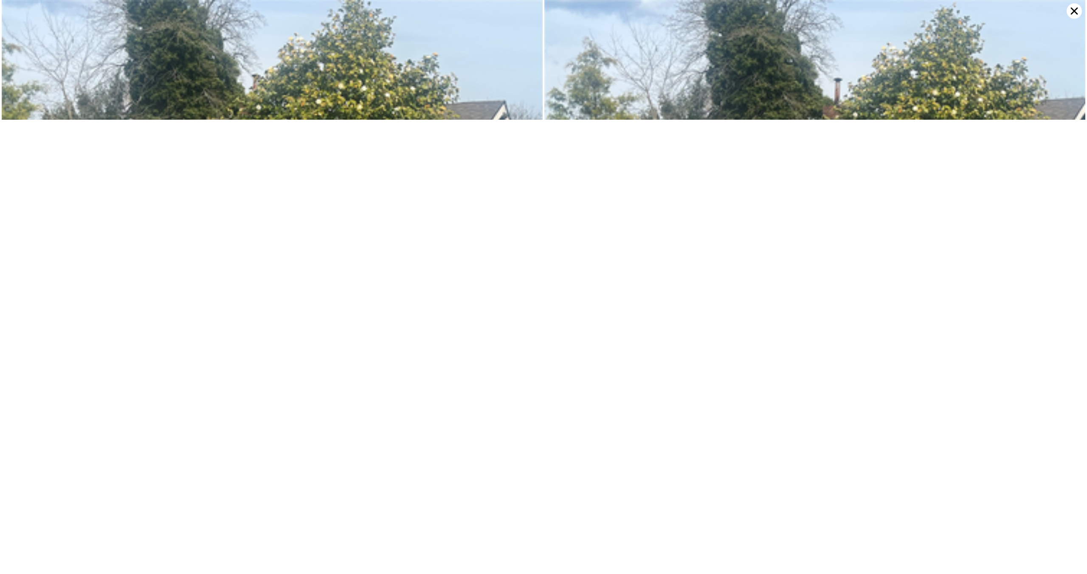
click at [1071, 11] on icon at bounding box center [1073, 10] width 15 height 15
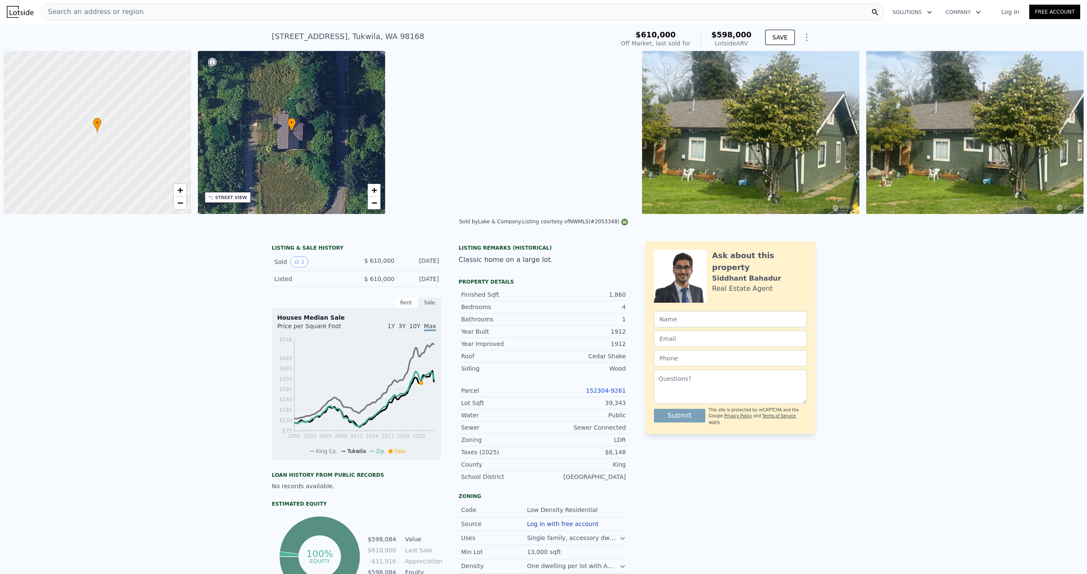
click at [776, 132] on img at bounding box center [750, 132] width 217 height 163
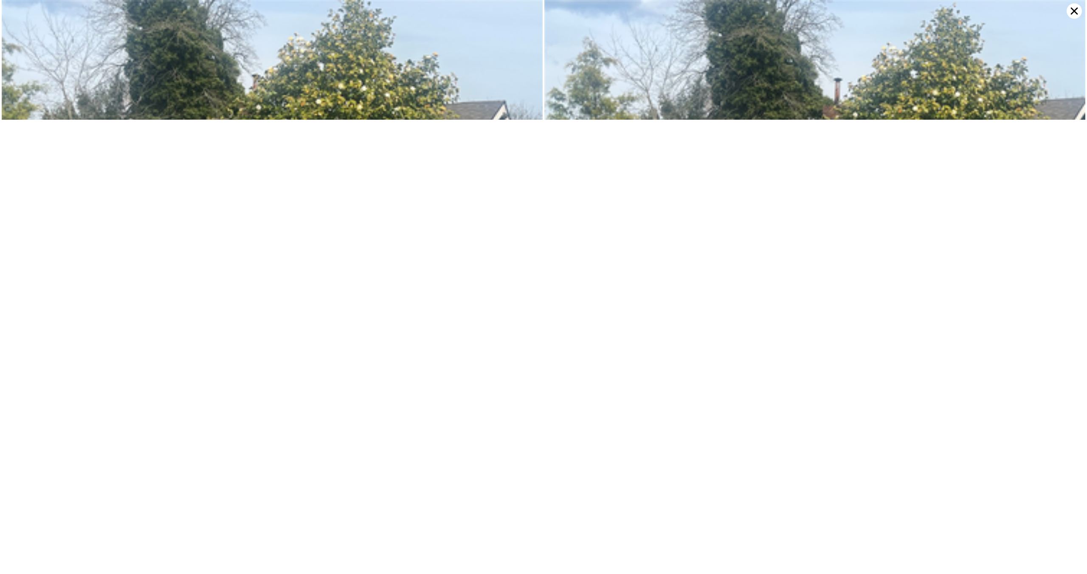
click at [1073, 11] on icon at bounding box center [1073, 10] width 15 height 15
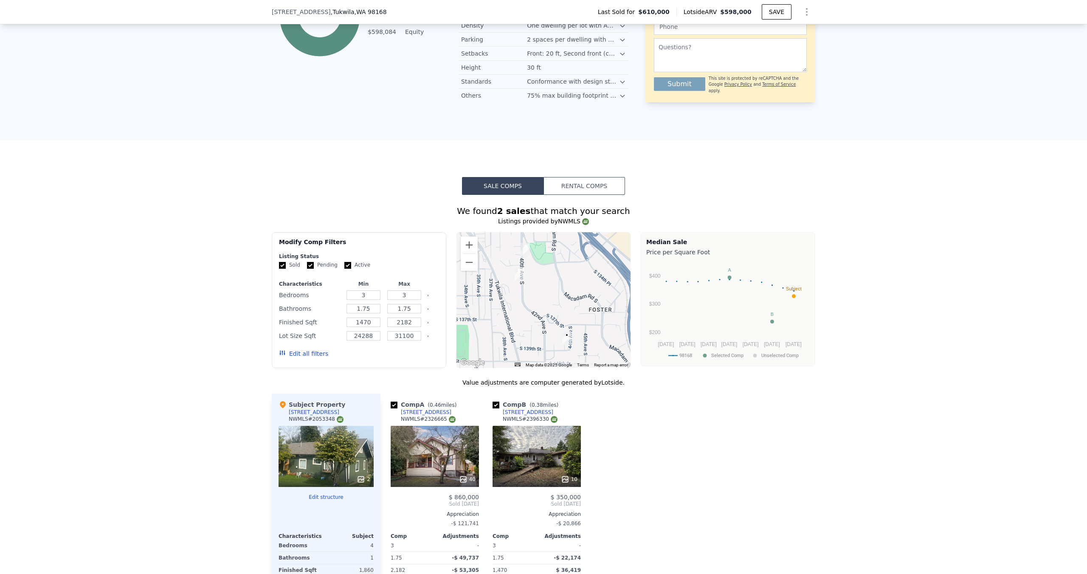
scroll to position [756, 0]
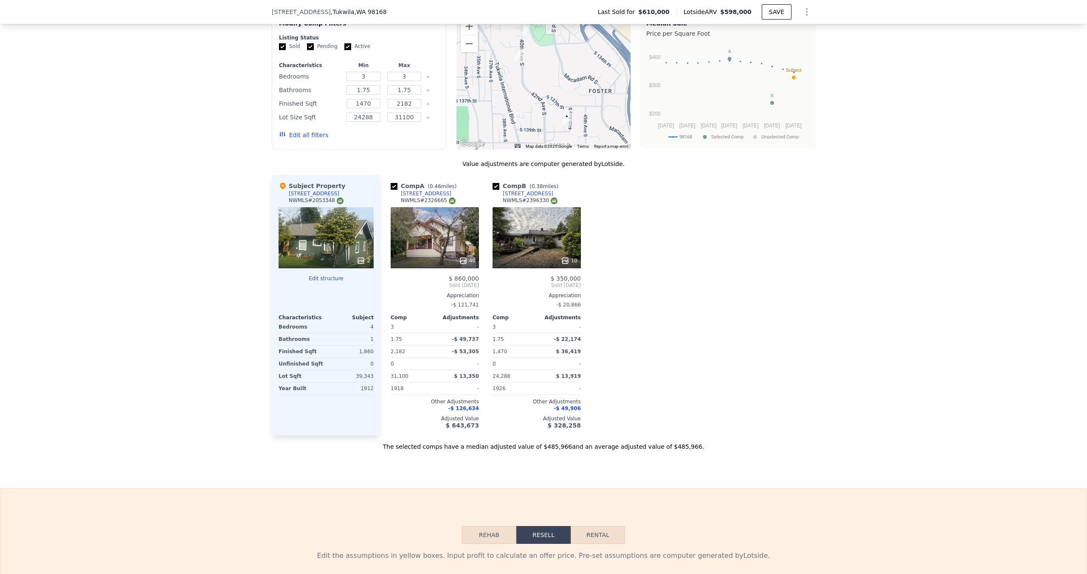
click at [546, 242] on div "10" at bounding box center [536, 237] width 88 height 61
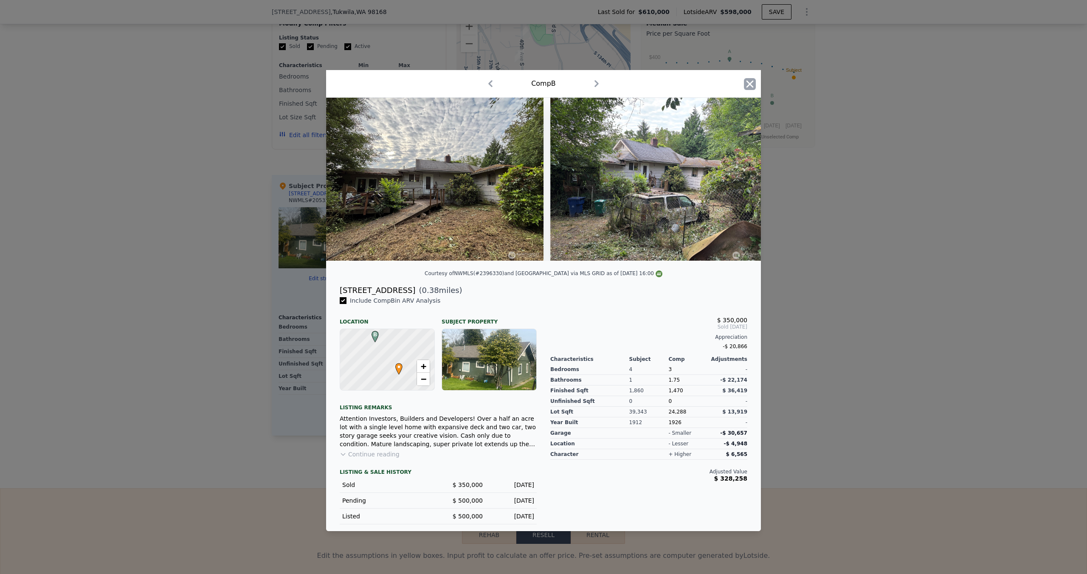
click at [750, 85] on icon "button" at bounding box center [749, 83] width 7 height 7
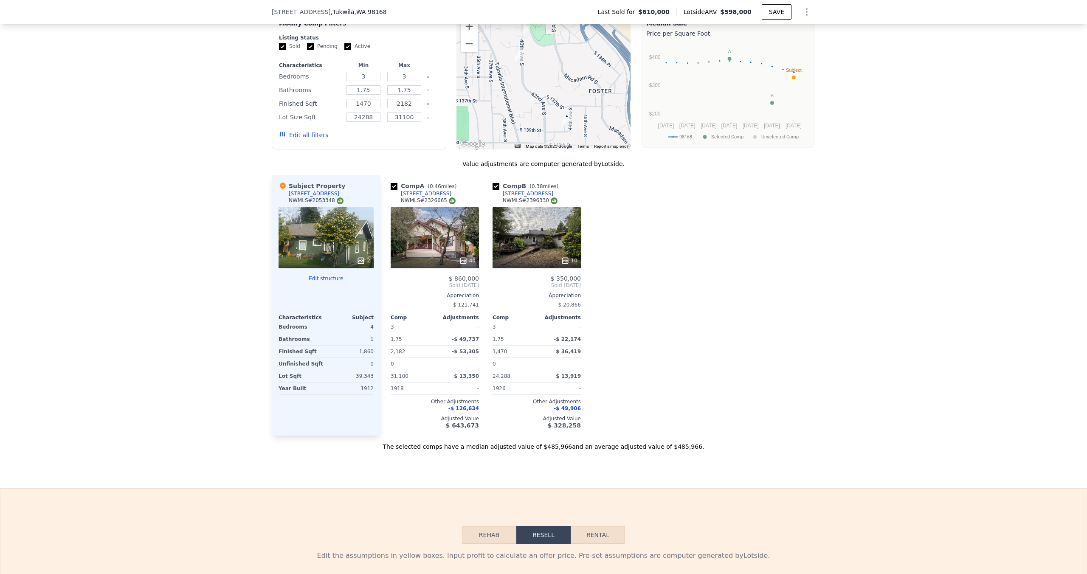
click at [347, 228] on div "2" at bounding box center [326, 237] width 95 height 61
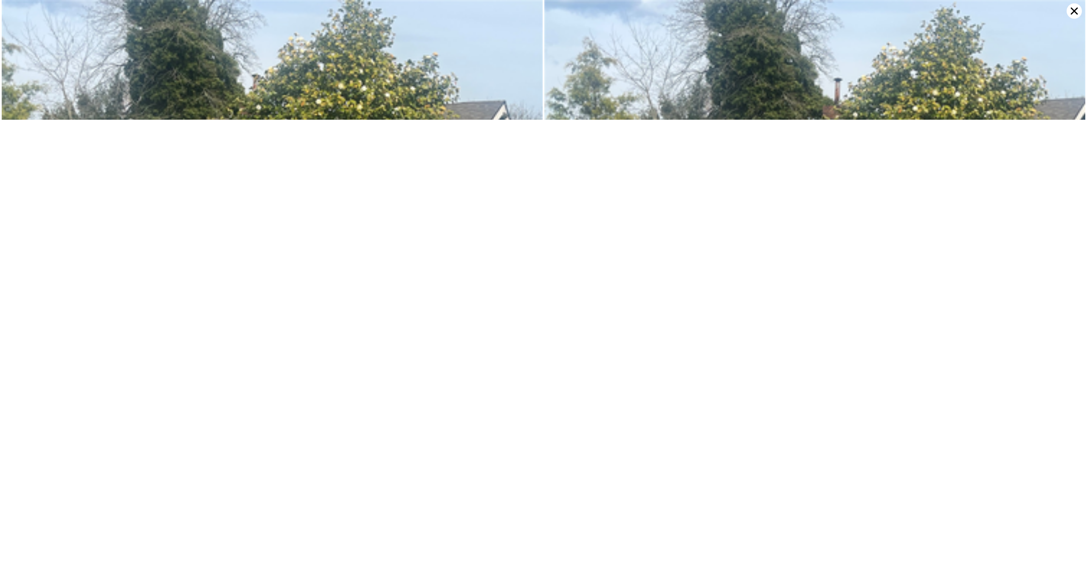
click at [1071, 14] on icon at bounding box center [1074, 11] width 7 height 7
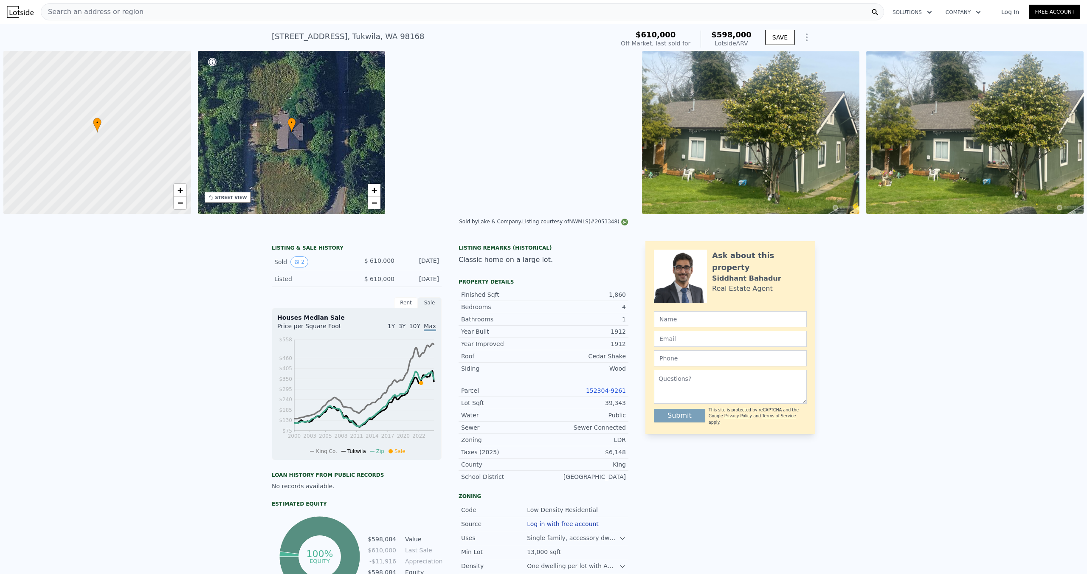
click at [338, 166] on div "• + −" at bounding box center [292, 132] width 188 height 163
click at [221, 202] on div "STREET VIEW" at bounding box center [228, 197] width 46 height 11
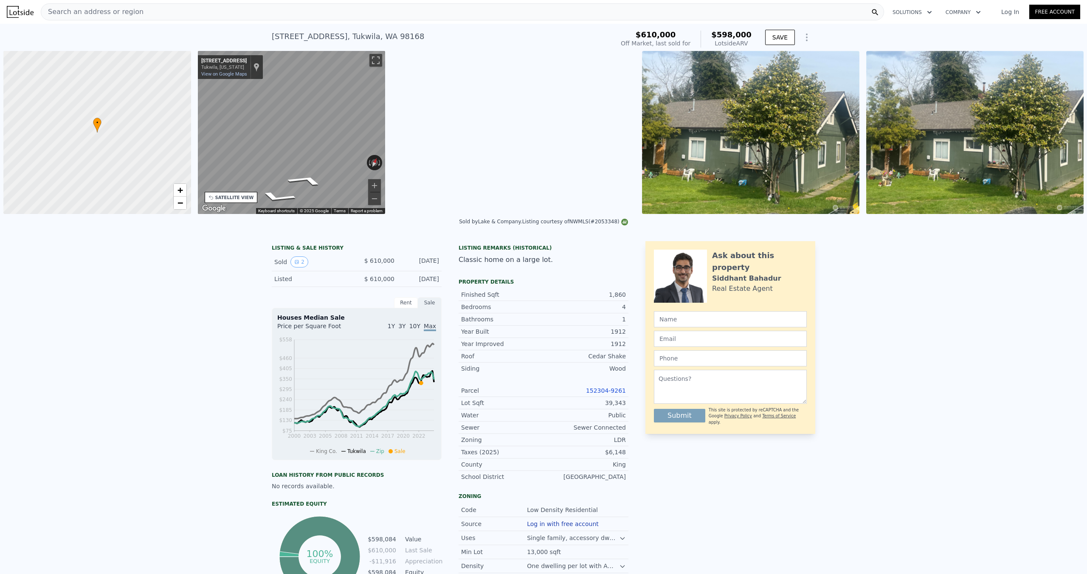
click at [107, 150] on div "• + − • + − STREET VIEW ← Move left → Move right ↑ Move up ↓ Move down + Zoom i…" at bounding box center [543, 132] width 1087 height 163
click at [160, 149] on div "• + − • + − STREET VIEW ← Move left → Move right ↑ Move up ↓ Move down + Zoom i…" at bounding box center [543, 132] width 1087 height 163
click at [149, 150] on div "• + − • + − STREET VIEW ← Move left → Move right ↑ Move up ↓ Move down + Zoom i…" at bounding box center [543, 132] width 1087 height 163
click at [163, 146] on div "• + − • + − STREET VIEW ← Move left → Move right ↑ Move up ↓ Move down + Zoom i…" at bounding box center [543, 132] width 1087 height 163
click at [228, 195] on div "SATELLITE VIEW" at bounding box center [234, 197] width 39 height 6
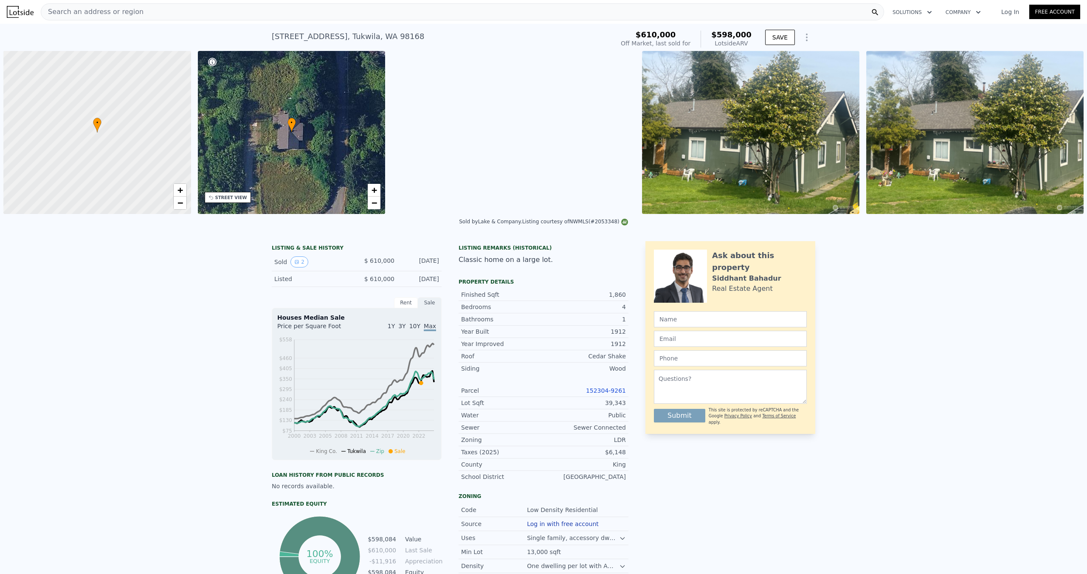
click at [236, 196] on div "STREET VIEW" at bounding box center [231, 197] width 32 height 6
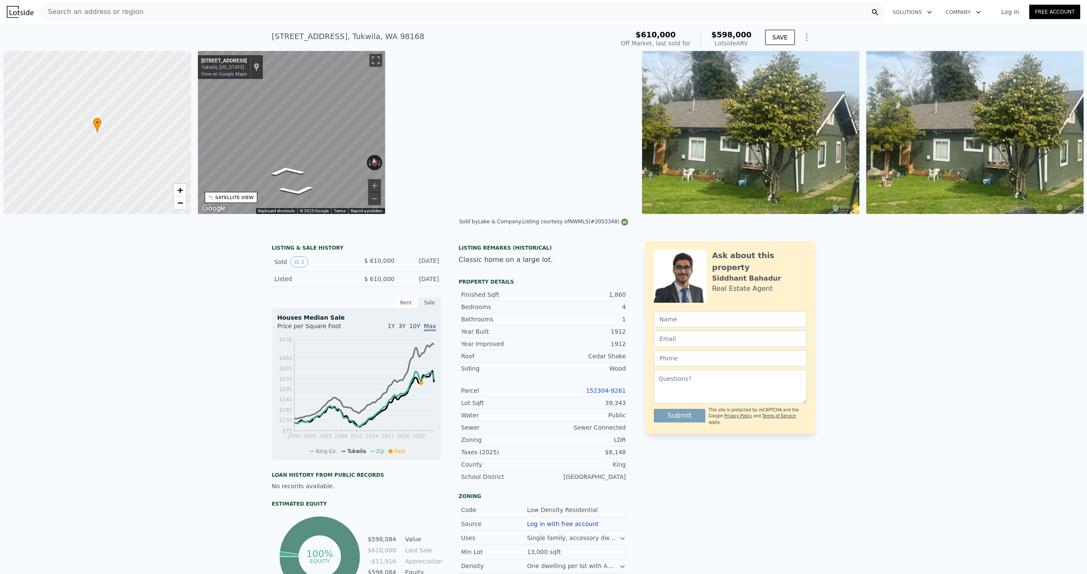
click at [151, 134] on div "• + − • + − STREET VIEW ← Move left → Move right ↑ Move up ↓ Move down + Zoom i…" at bounding box center [543, 132] width 1087 height 163
click at [211, 148] on div "Map" at bounding box center [292, 132] width 188 height 163
click at [294, 194] on icon "Go North, 44th Ave S" at bounding box center [291, 197] width 51 height 10
click at [294, 194] on icon "Go North, 44th Ave S" at bounding box center [290, 197] width 51 height 10
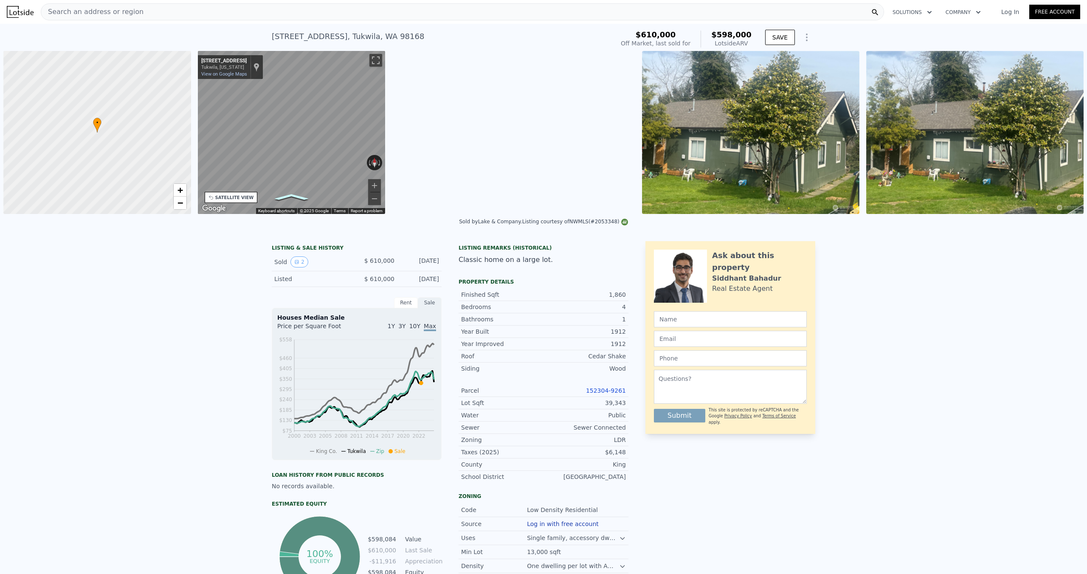
click at [294, 194] on icon "Go North, 44th Ave S" at bounding box center [290, 197] width 51 height 10
click at [339, 163] on div "← Move left → Move right ↑ Move up ↓ Move down + Zoom in - Zoom out 13730 44th …" at bounding box center [292, 132] width 188 height 163
click at [313, 199] on icon "Go North, 44th Ave S" at bounding box center [319, 202] width 59 height 17
click at [343, 157] on div "← Move left → Move right ↑ Move up ↓ Move down + Zoom in - Zoom out 13731 44th …" at bounding box center [292, 132] width 188 height 163
click at [346, 163] on div "← Move left → Move right ↑ Move up ↓ Move down + Zoom in - Zoom out 13722 44th …" at bounding box center [292, 132] width 188 height 163
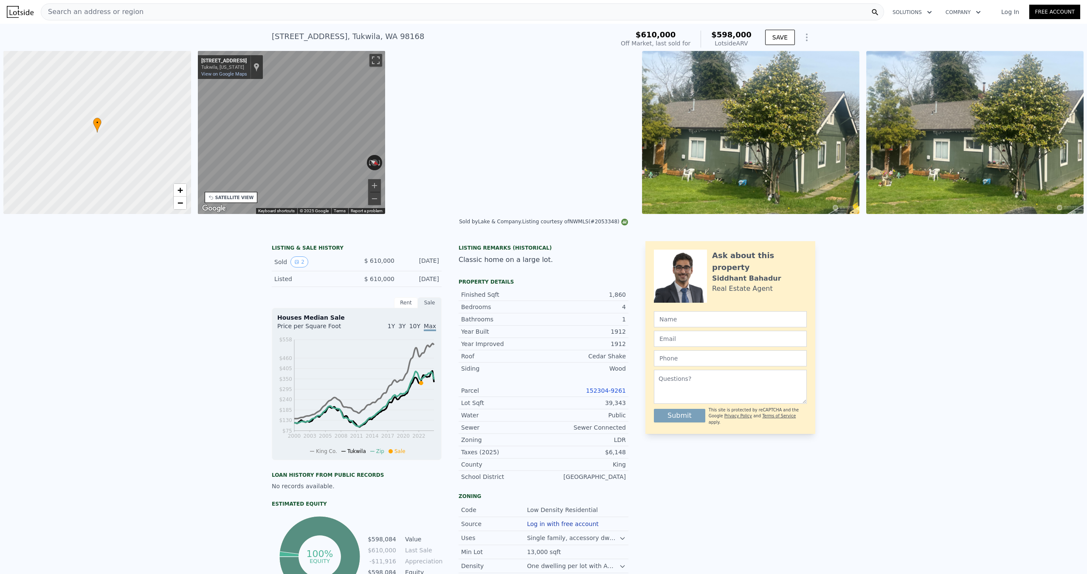
click at [243, 195] on div "SATELLITE VIEW" at bounding box center [234, 197] width 39 height 6
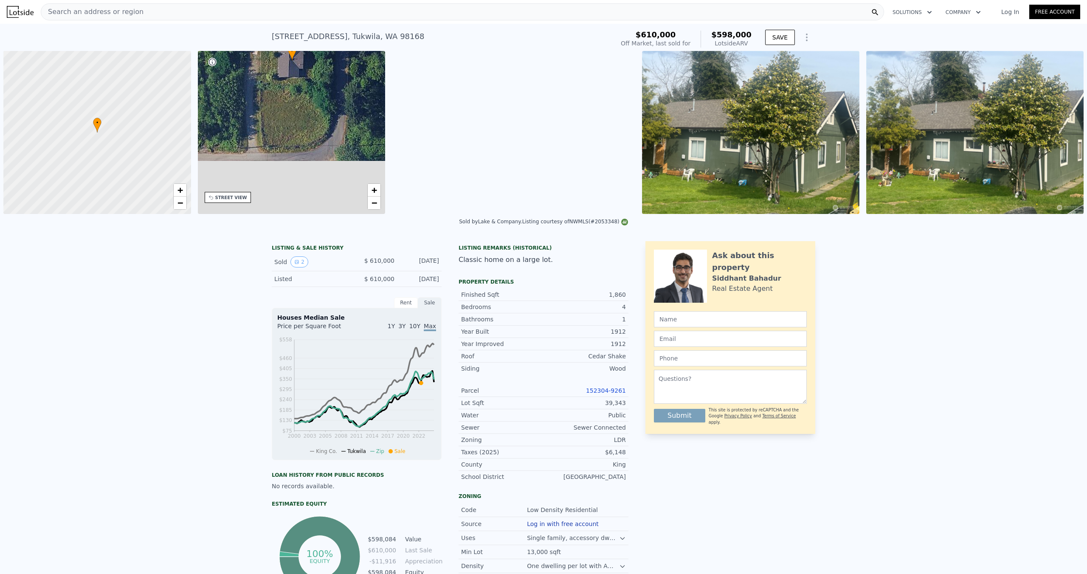
drag, startPoint x: 315, startPoint y: 172, endPoint x: 315, endPoint y: 103, distance: 69.6
click at [315, 103] on div "• + −" at bounding box center [292, 132] width 188 height 163
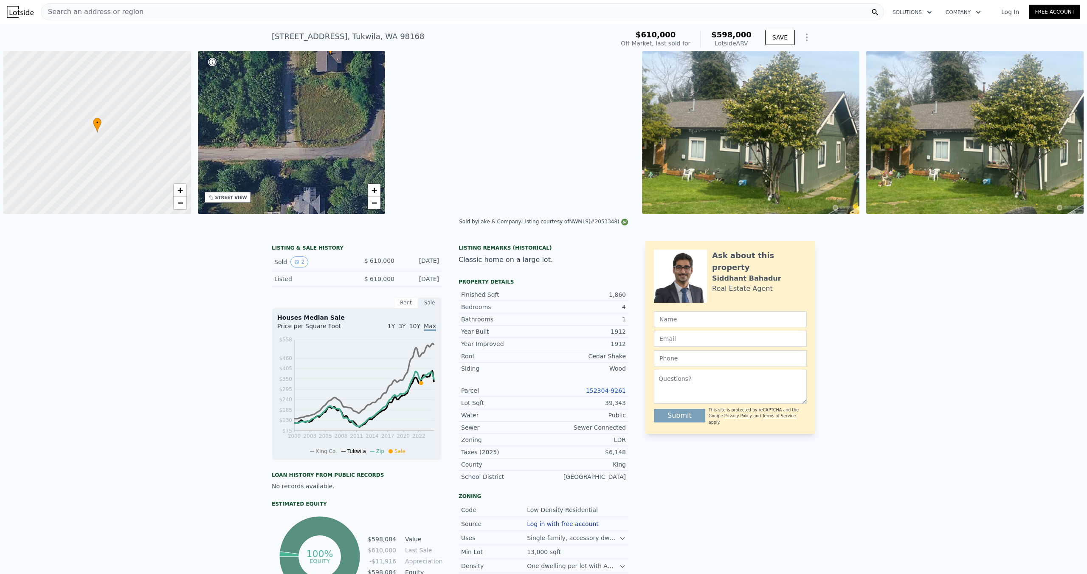
drag, startPoint x: 295, startPoint y: 158, endPoint x: 382, endPoint y: 153, distance: 87.6
click at [382, 153] on div "• + −" at bounding box center [292, 132] width 188 height 163
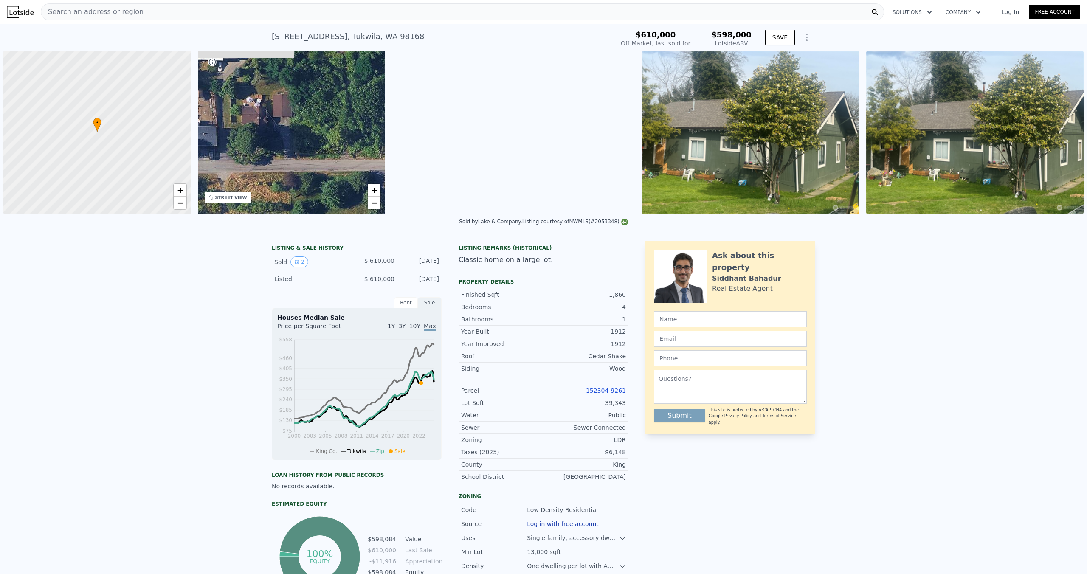
drag, startPoint x: 279, startPoint y: 132, endPoint x: 215, endPoint y: 149, distance: 65.9
click at [215, 149] on div "• + −" at bounding box center [292, 132] width 188 height 163
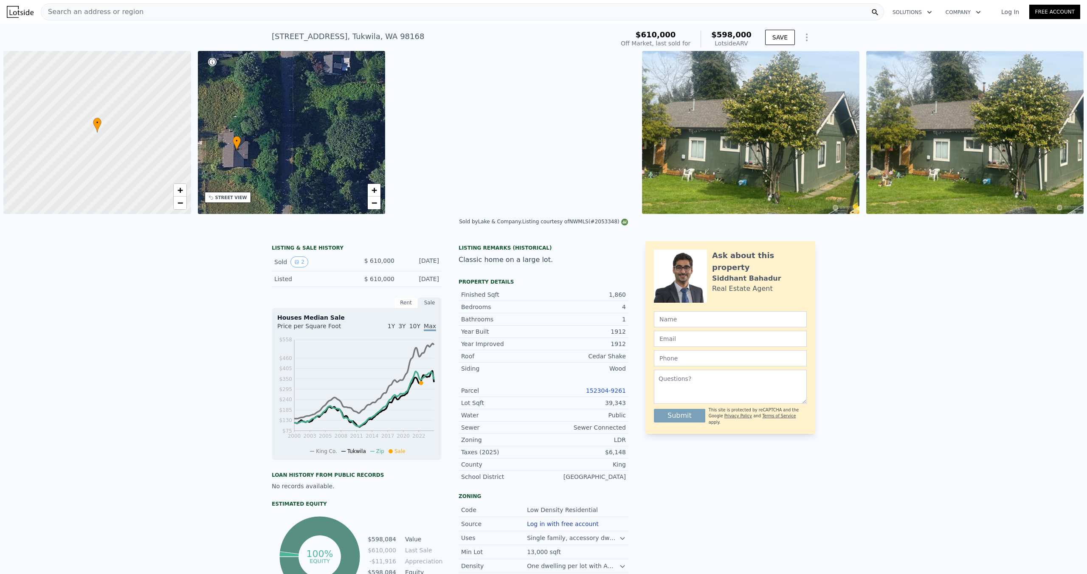
drag, startPoint x: 313, startPoint y: 115, endPoint x: 273, endPoint y: 134, distance: 44.8
click at [233, 196] on div "• + − STREET VIEW" at bounding box center [292, 132] width 188 height 163
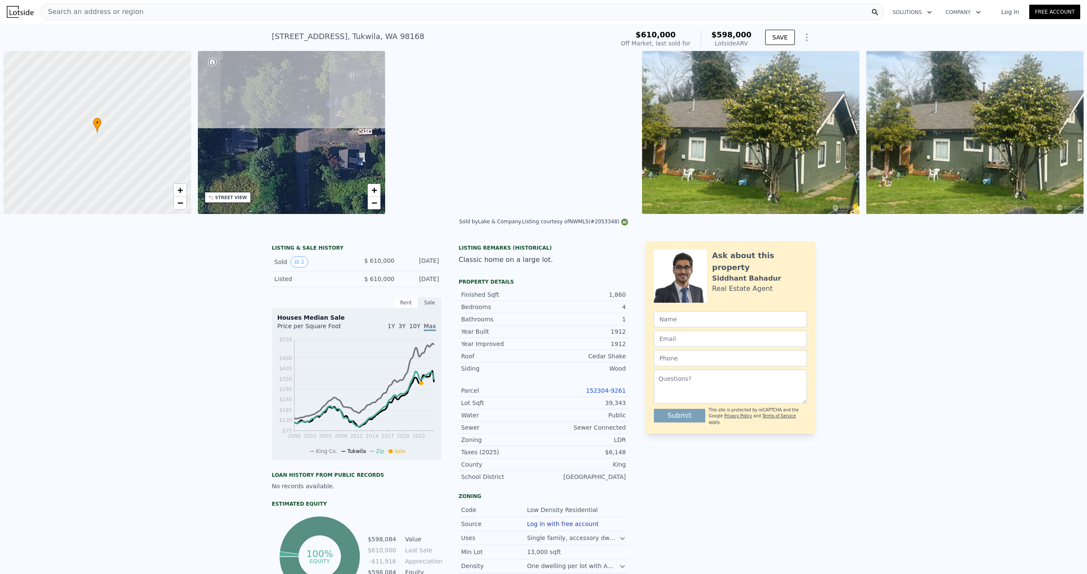
drag, startPoint x: 290, startPoint y: 120, endPoint x: 305, endPoint y: 208, distance: 89.9
click at [305, 209] on div "• + −" at bounding box center [292, 132] width 188 height 163
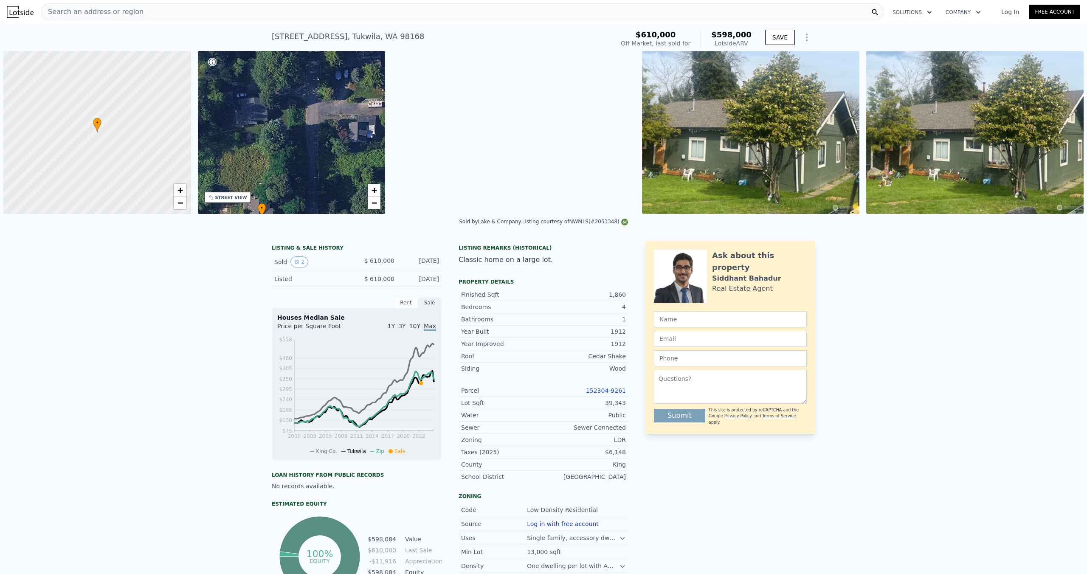
drag, startPoint x: 294, startPoint y: 146, endPoint x: 320, endPoint y: 90, distance: 61.7
click at [319, 92] on div "• + −" at bounding box center [292, 132] width 188 height 163
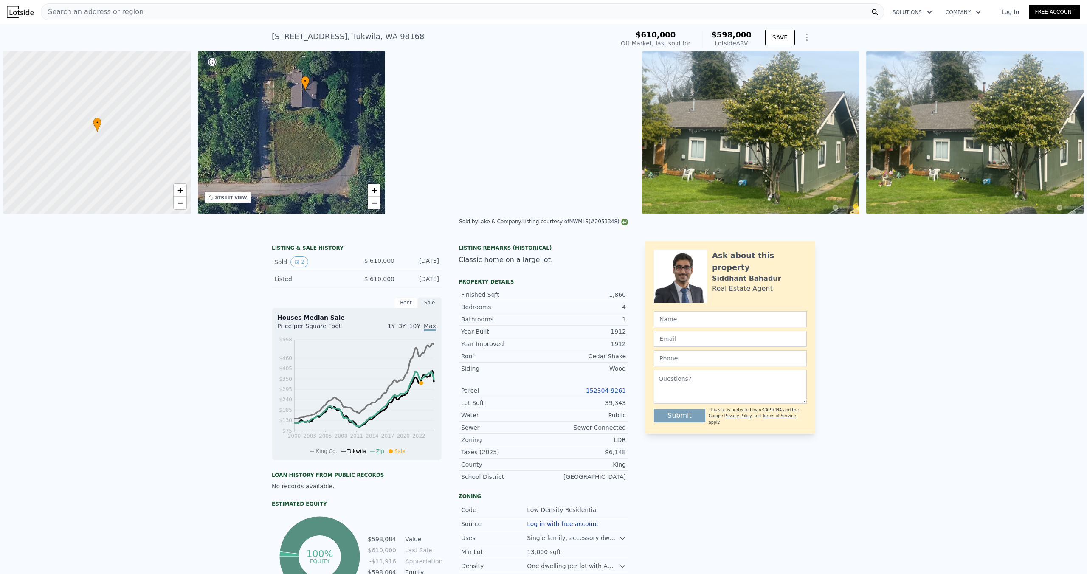
drag, startPoint x: 308, startPoint y: 180, endPoint x: 321, endPoint y: 93, distance: 88.0
click at [319, 95] on div "• + −" at bounding box center [292, 132] width 188 height 163
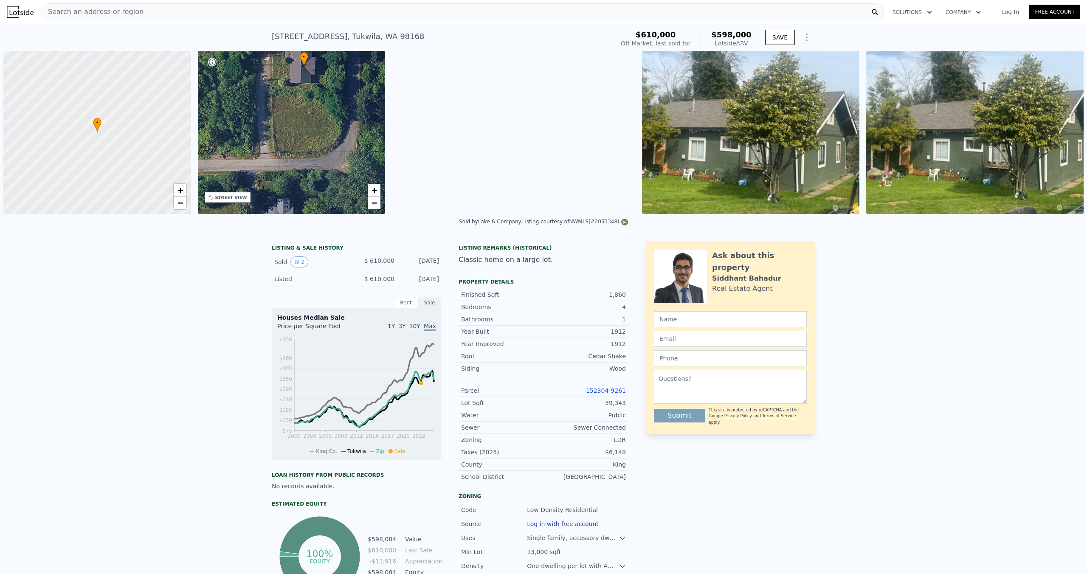
click at [285, 166] on div "• + −" at bounding box center [292, 132] width 188 height 163
click at [244, 201] on div "STREET VIEW" at bounding box center [228, 197] width 46 height 11
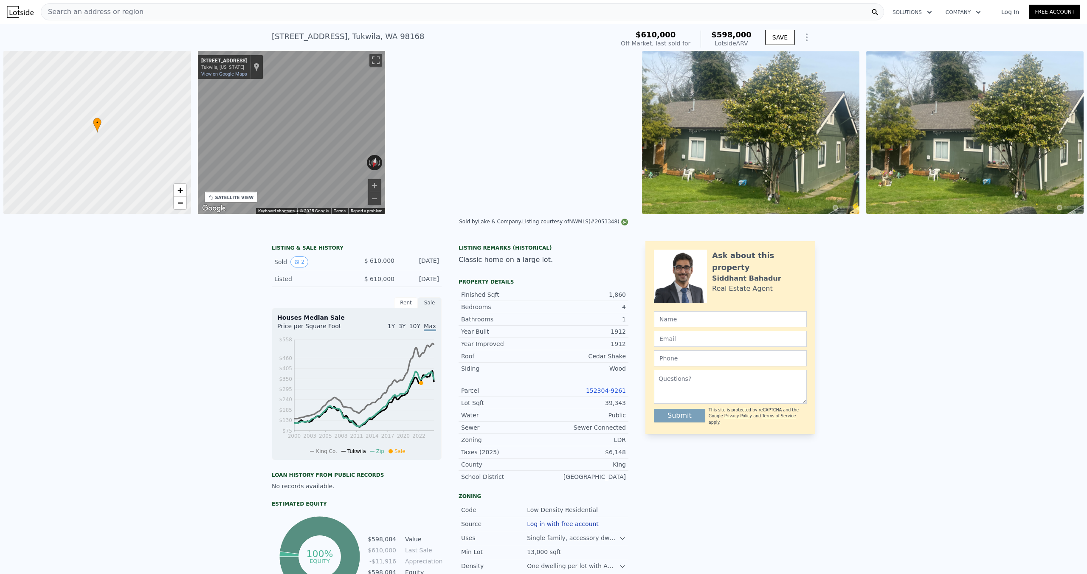
click at [400, 148] on div "← Move left → Move right ↑ Move up ↓ Move down + Zoom in - Zoom out 611 S 32nd …" at bounding box center [416, 132] width 437 height 163
click at [282, 149] on icon "Go North, 44th Ave S" at bounding box center [288, 149] width 55 height 16
click at [282, 149] on icon "Go North, 44th Ave S" at bounding box center [287, 149] width 55 height 16
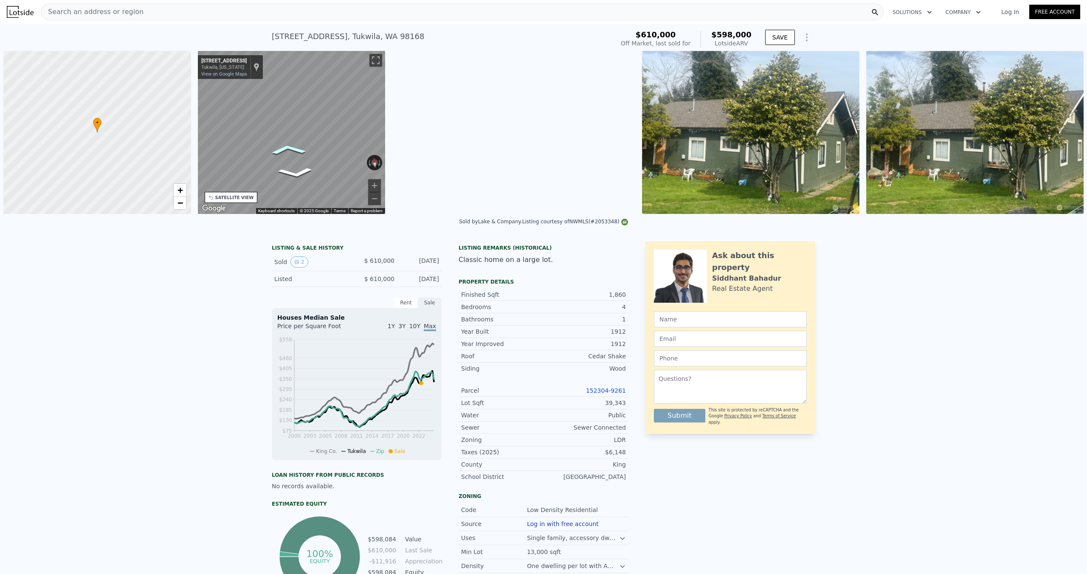
click at [282, 149] on icon "Go North, 44th Ave S" at bounding box center [287, 149] width 55 height 16
click at [295, 174] on icon "Go South, 44th Ave S" at bounding box center [294, 173] width 55 height 16
click at [295, 174] on icon "Go South, 44th Ave S" at bounding box center [296, 173] width 56 height 16
click at [295, 174] on icon "Go South, 44th Ave S" at bounding box center [295, 173] width 55 height 16
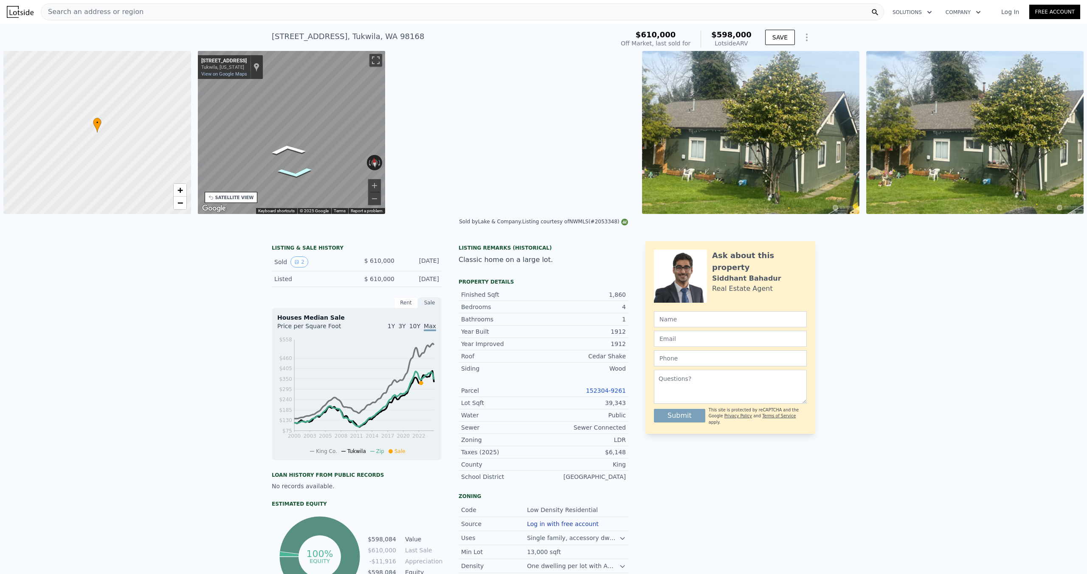
click at [295, 174] on icon "Go South, 44th Ave S" at bounding box center [294, 173] width 55 height 16
click at [295, 174] on icon "Go South, 44th Ave S" at bounding box center [294, 173] width 54 height 16
click at [295, 174] on icon "Go South, 44th Ave S" at bounding box center [294, 173] width 55 height 16
click at [295, 174] on icon "Go South, 44th Ave S" at bounding box center [296, 173] width 56 height 16
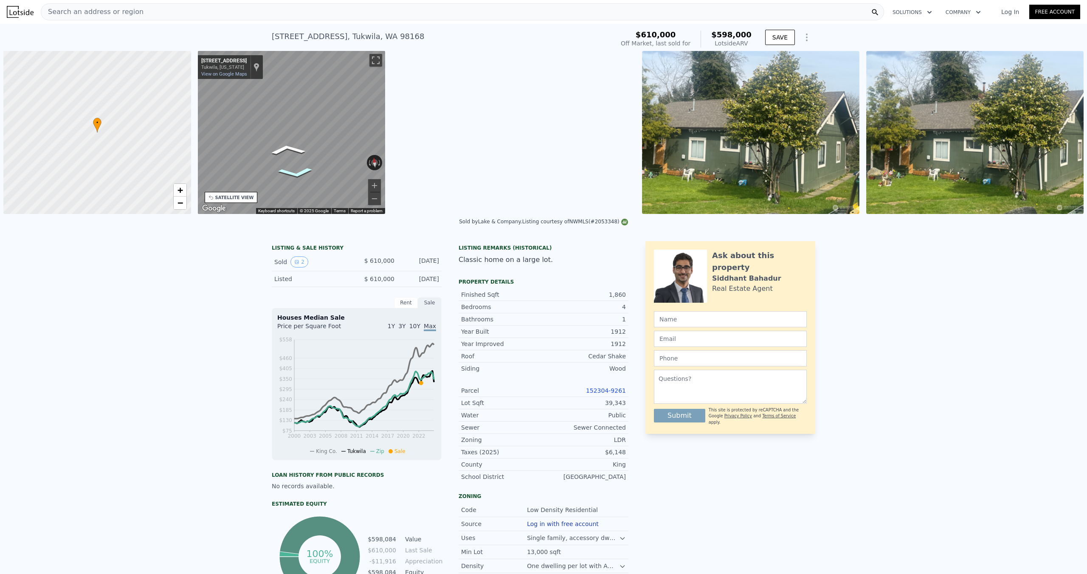
click at [295, 174] on icon "Go South, 44th Ave S" at bounding box center [296, 173] width 56 height 16
click at [295, 174] on icon "Go South, 44th Ave S" at bounding box center [294, 173] width 55 height 16
click at [295, 174] on icon "Go South, 44th Ave S" at bounding box center [296, 173] width 56 height 16
click at [295, 174] on icon "Go South, 44th Ave S" at bounding box center [294, 173] width 55 height 16
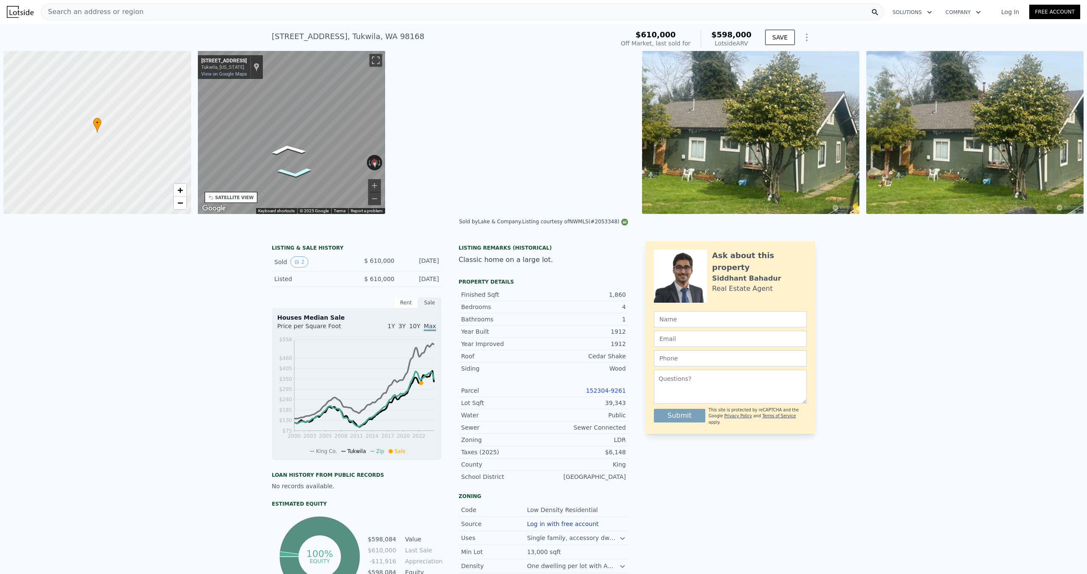
click at [295, 174] on icon "Go South, 44th Ave S" at bounding box center [294, 173] width 54 height 16
click at [295, 174] on icon "Go South, 44th Ave S" at bounding box center [290, 173] width 52 height 14
click at [398, 115] on div "← Move left → Move right ↑ Move up ↓ Move down + Zoom in - Zoom out 611 S 32nd …" at bounding box center [416, 132] width 437 height 163
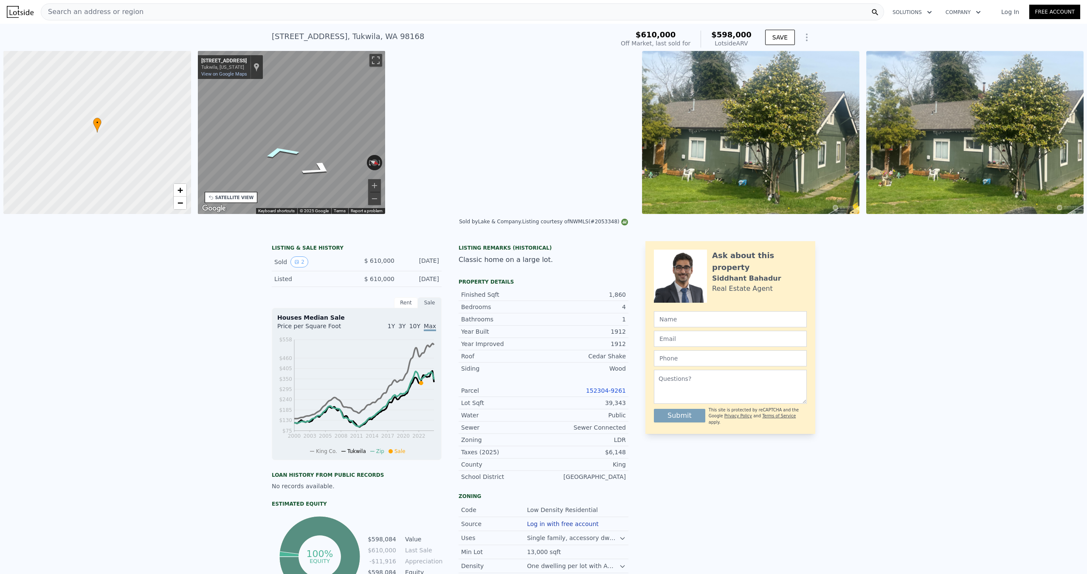
click at [287, 151] on icon "Go Southwest, S 139th St" at bounding box center [280, 151] width 61 height 19
click at [265, 177] on icon "Go West, S 139th St" at bounding box center [264, 179] width 59 height 20
click at [265, 177] on icon "Go West, S 139th St" at bounding box center [265, 177] width 61 height 20
click at [265, 177] on icon "Go West, S 139th St" at bounding box center [266, 177] width 61 height 20
click at [376, 184] on button "Zoom in" at bounding box center [374, 185] width 13 height 13
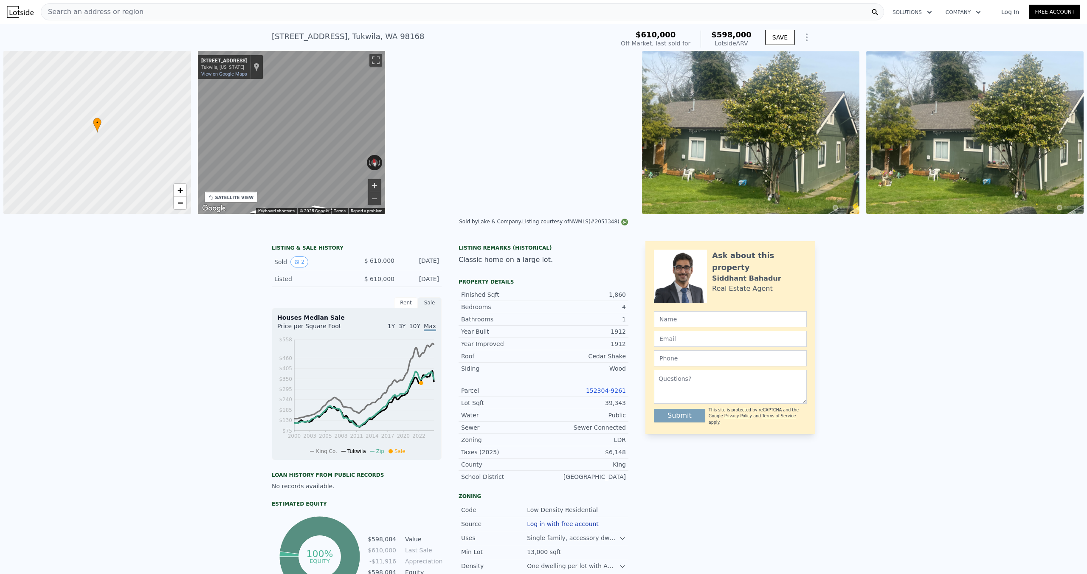
click at [376, 184] on button "Zoom in" at bounding box center [374, 185] width 13 height 13
click at [264, 177] on icon "Go West, S 139th St" at bounding box center [260, 179] width 49 height 19
click at [320, 172] on icon "Go East, S 139th St" at bounding box center [318, 170] width 59 height 20
click at [320, 172] on icon "Go East, S 139th St" at bounding box center [319, 170] width 59 height 20
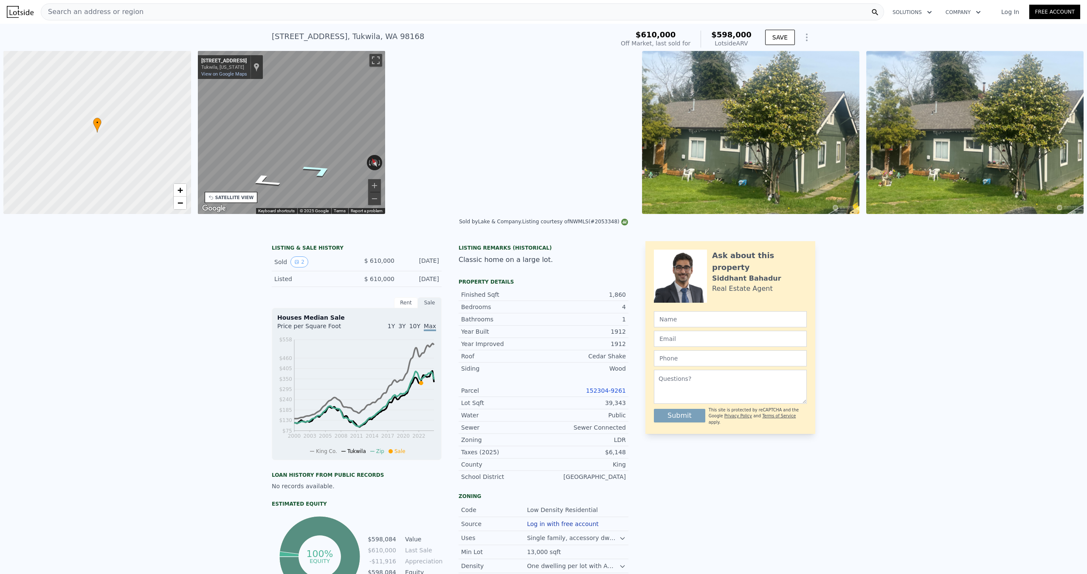
click at [320, 172] on icon "Go East, S 139th St" at bounding box center [318, 170] width 59 height 20
click at [320, 172] on icon "Go East, S 139th St" at bounding box center [317, 169] width 62 height 20
click at [305, 169] on icon "Go Northeast, 44th Ave S" at bounding box center [299, 166] width 59 height 16
click at [294, 163] on icon "Go North, 44th Ave S" at bounding box center [289, 163] width 53 height 14
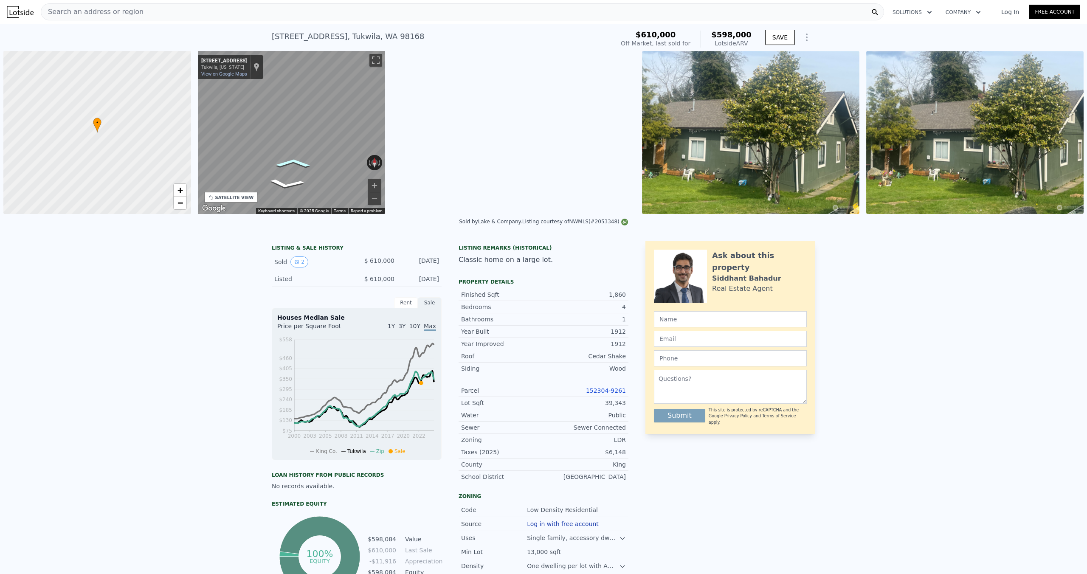
click at [278, 165] on icon "Go North, 44th Ave S" at bounding box center [293, 162] width 53 height 13
click at [311, 163] on icon "Go North, 44th Ave S" at bounding box center [301, 160] width 60 height 18
click at [311, 163] on icon "Go North, 44th Ave S" at bounding box center [301, 159] width 60 height 17
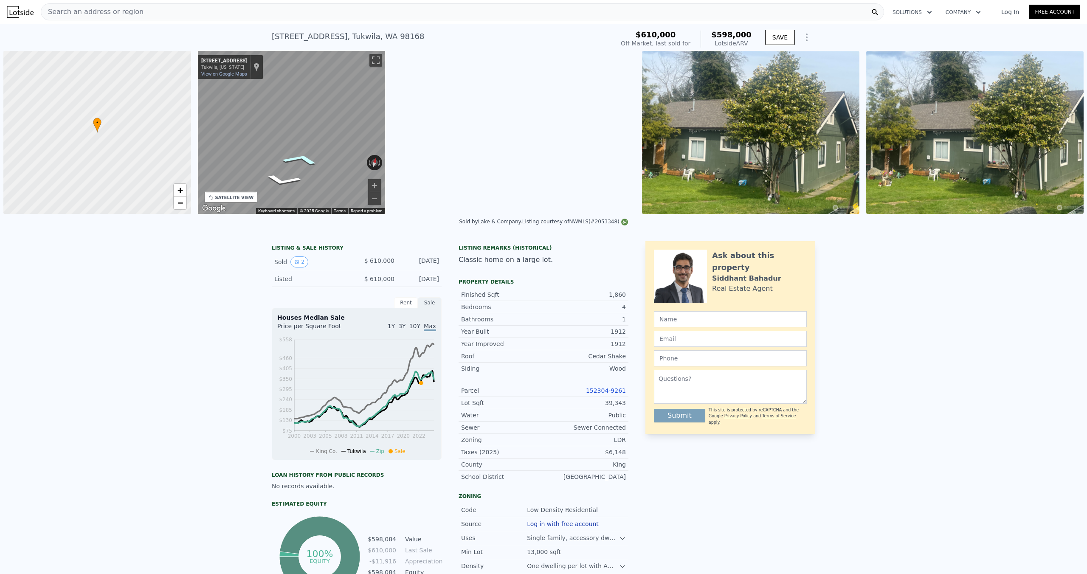
click at [311, 163] on icon "Go North, 44th Ave S" at bounding box center [301, 159] width 60 height 17
click at [428, 142] on div "← Move left → Move right ↑ Move up ↓ Move down + Zoom in - Zoom out 611 S 32nd …" at bounding box center [416, 132] width 437 height 163
click at [316, 164] on icon "Go North, 44th Ave S" at bounding box center [314, 163] width 63 height 21
click at [394, 158] on div "← Move left → Move right ↑ Move up ↓ Move down + Zoom in - Zoom out 611 S 32nd …" at bounding box center [416, 132] width 437 height 163
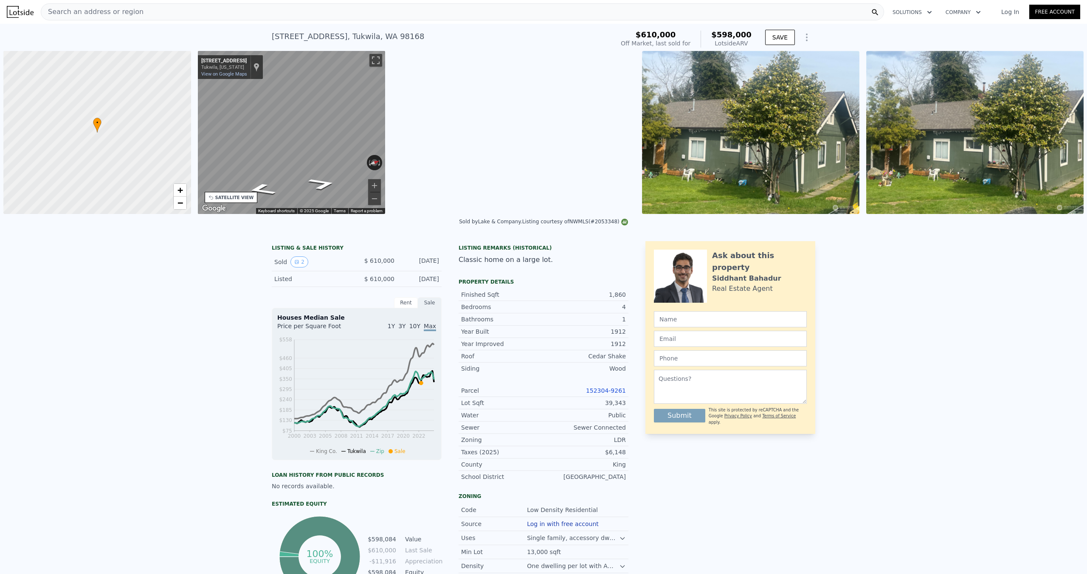
click at [411, 12] on div "Search an address or region" at bounding box center [462, 11] width 843 height 17
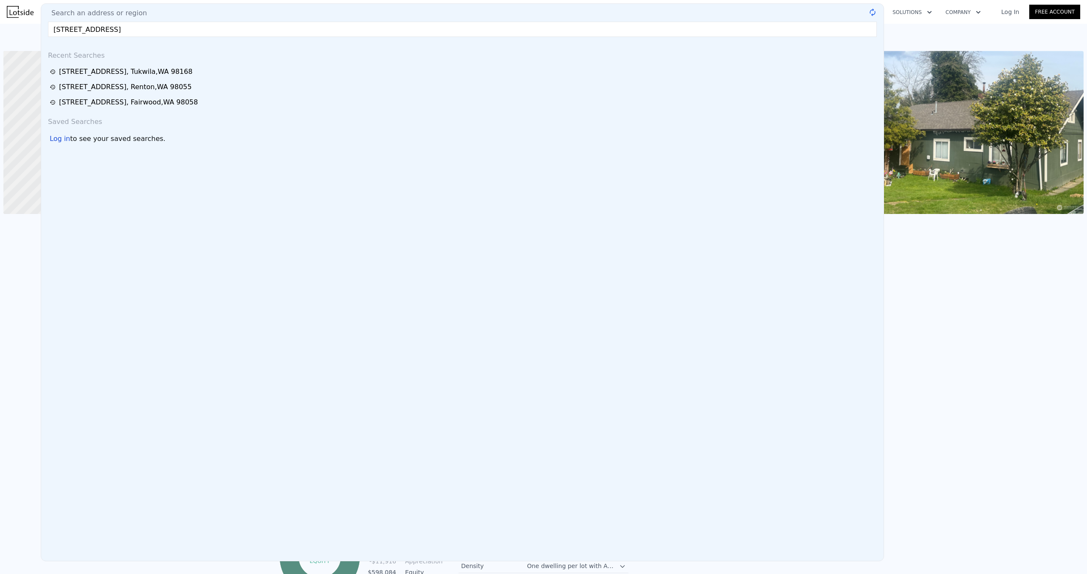
type input "12303 Se 201st St, Kent WA"
click at [416, 8] on div "Search an address or region" at bounding box center [463, 13] width 836 height 10
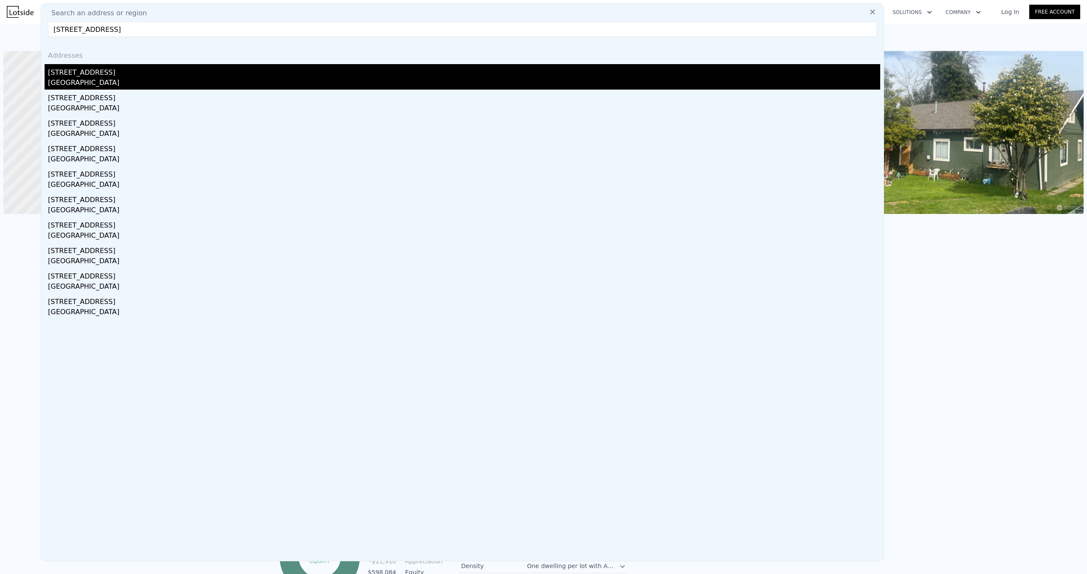
click at [186, 83] on div "Kent, WA 98031" at bounding box center [464, 84] width 832 height 12
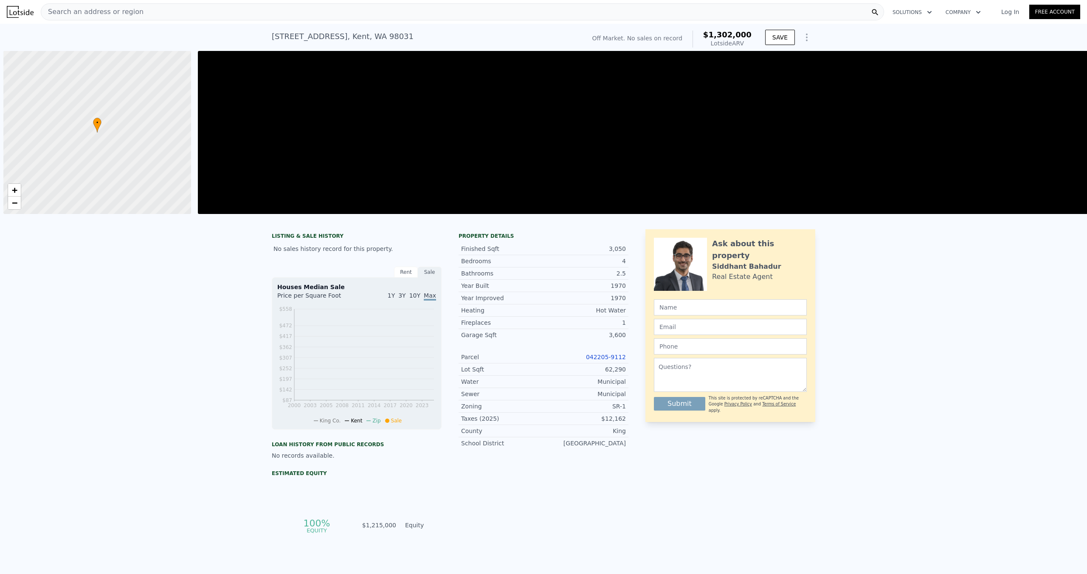
scroll to position [0, 3]
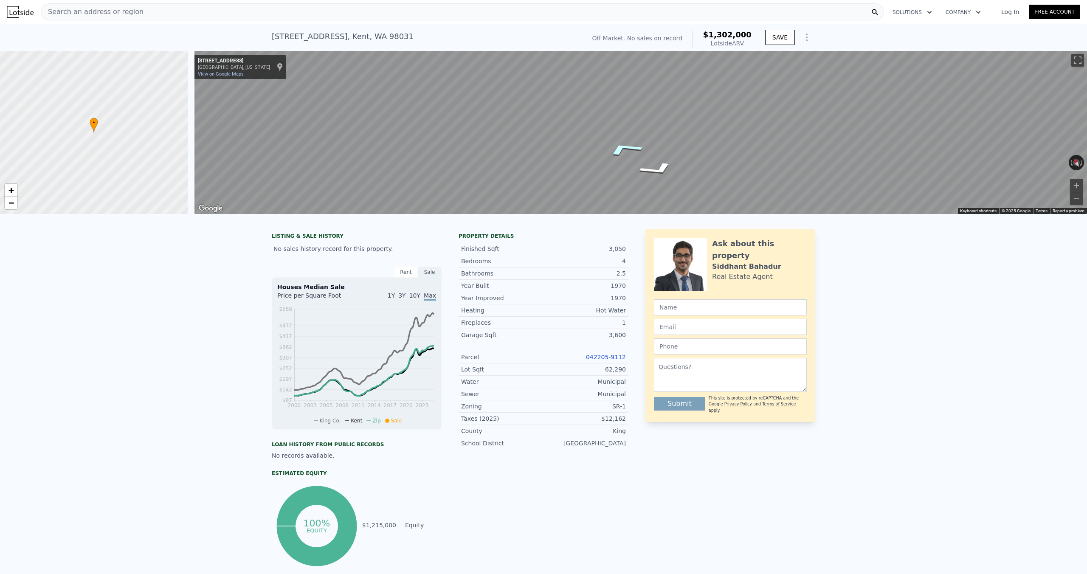
click at [613, 146] on icon "Go North, 124th Ave SE" at bounding box center [623, 149] width 63 height 22
click at [653, 151] on icon "Go North, 124th Ave SE" at bounding box center [653, 152] width 62 height 20
click at [665, 167] on icon "Go North, 124th Ave SE" at bounding box center [672, 166] width 42 height 19
click at [616, 191] on icon "Go South, 124th Ave SE" at bounding box center [614, 190] width 60 height 18
click at [1074, 184] on button "Zoom in" at bounding box center [1076, 185] width 13 height 13
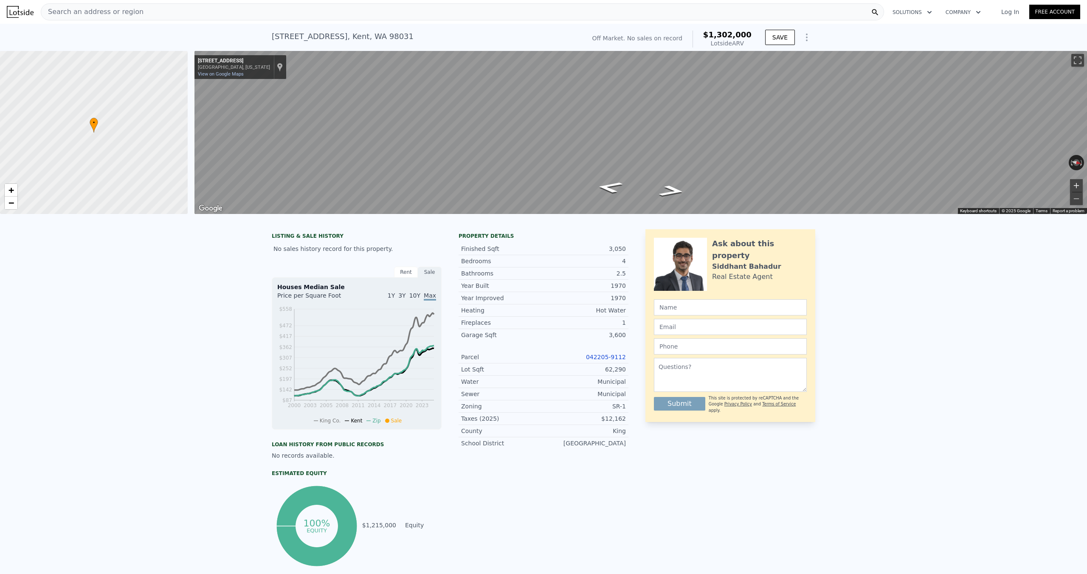
click at [1074, 184] on button "Zoom in" at bounding box center [1076, 185] width 13 height 13
click at [605, 188] on icon "Go South, 124th Ave SE" at bounding box center [609, 187] width 48 height 17
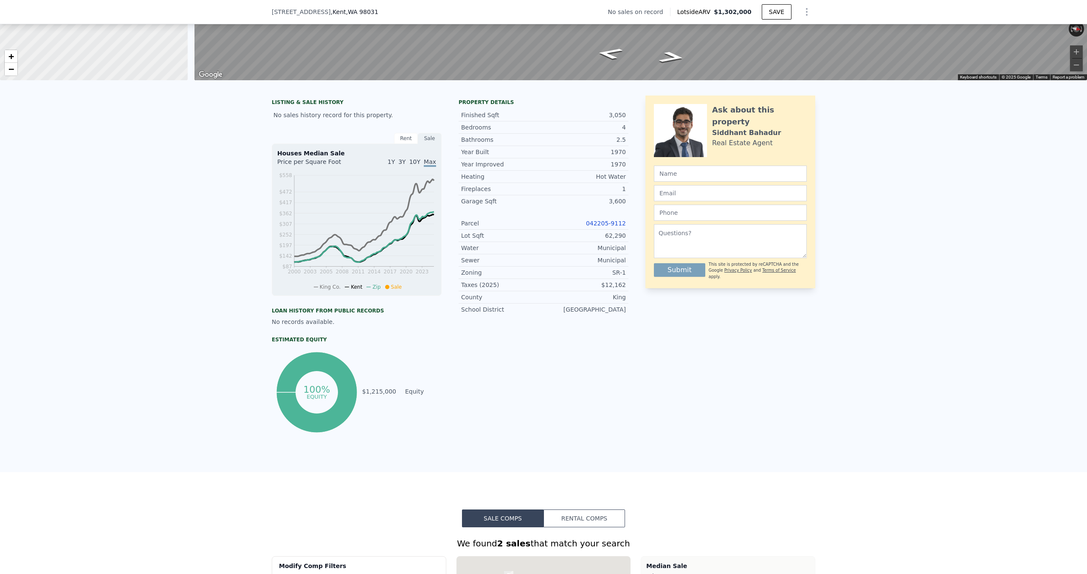
scroll to position [134, 0]
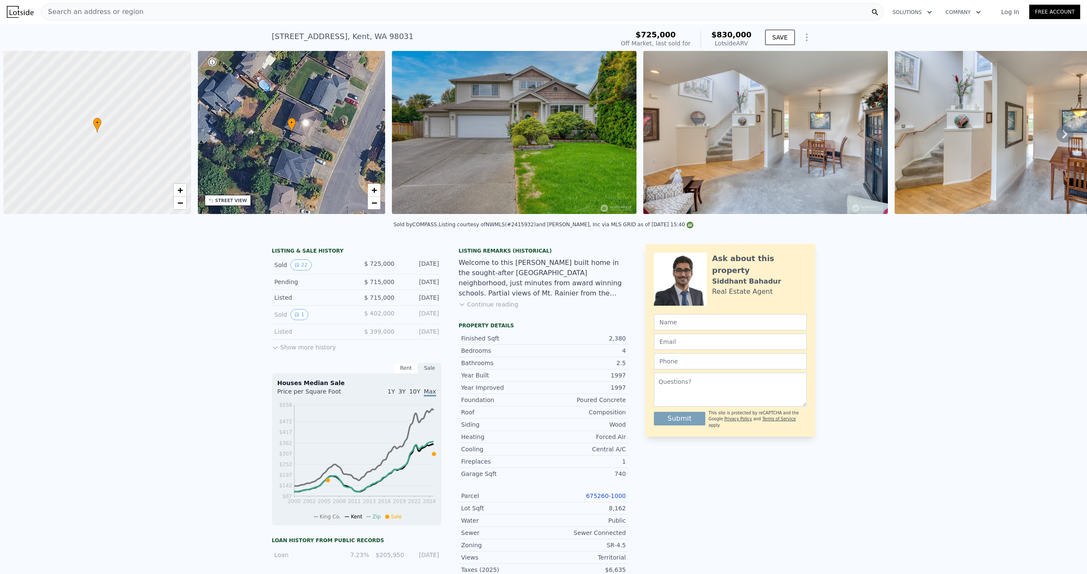
scroll to position [0, 3]
